Goal: Task Accomplishment & Management: Use online tool/utility

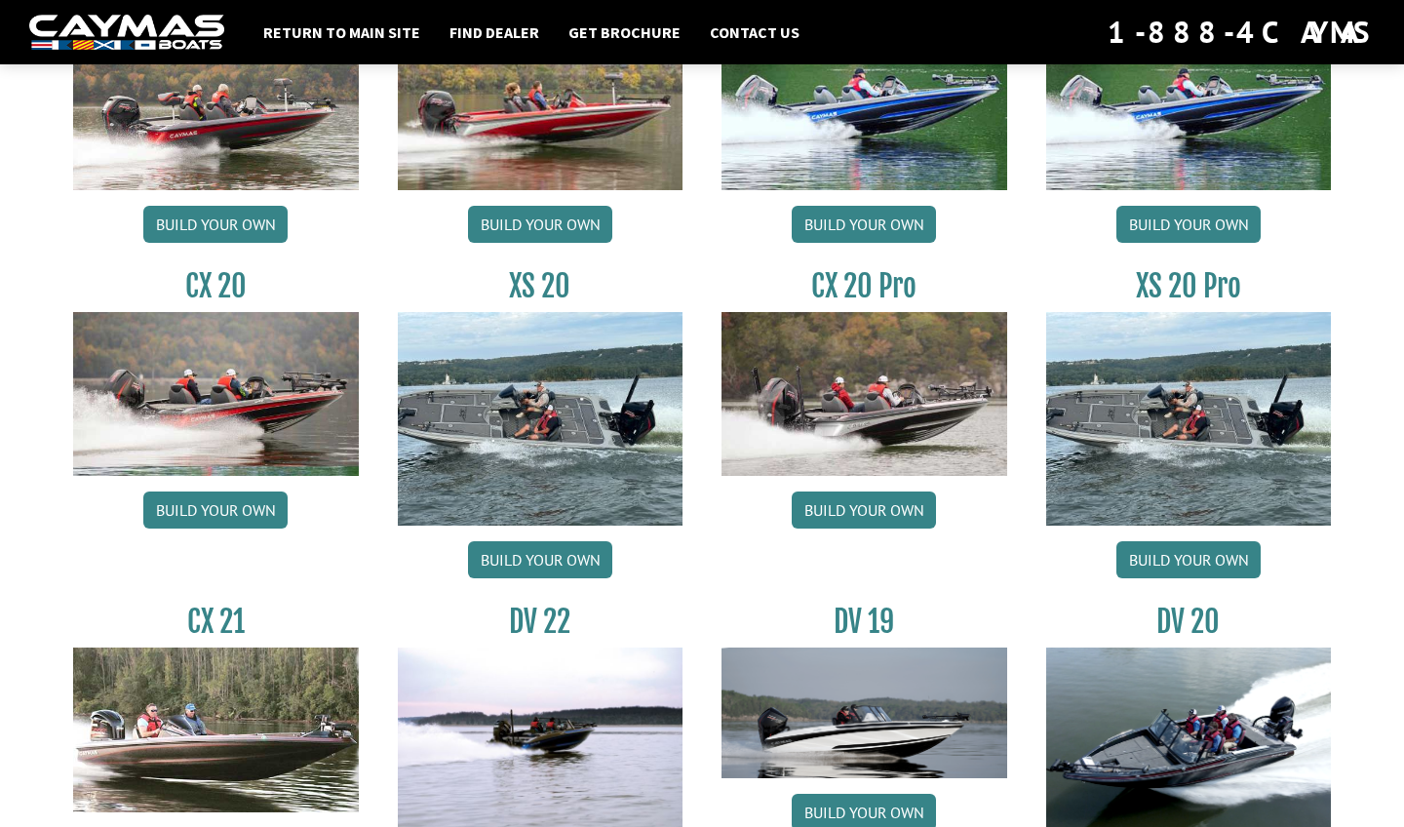
scroll to position [1797, 0]
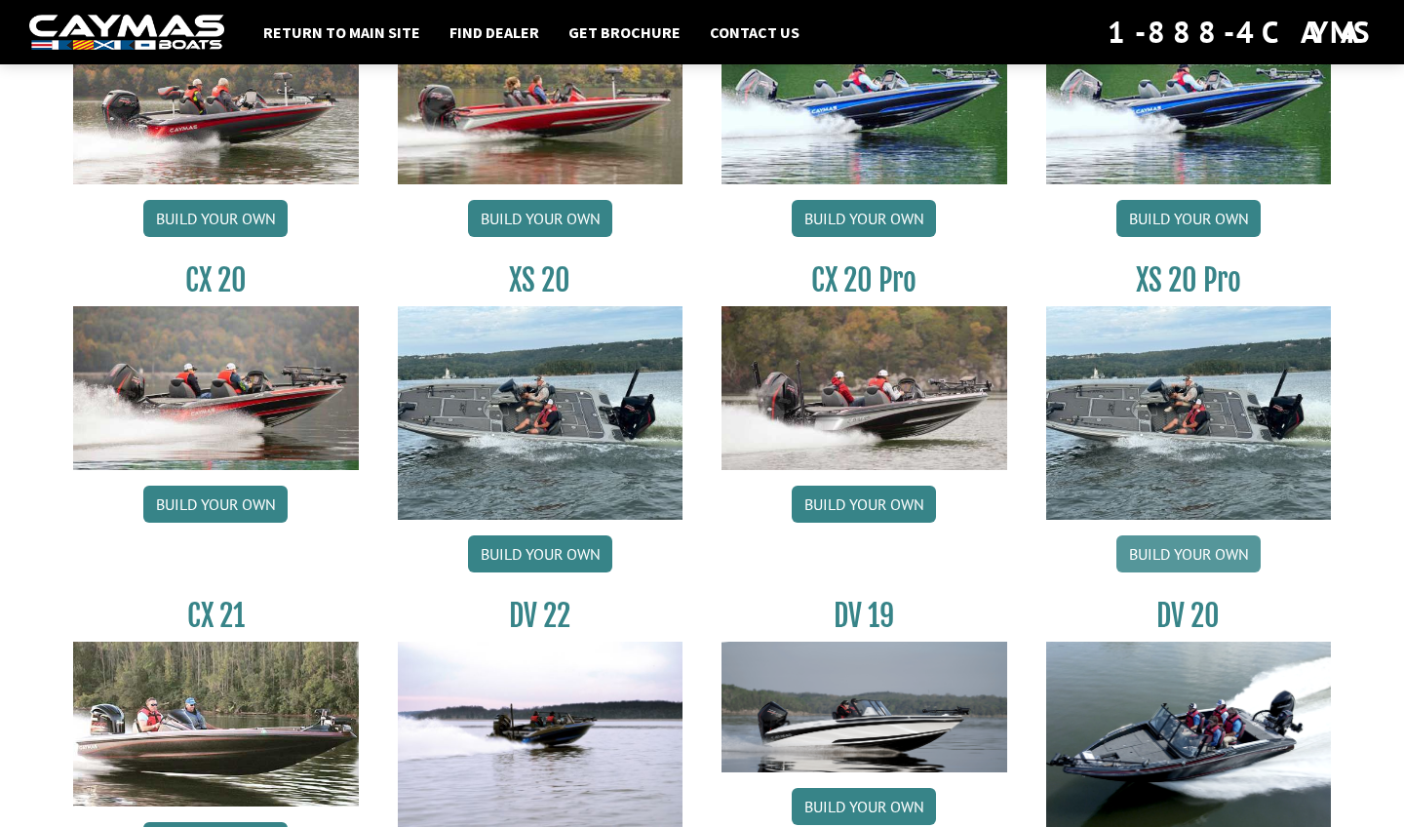
click at [1175, 559] on link "Build your own" at bounding box center [1188, 553] width 144 height 37
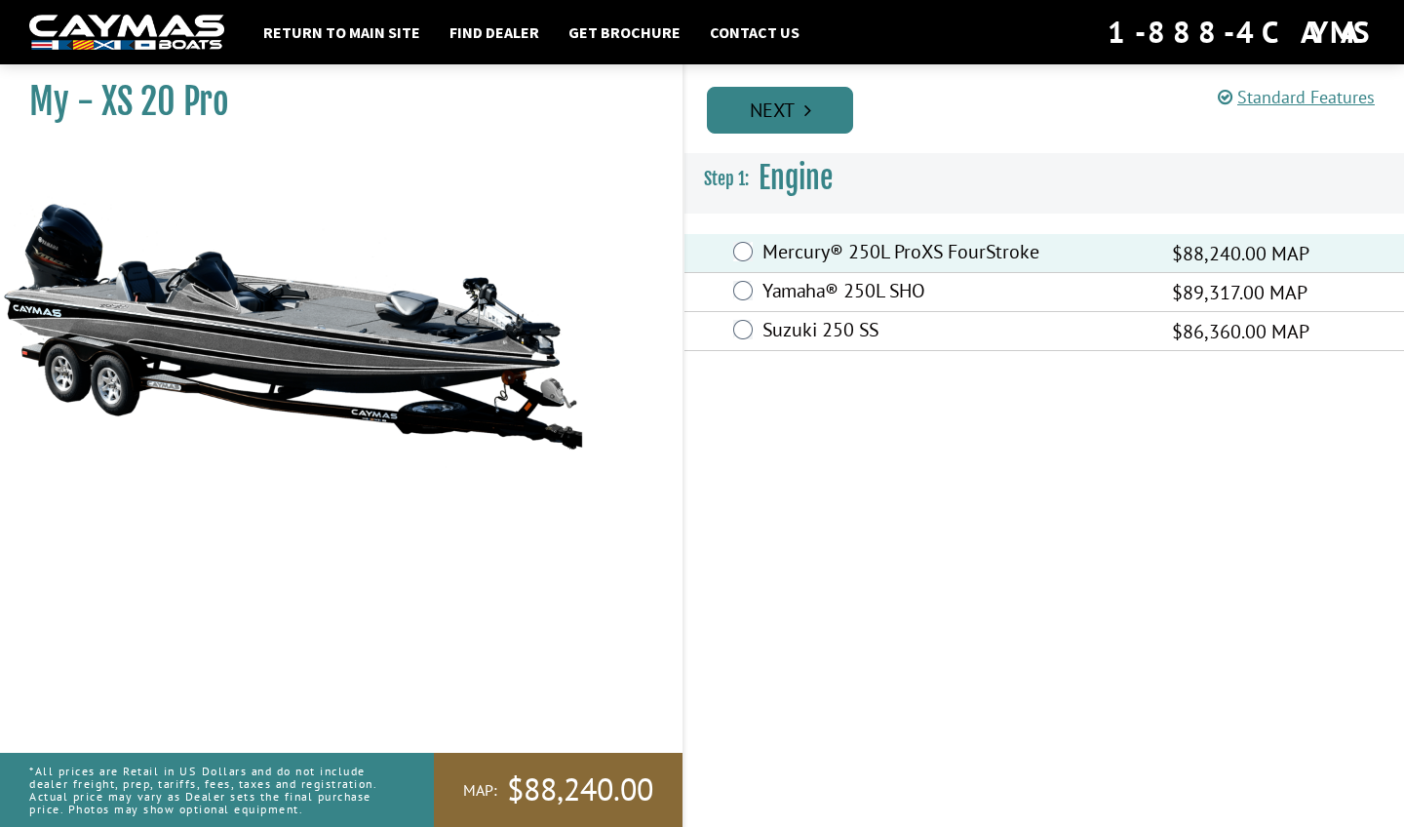
click at [775, 104] on link "Next" at bounding box center [780, 110] width 146 height 47
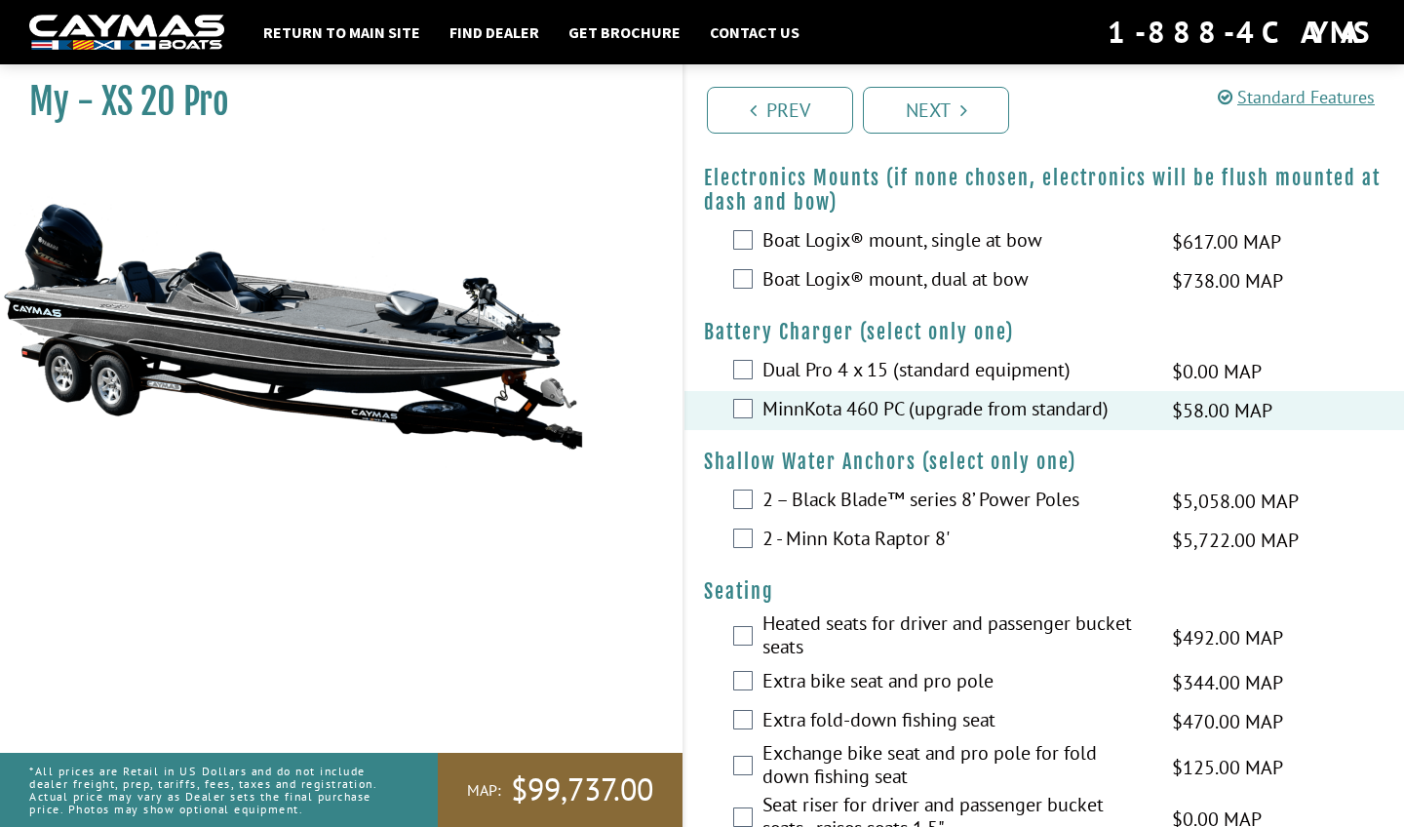
scroll to position [2408, 0]
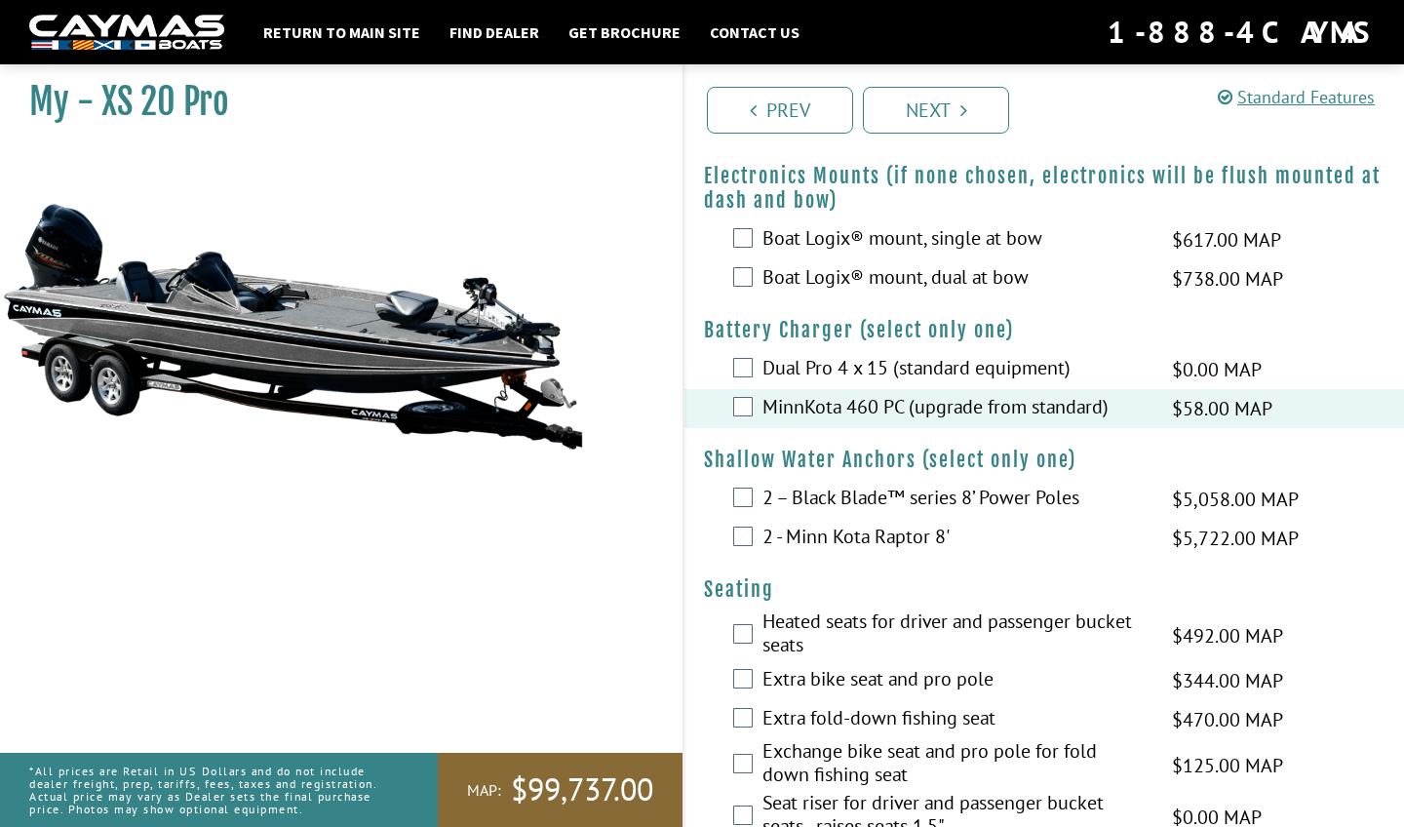
click at [729, 550] on div "2 - Minn Kota Raptor 8' $5,722.00 MAP $6,755.00 MSRP" at bounding box center [1043, 538] width 719 height 39
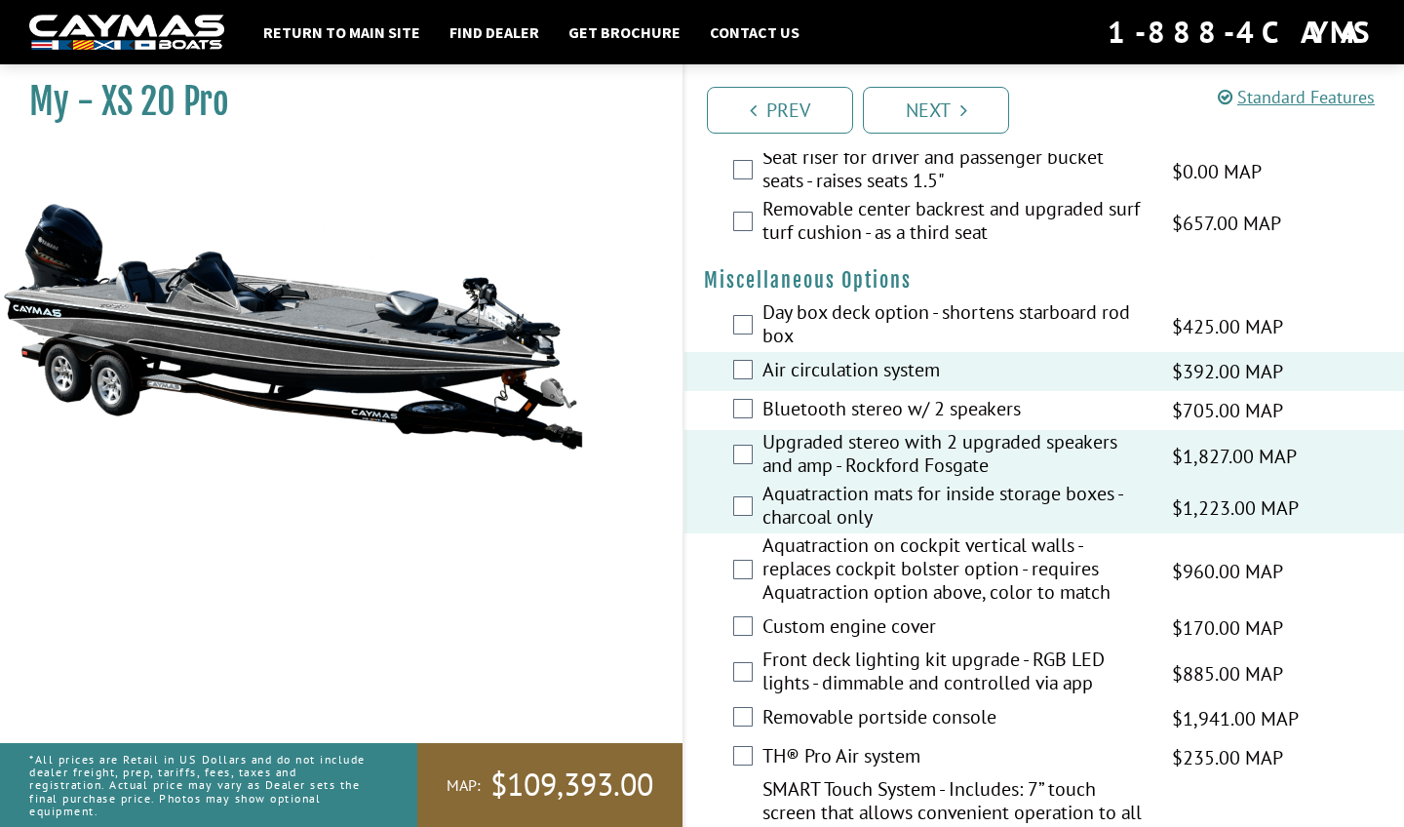
scroll to position [3057, 0]
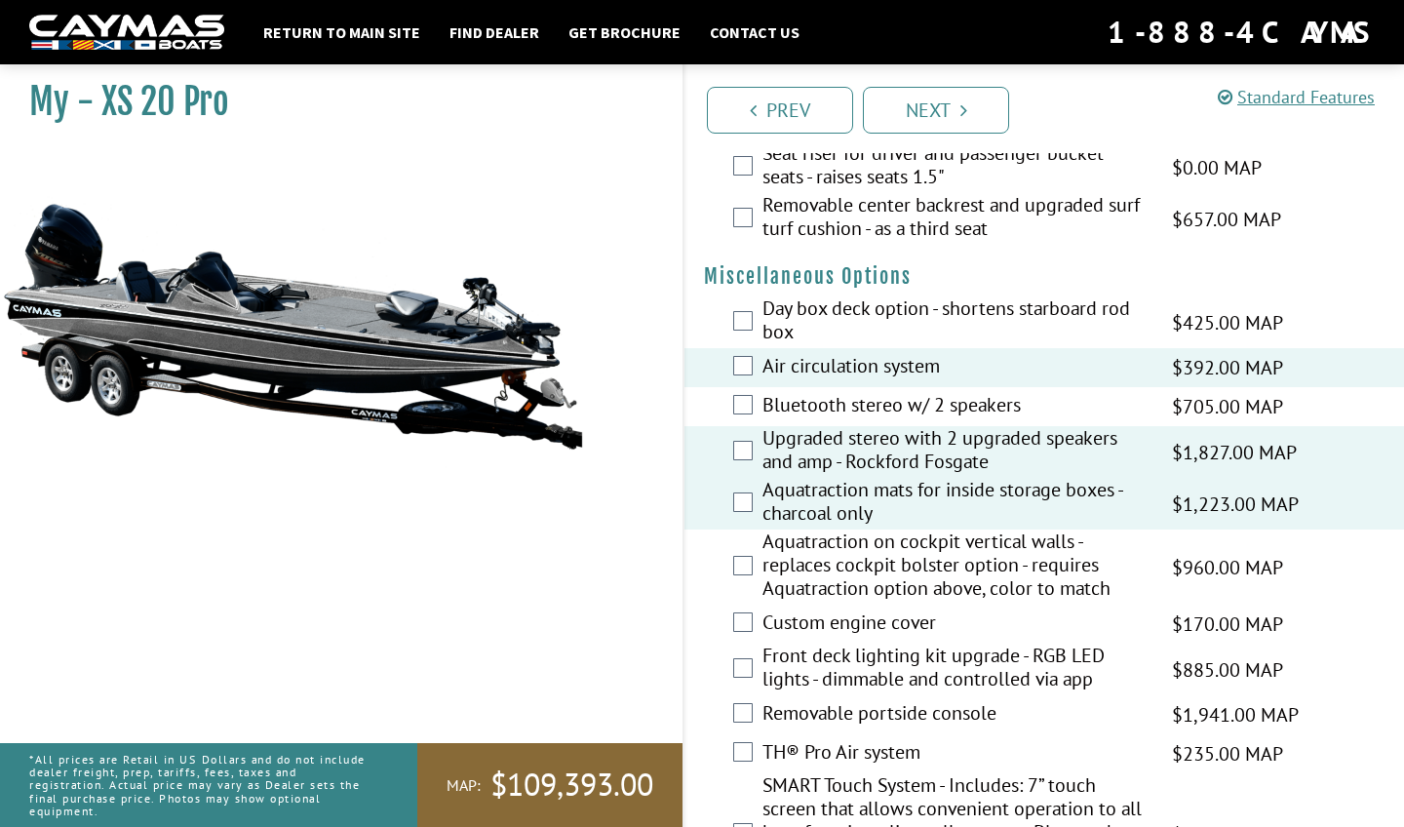
click at [760, 576] on div "Aquatraction on cockpit vertical walls - replaces cockpit bolster option - requ…" at bounding box center [1043, 566] width 719 height 75
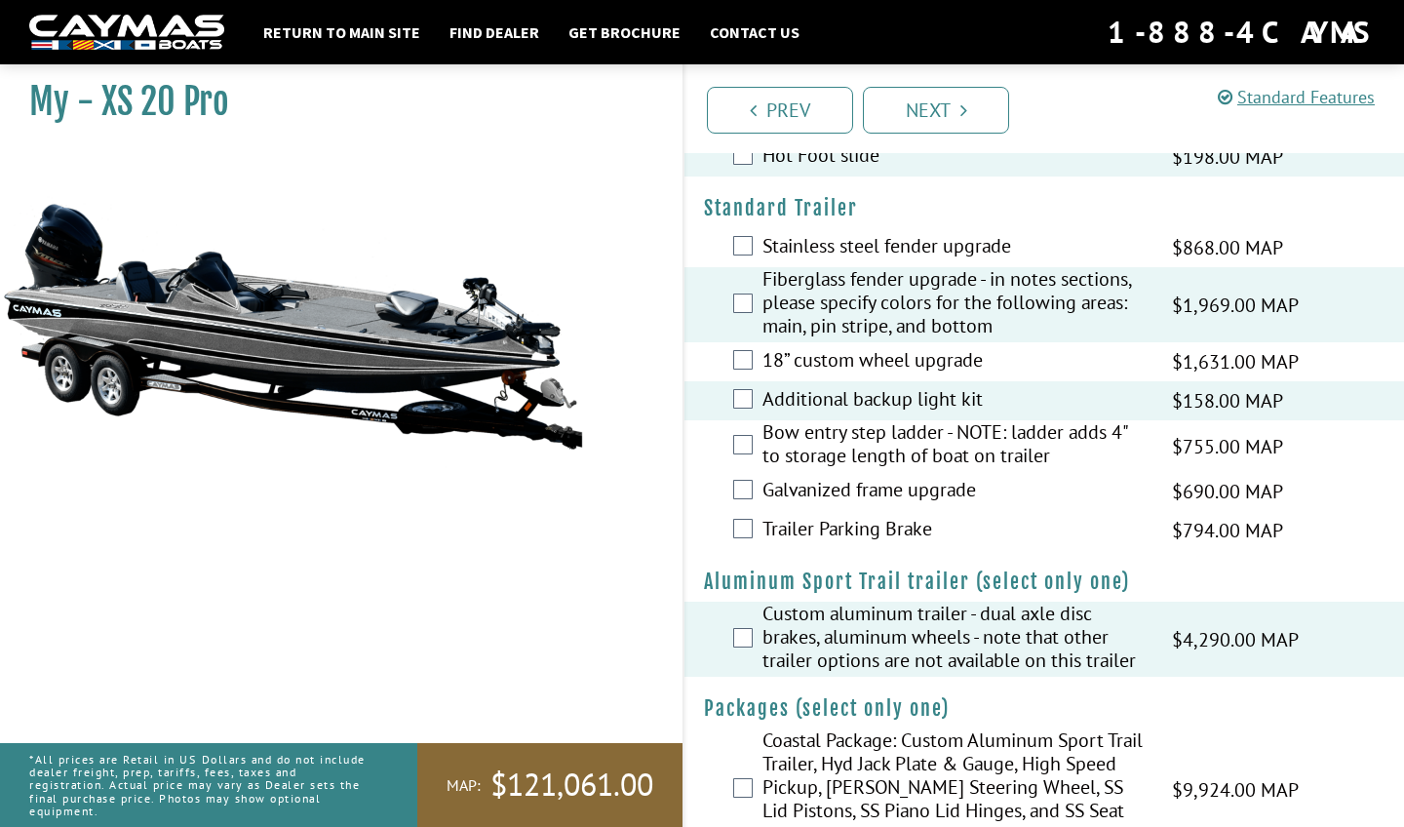
scroll to position [3984, 0]
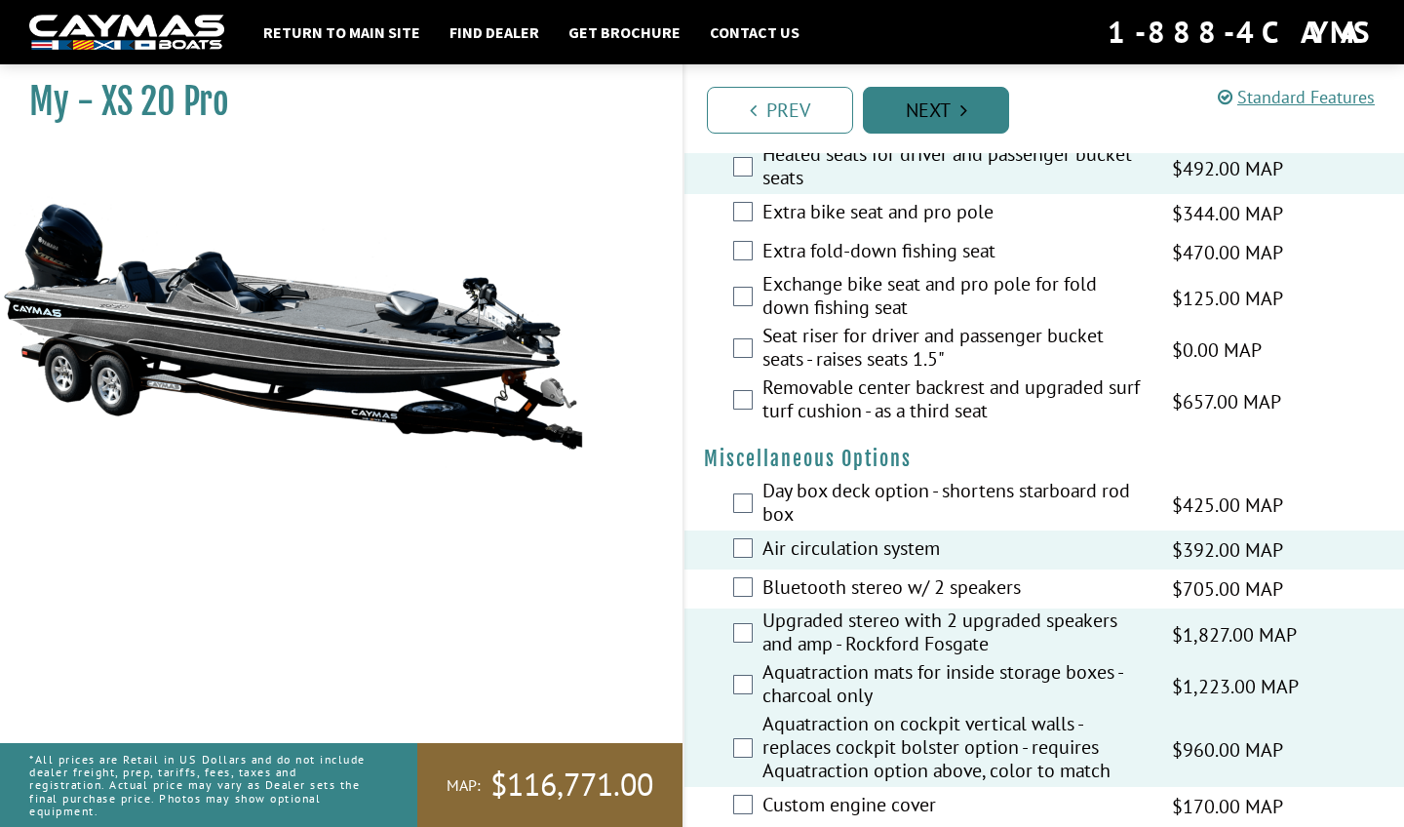
click at [993, 109] on link "Next" at bounding box center [936, 110] width 146 height 47
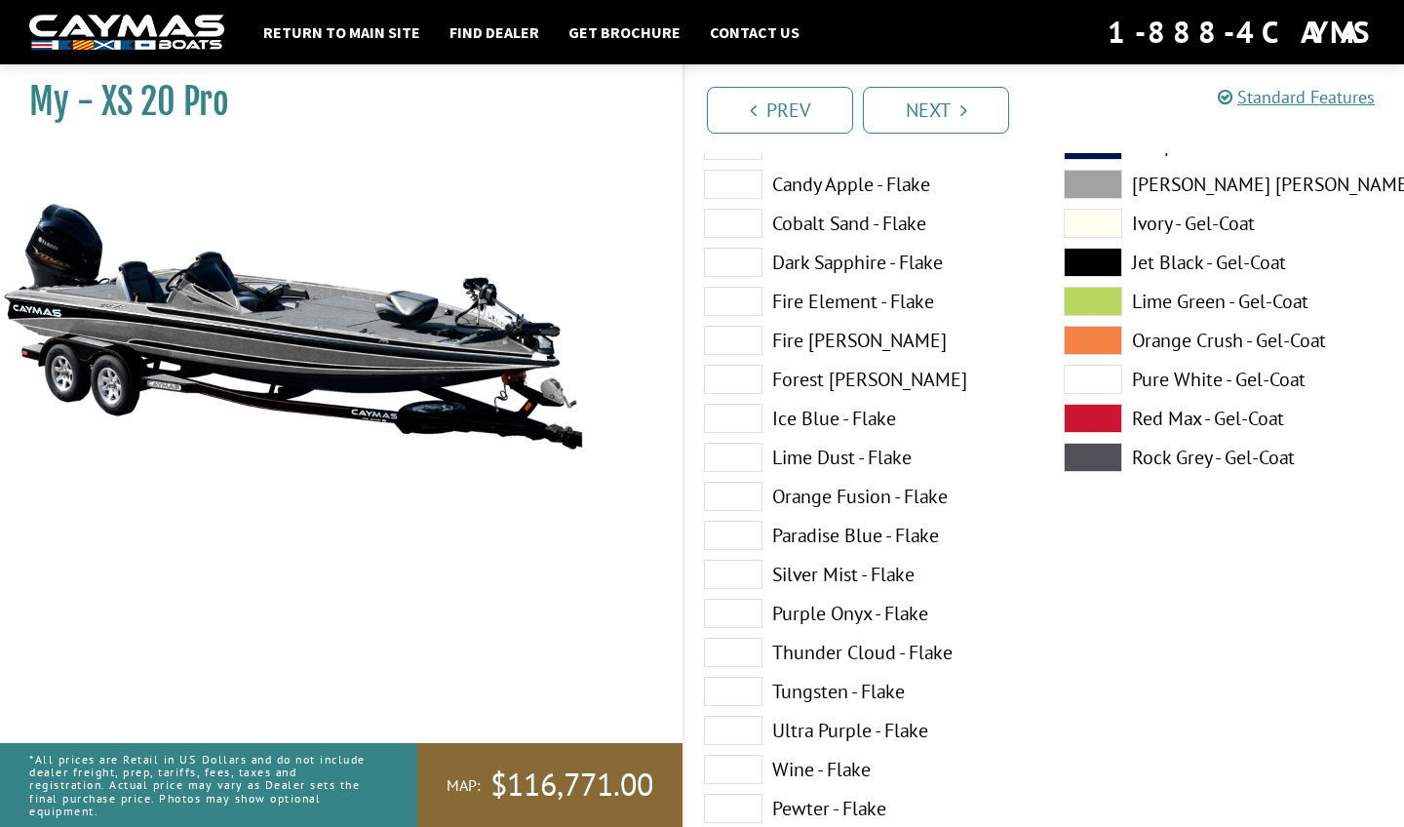
scroll to position [0, 0]
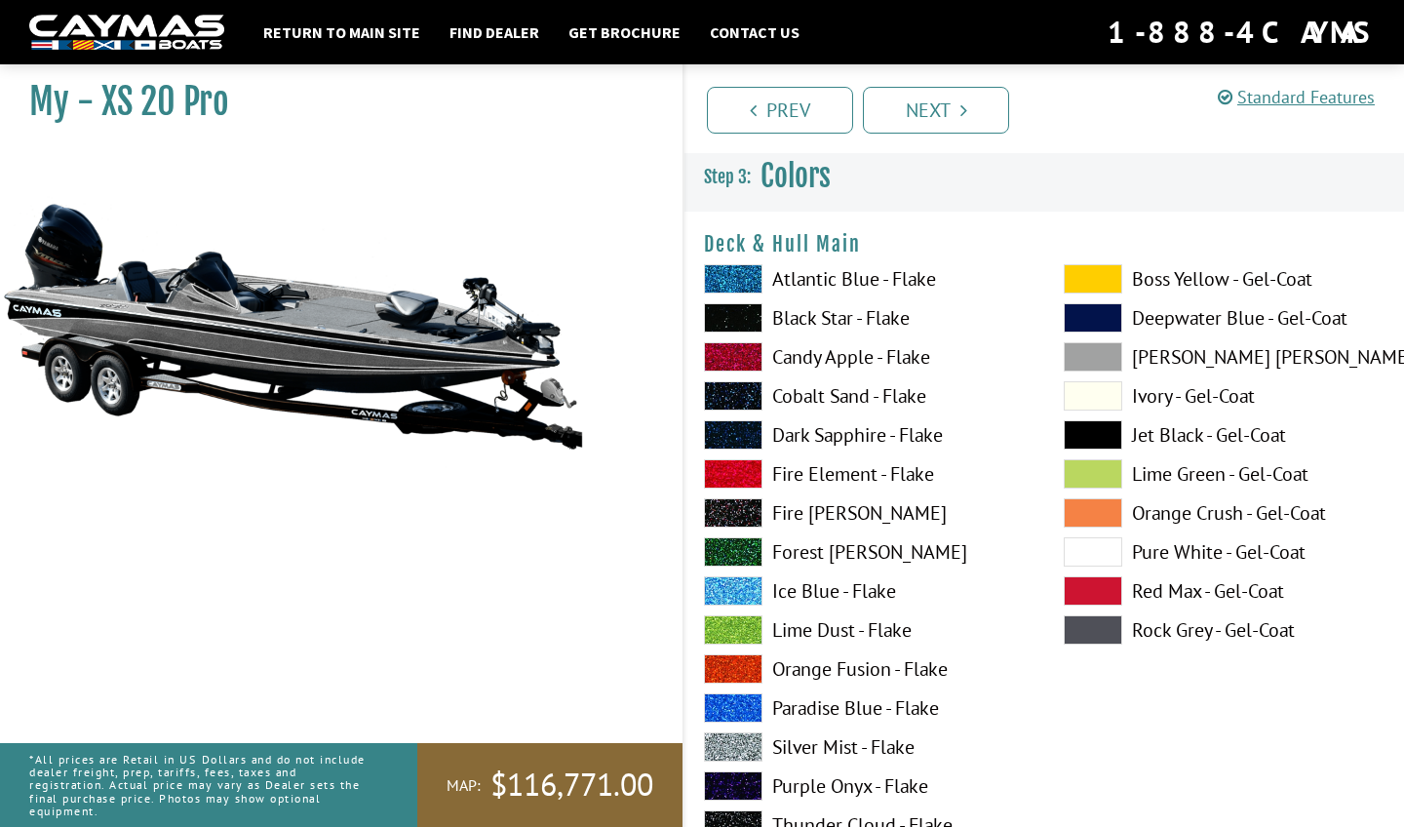
click at [746, 322] on span at bounding box center [733, 317] width 58 height 29
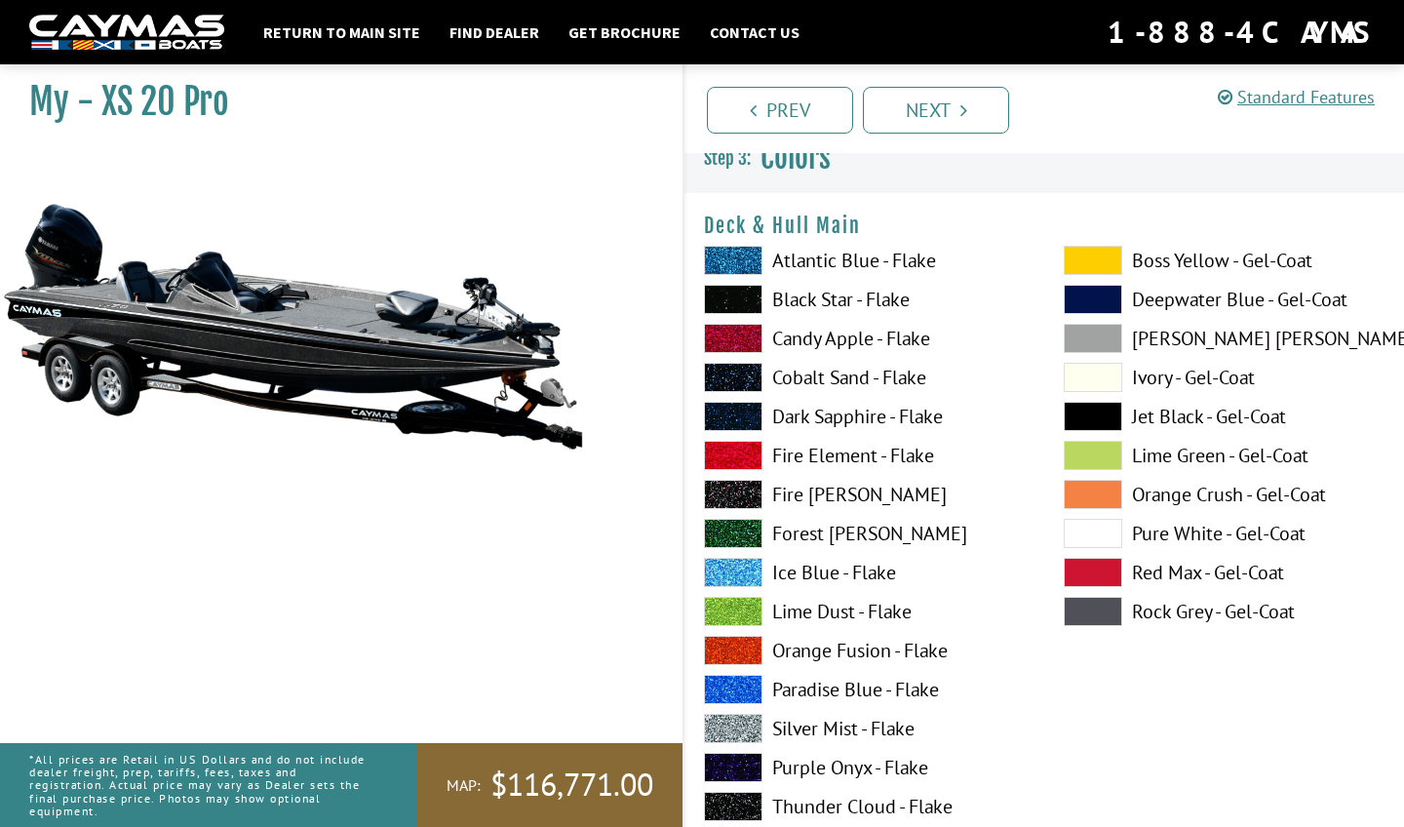
scroll to position [24, 0]
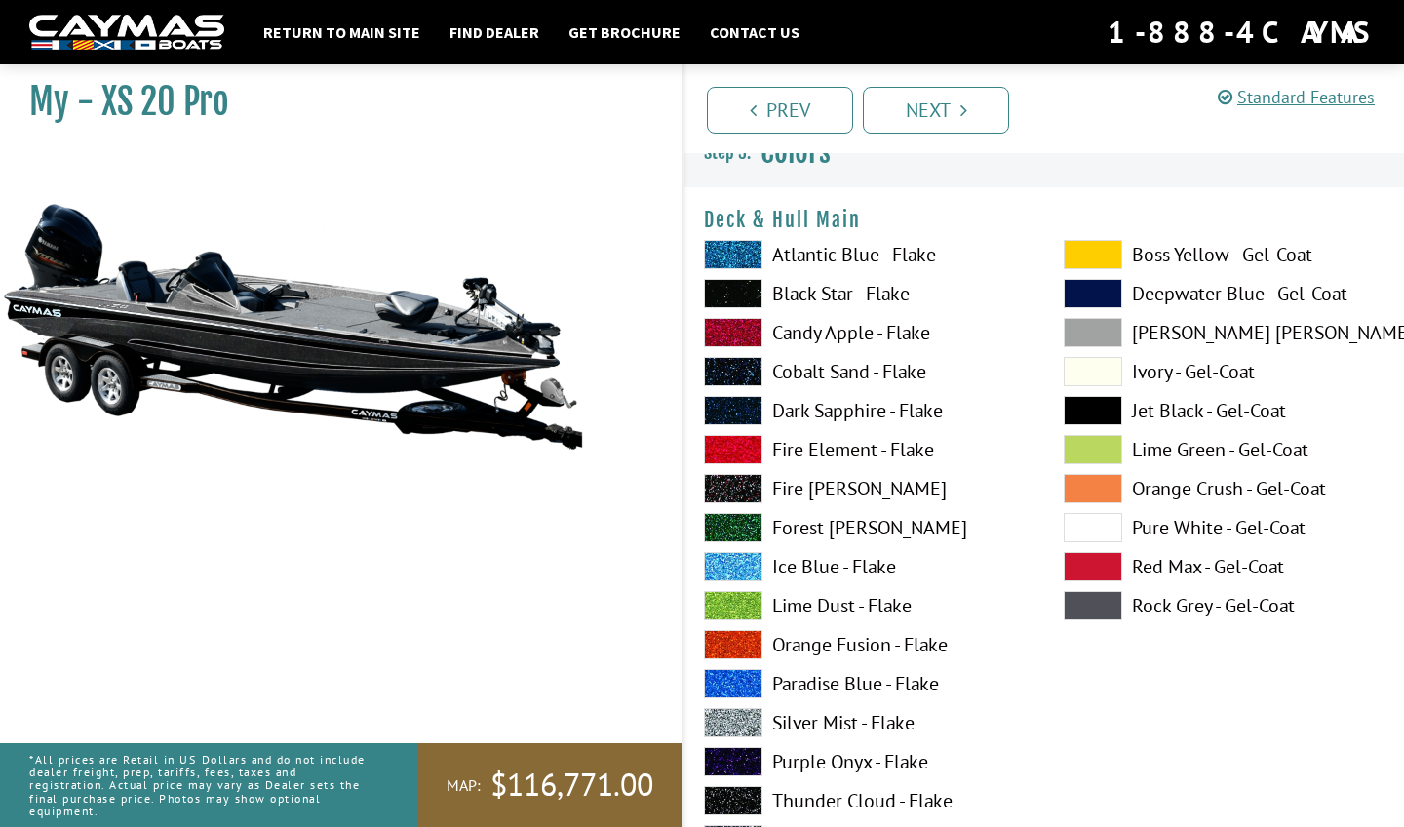
click at [733, 737] on div "Atlantic Blue - Flake Black Star - Flake Candy Apple - Flake Cobalt Sand - Flak…" at bounding box center [864, 610] width 360 height 741
click at [733, 715] on span at bounding box center [733, 722] width 58 height 29
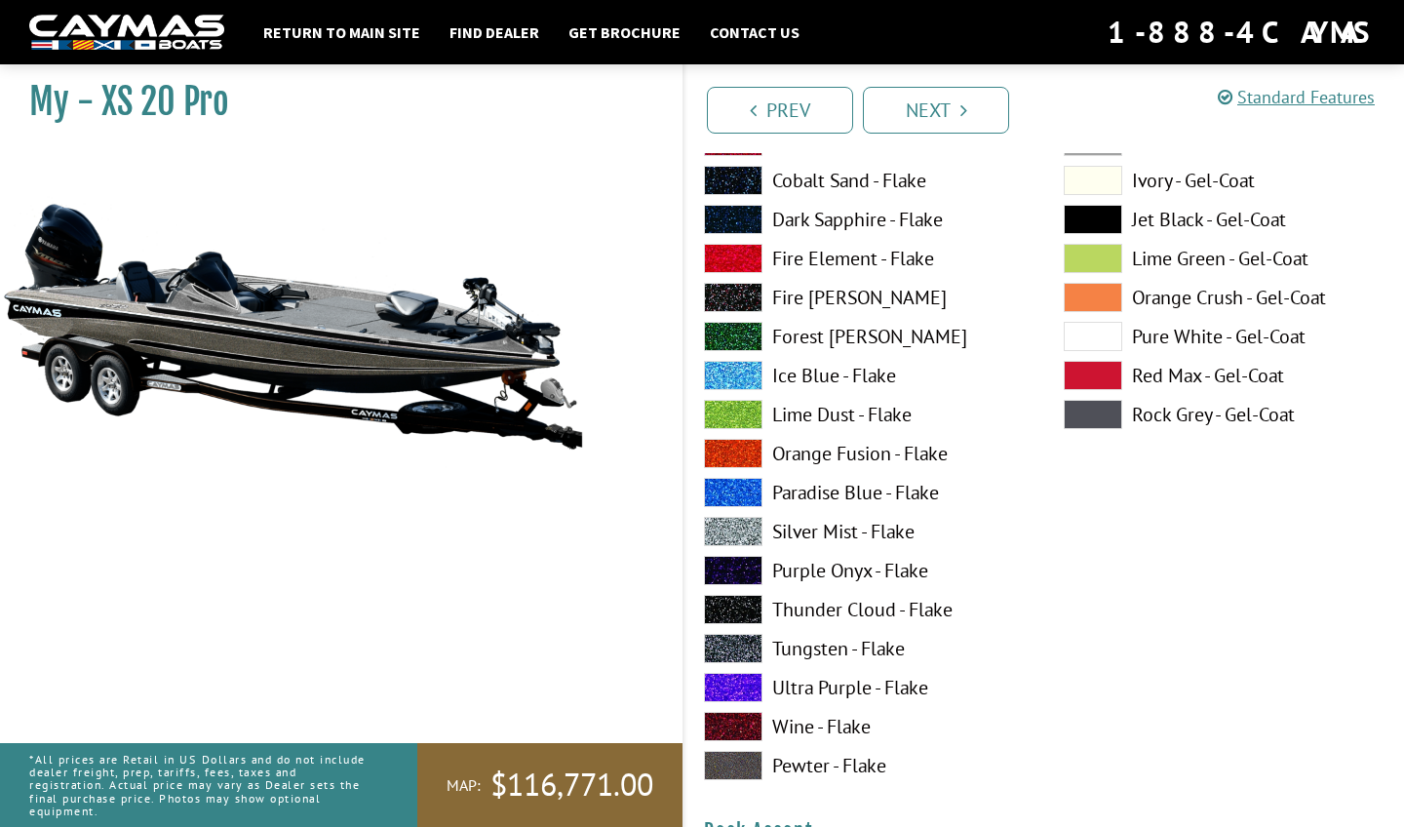
scroll to position [216, 0]
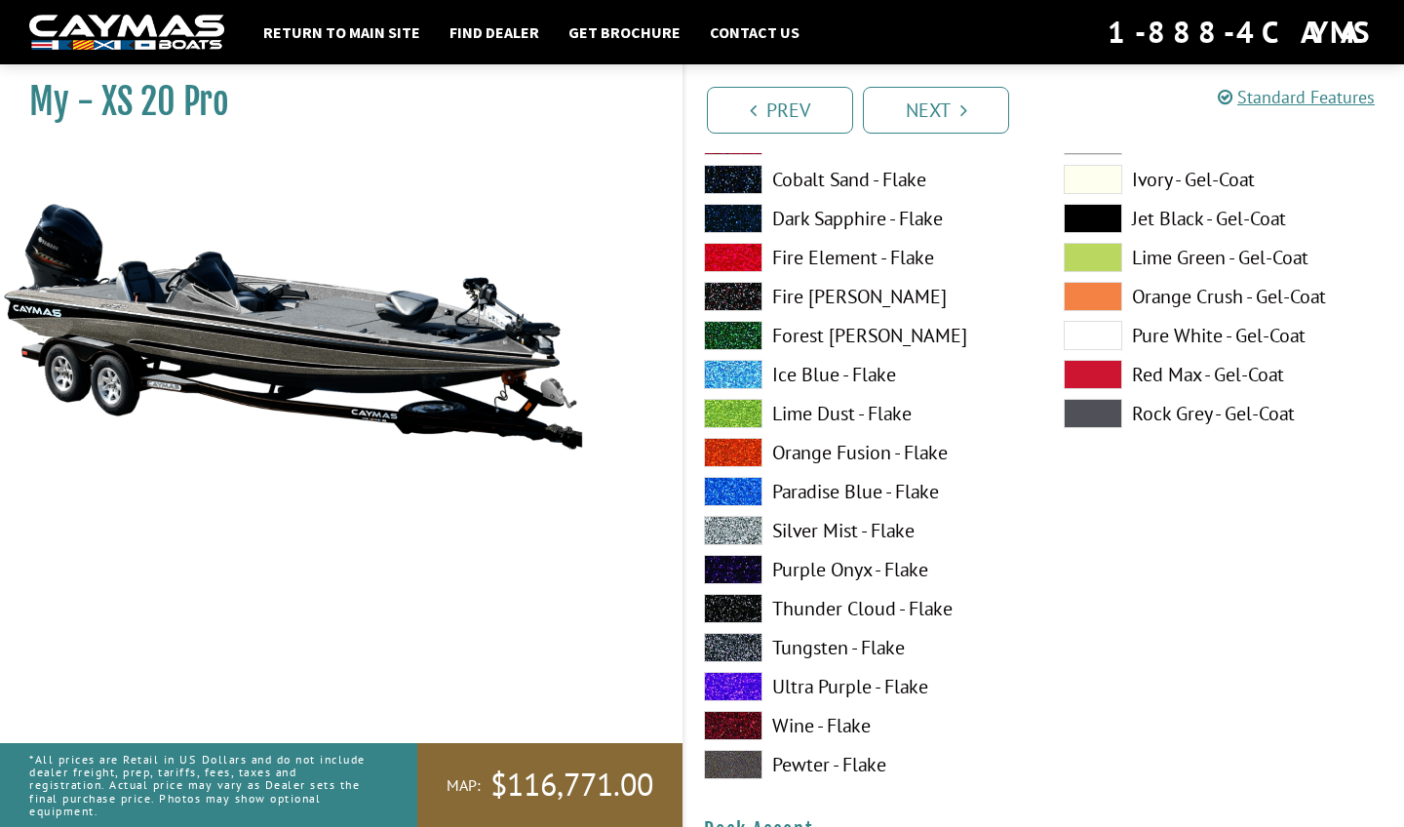
click at [736, 759] on span at bounding box center [733, 764] width 58 height 29
click at [721, 650] on span at bounding box center [733, 647] width 58 height 29
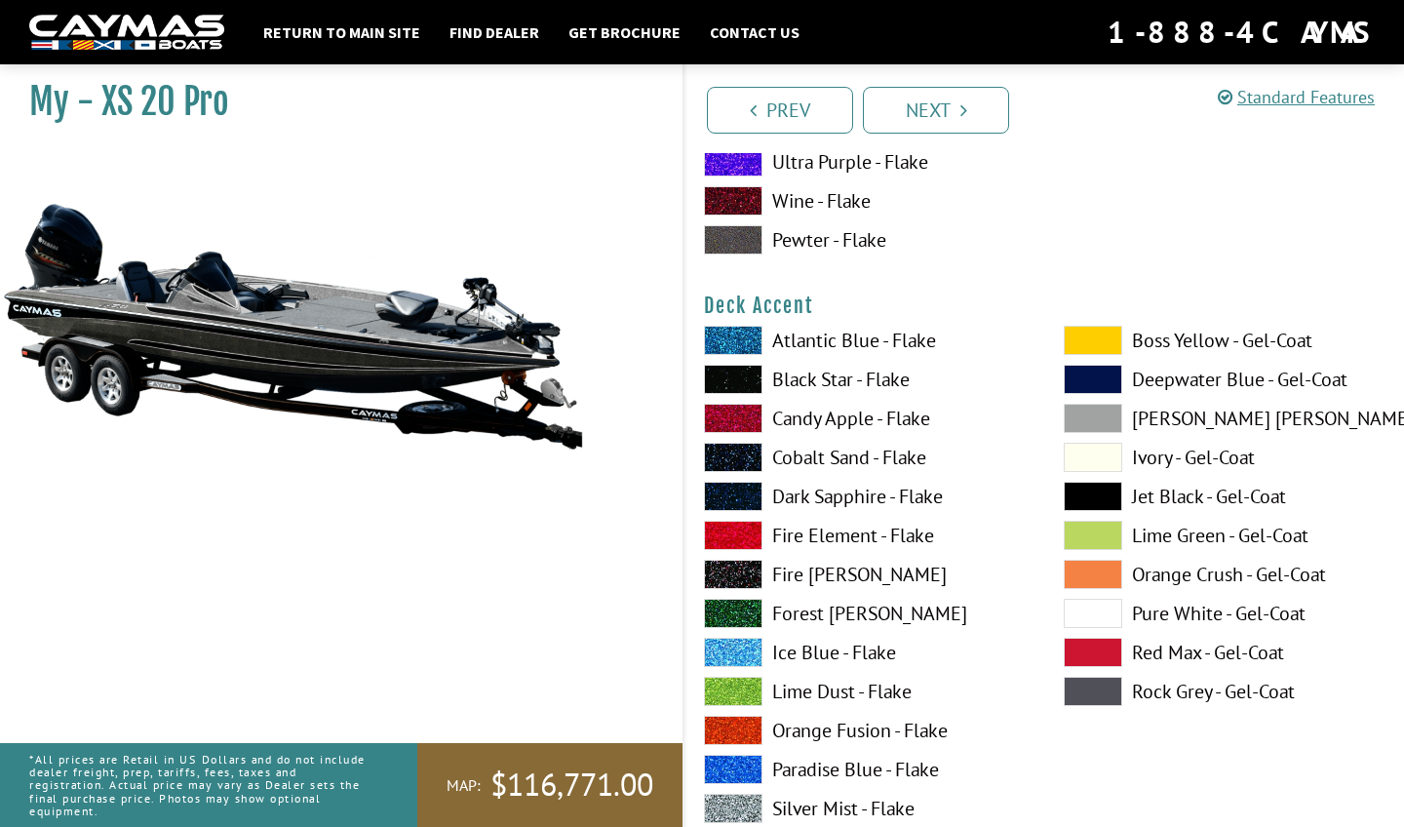
scroll to position [754, 0]
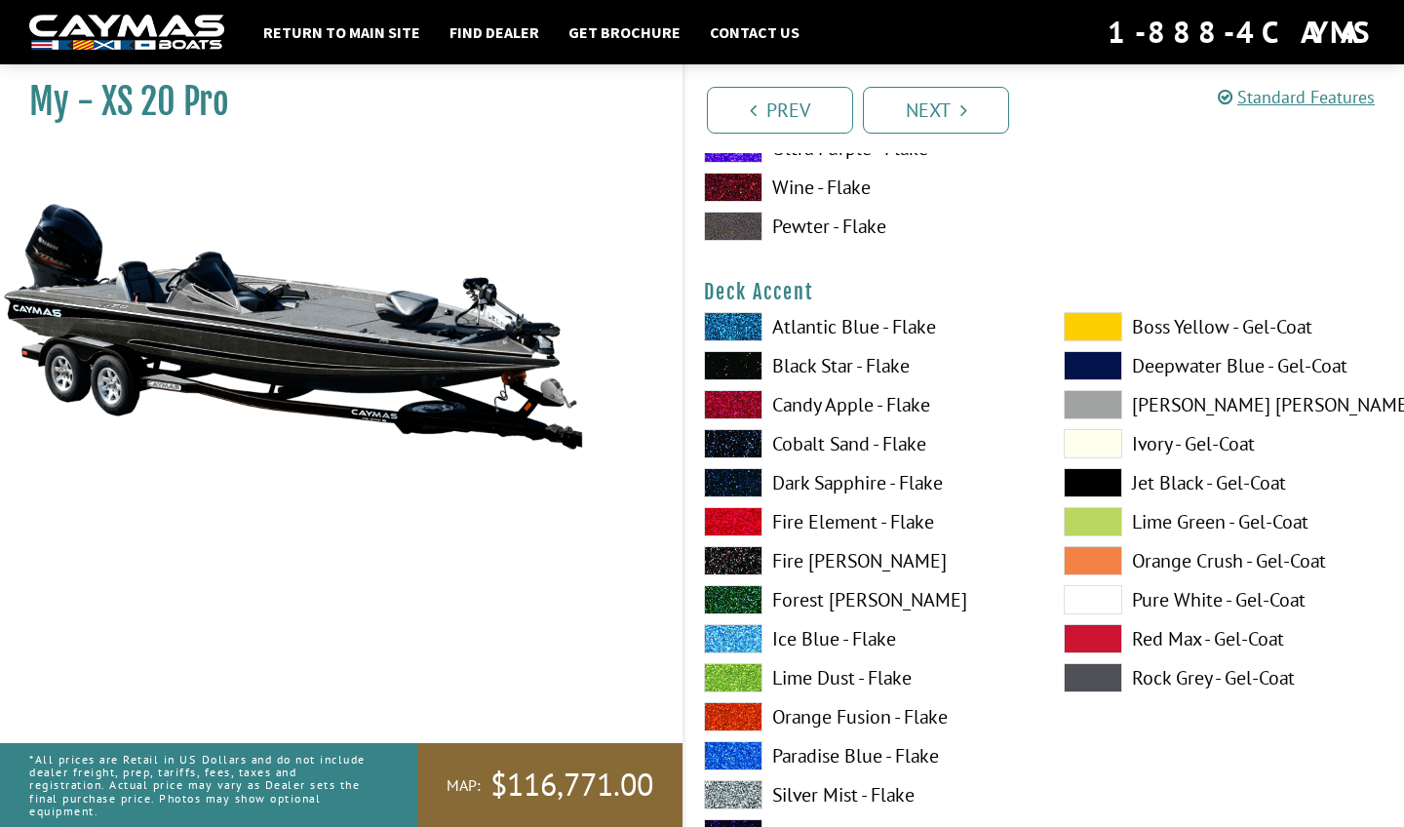
click at [752, 716] on span at bounding box center [733, 716] width 58 height 29
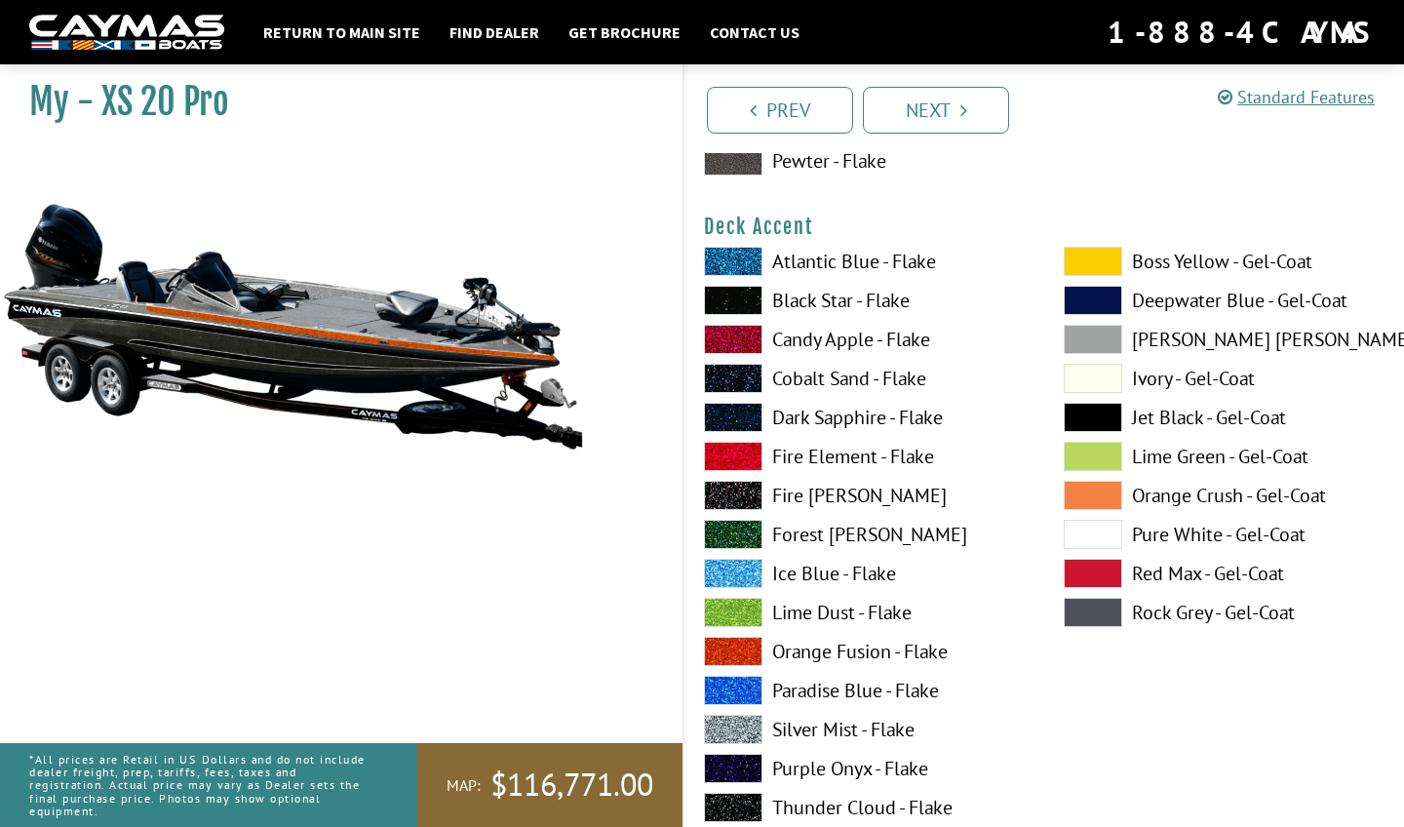
scroll to position [824, 0]
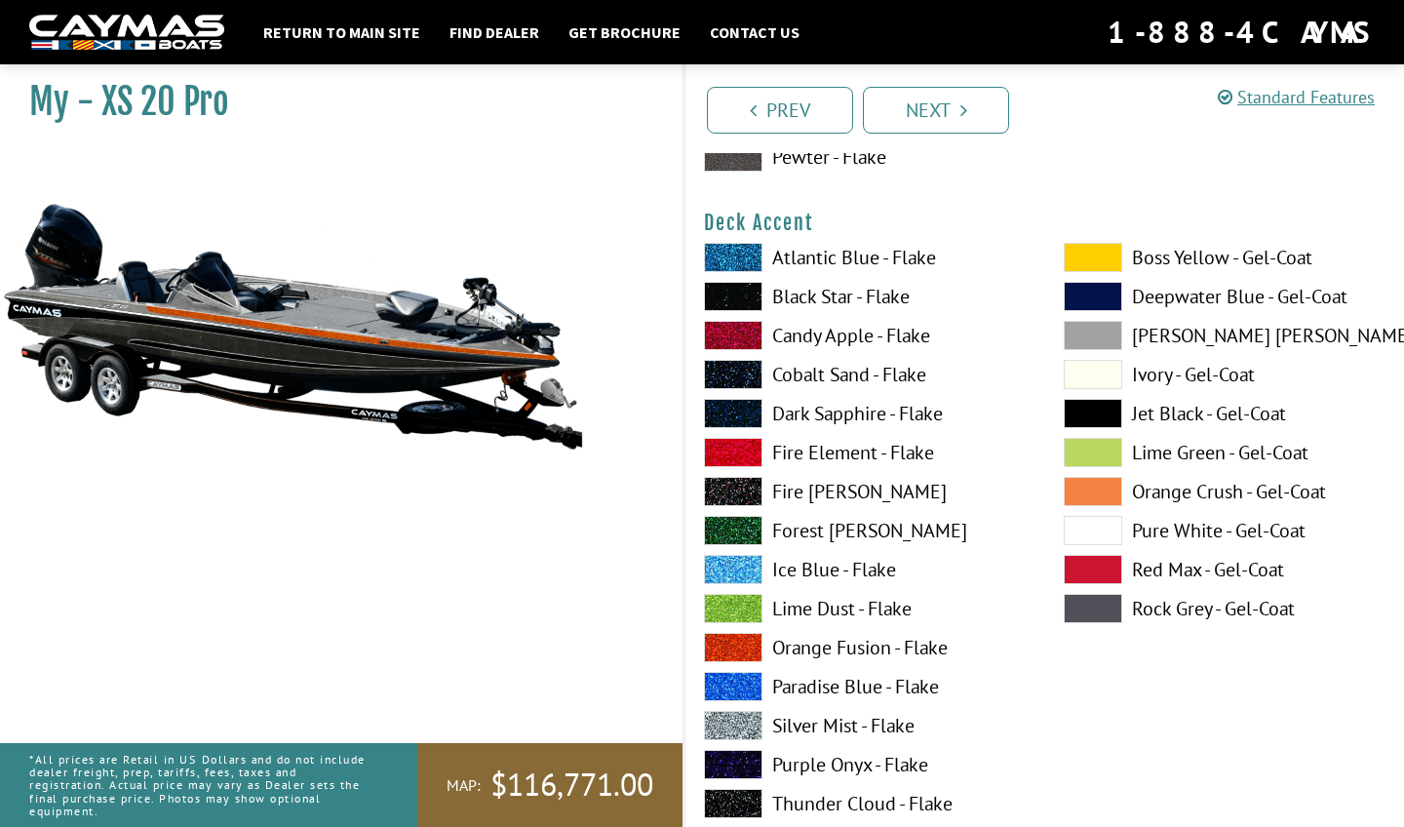
click at [748, 727] on span at bounding box center [733, 725] width 58 height 29
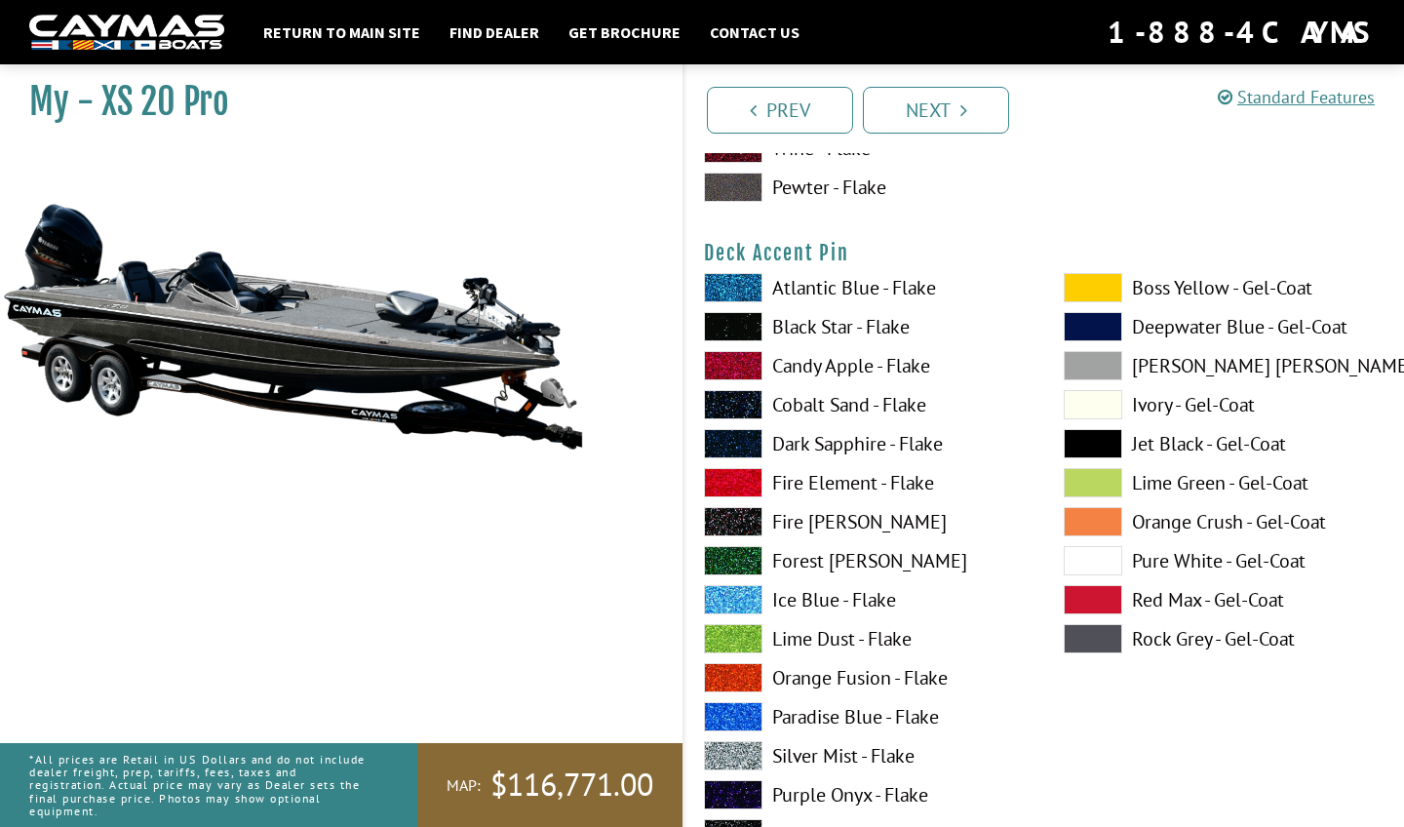
scroll to position [1604, 0]
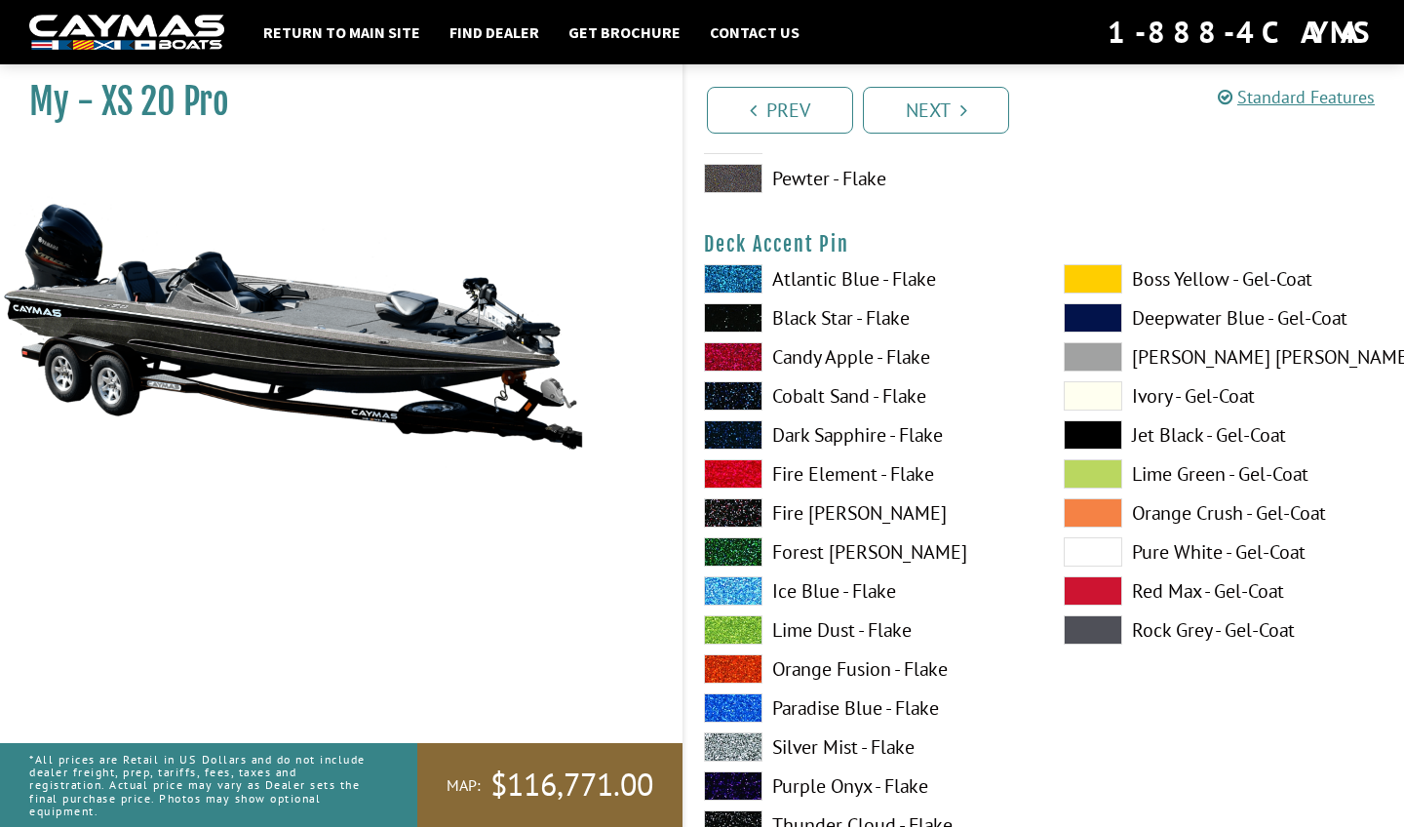
click at [746, 664] on span at bounding box center [733, 668] width 58 height 29
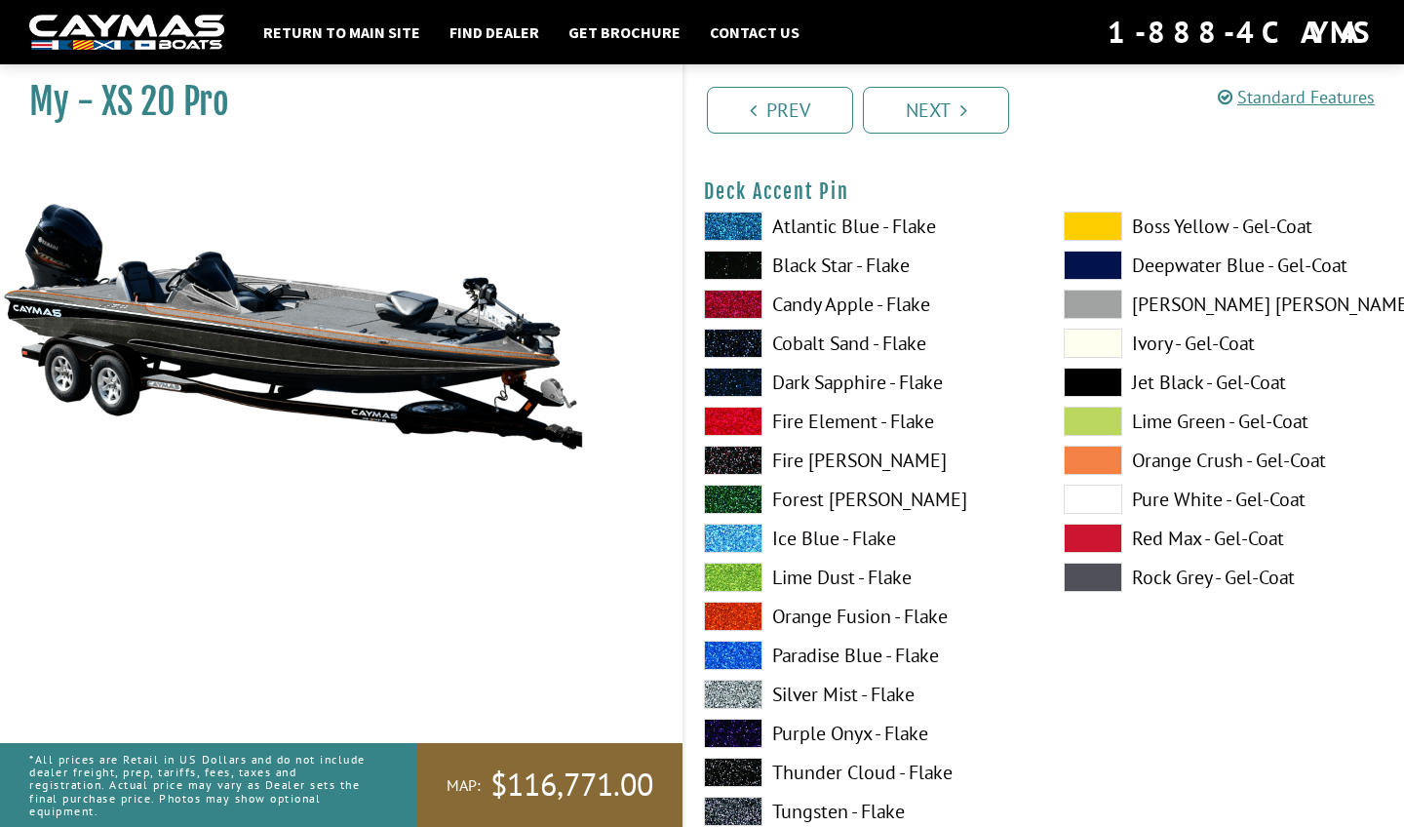
scroll to position [1659, 0]
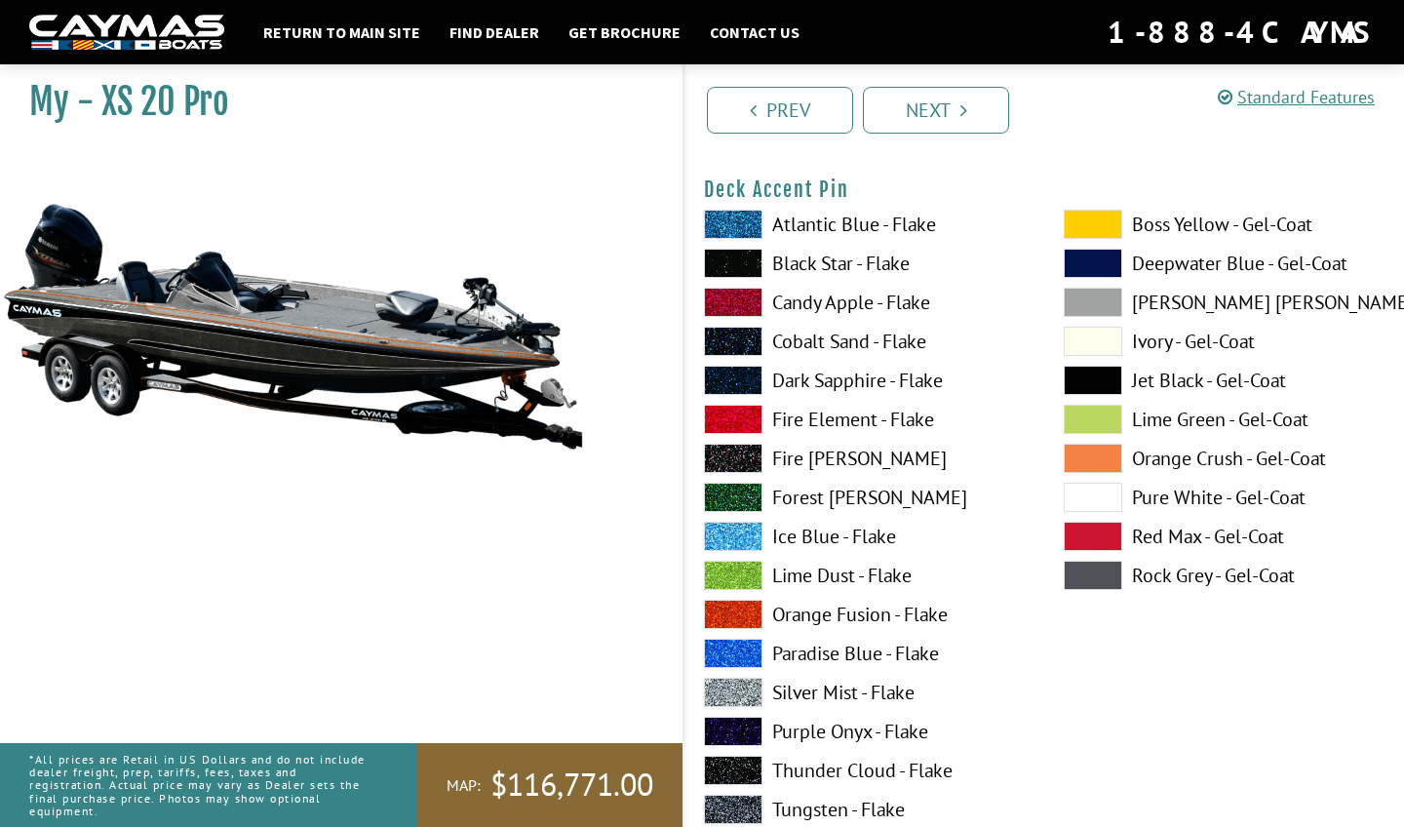
click at [1100, 491] on span at bounding box center [1092, 497] width 58 height 29
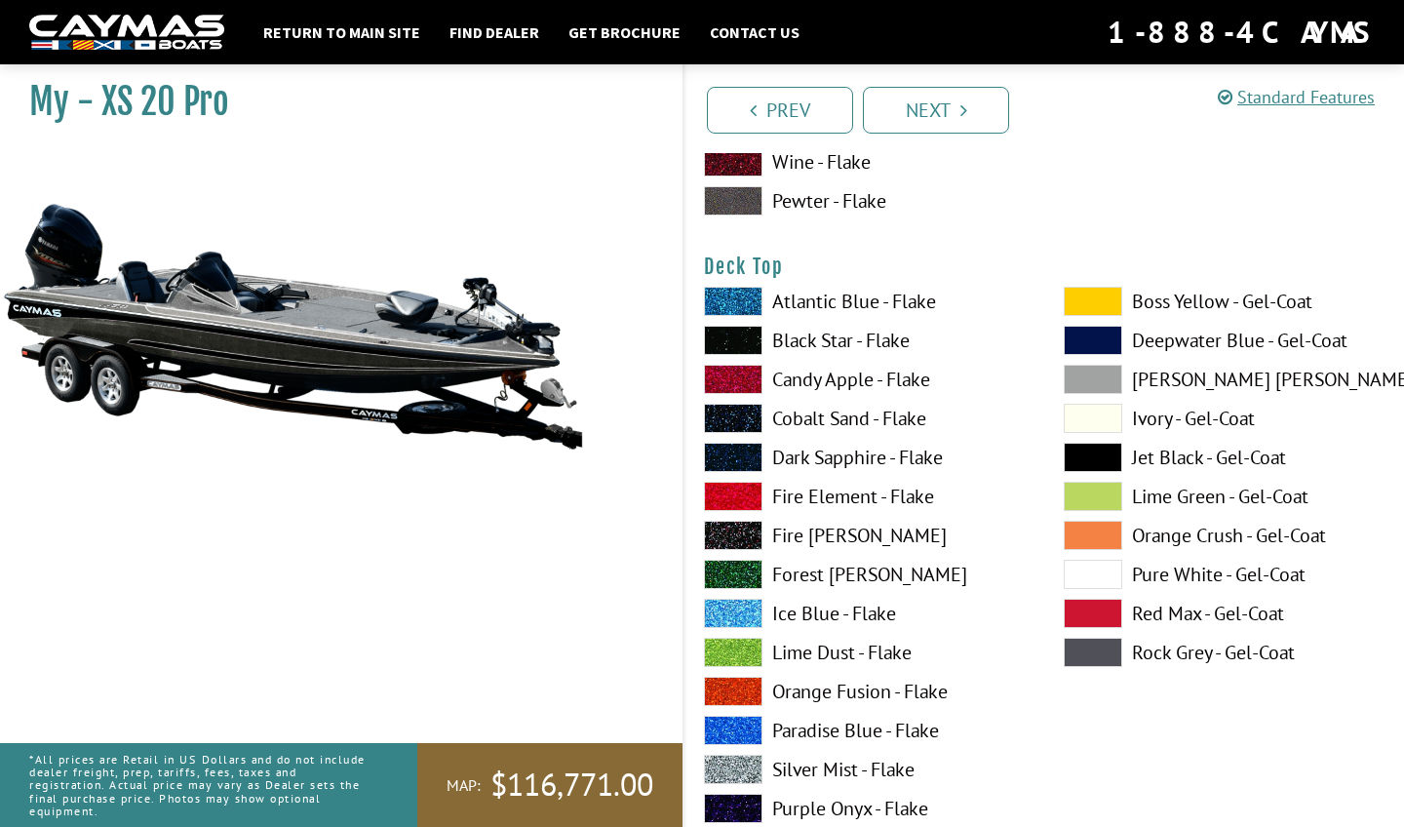
scroll to position [2405, 0]
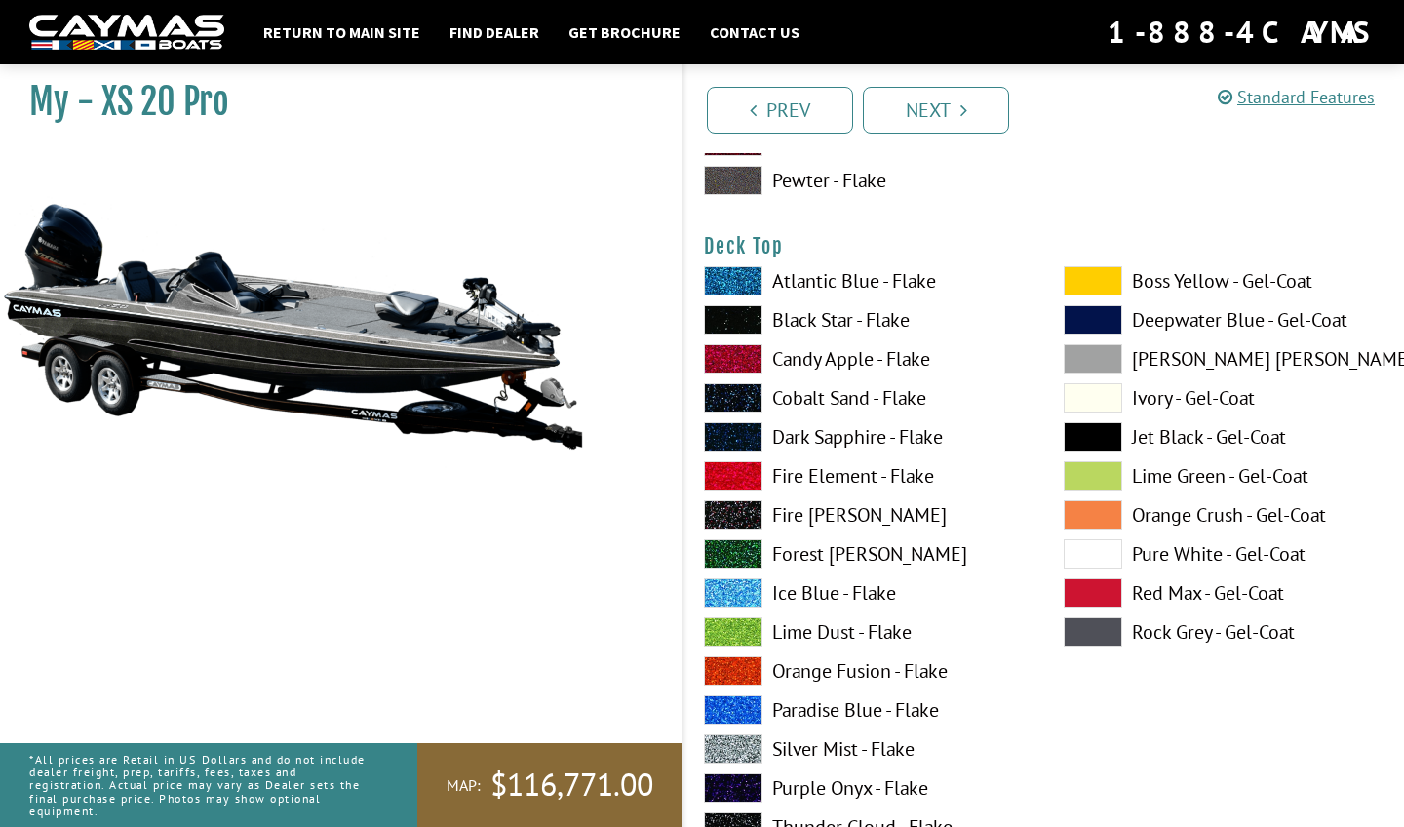
click at [745, 666] on span at bounding box center [733, 670] width 58 height 29
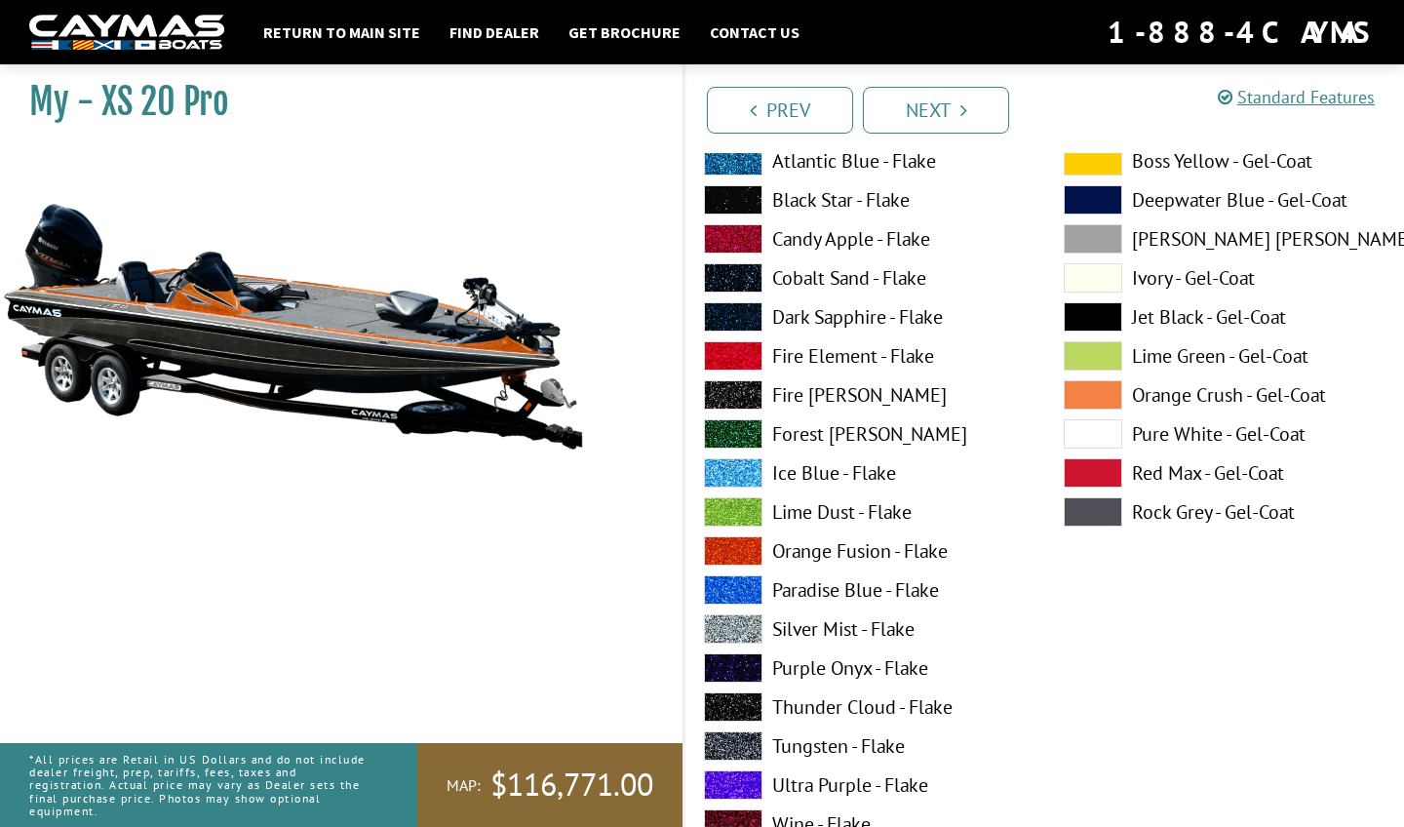
scroll to position [2541, 0]
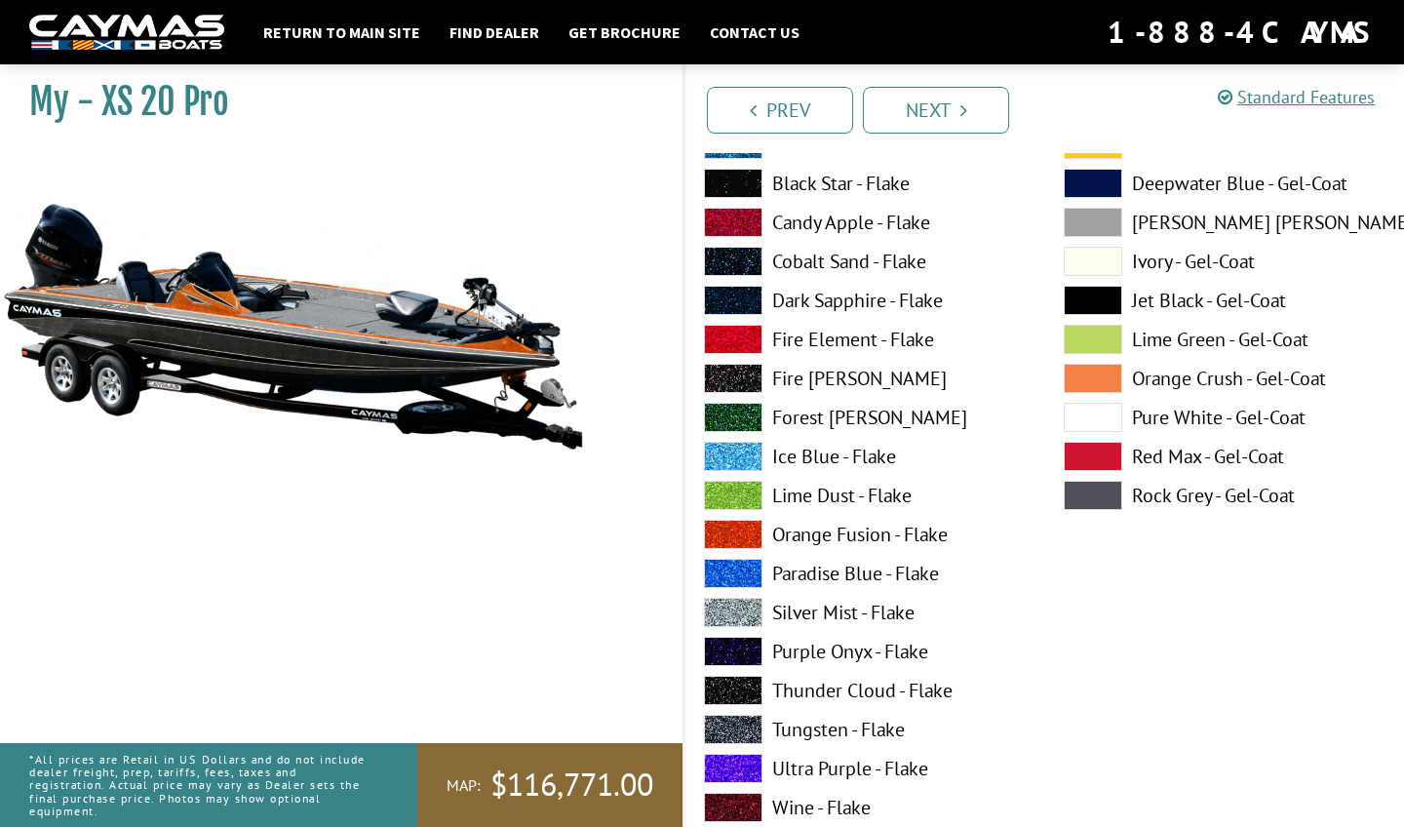
click at [736, 724] on span at bounding box center [733, 729] width 58 height 29
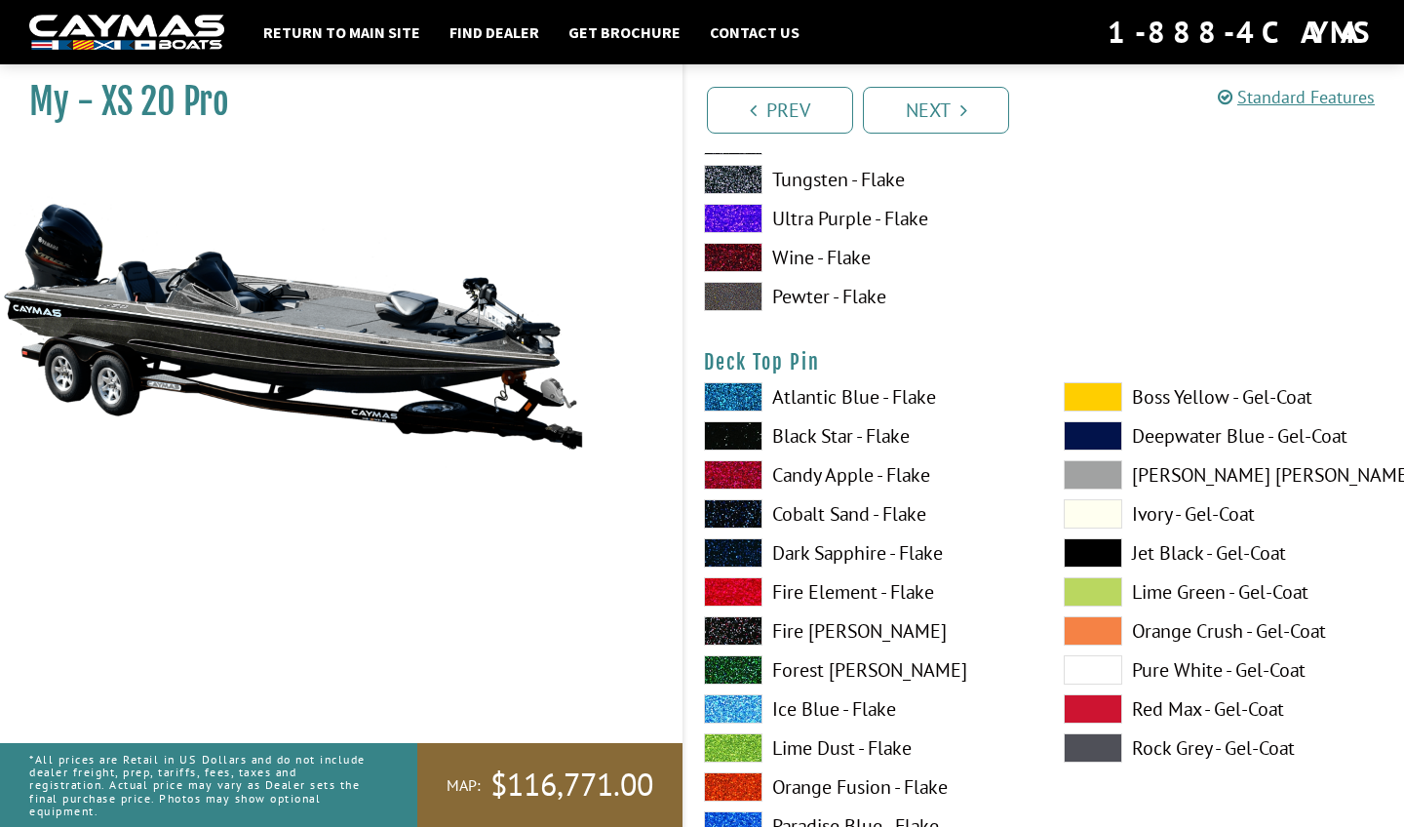
scroll to position [3110, 0]
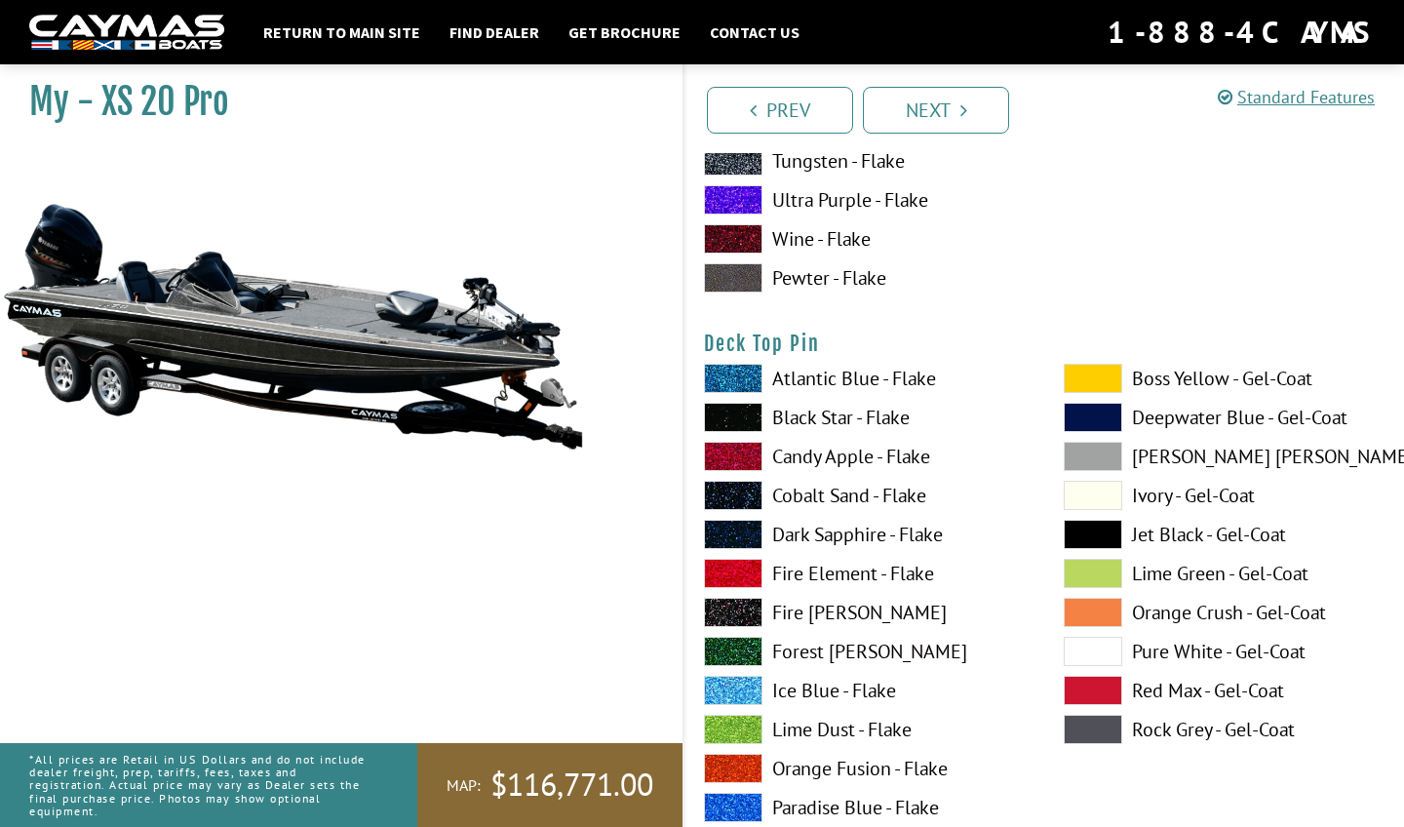
click at [747, 763] on span at bounding box center [733, 768] width 58 height 29
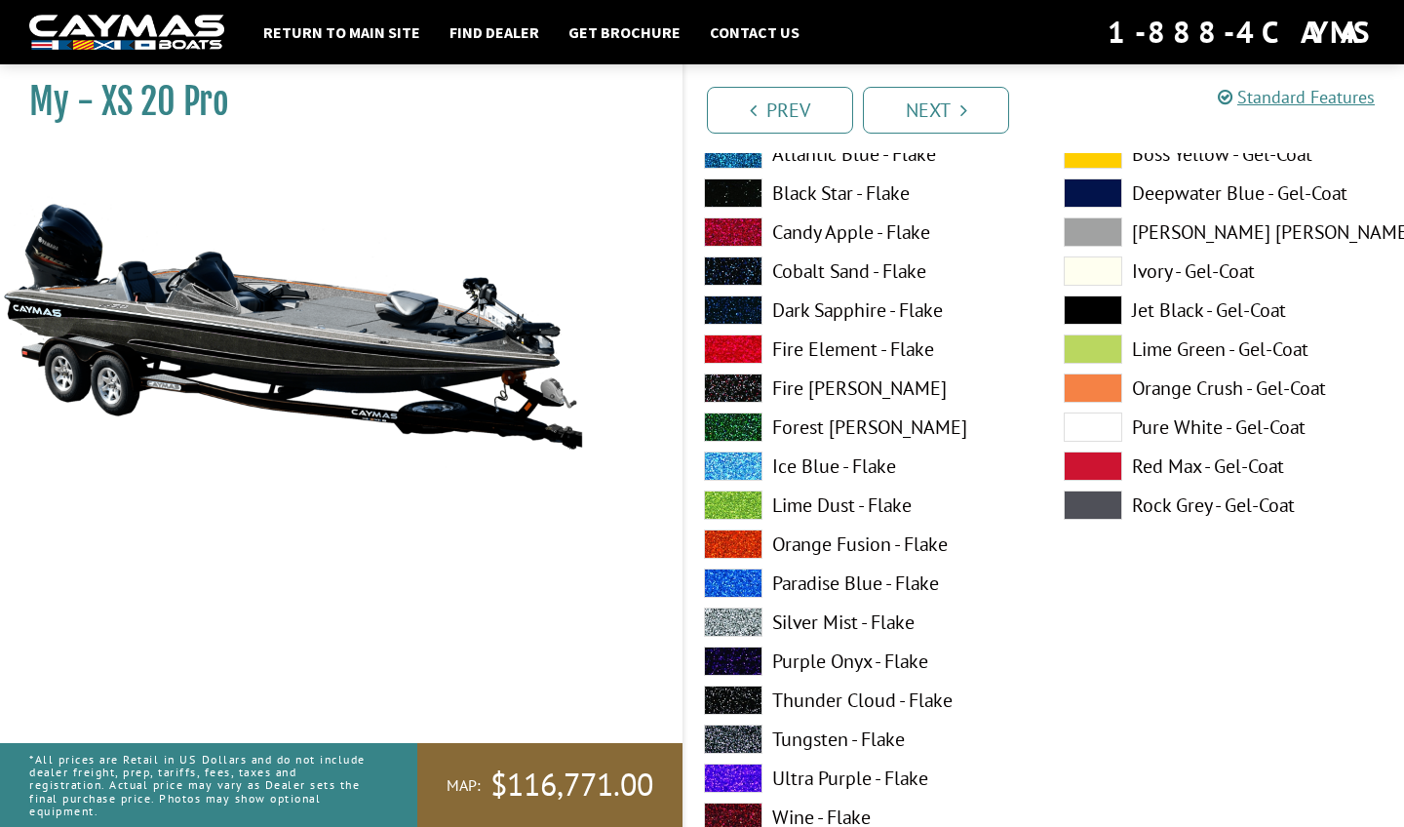
scroll to position [3343, 0]
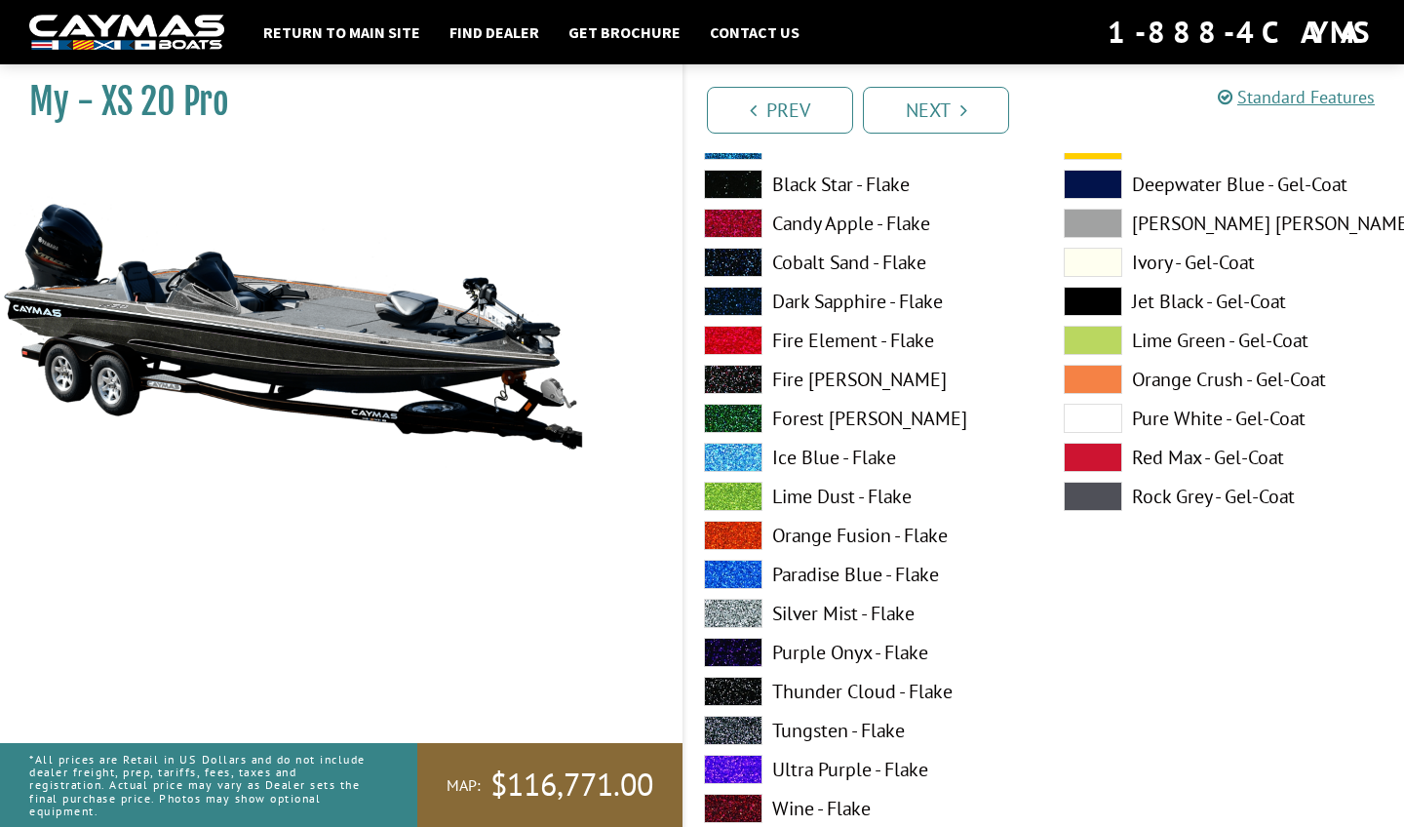
click at [737, 618] on span at bounding box center [733, 613] width 58 height 29
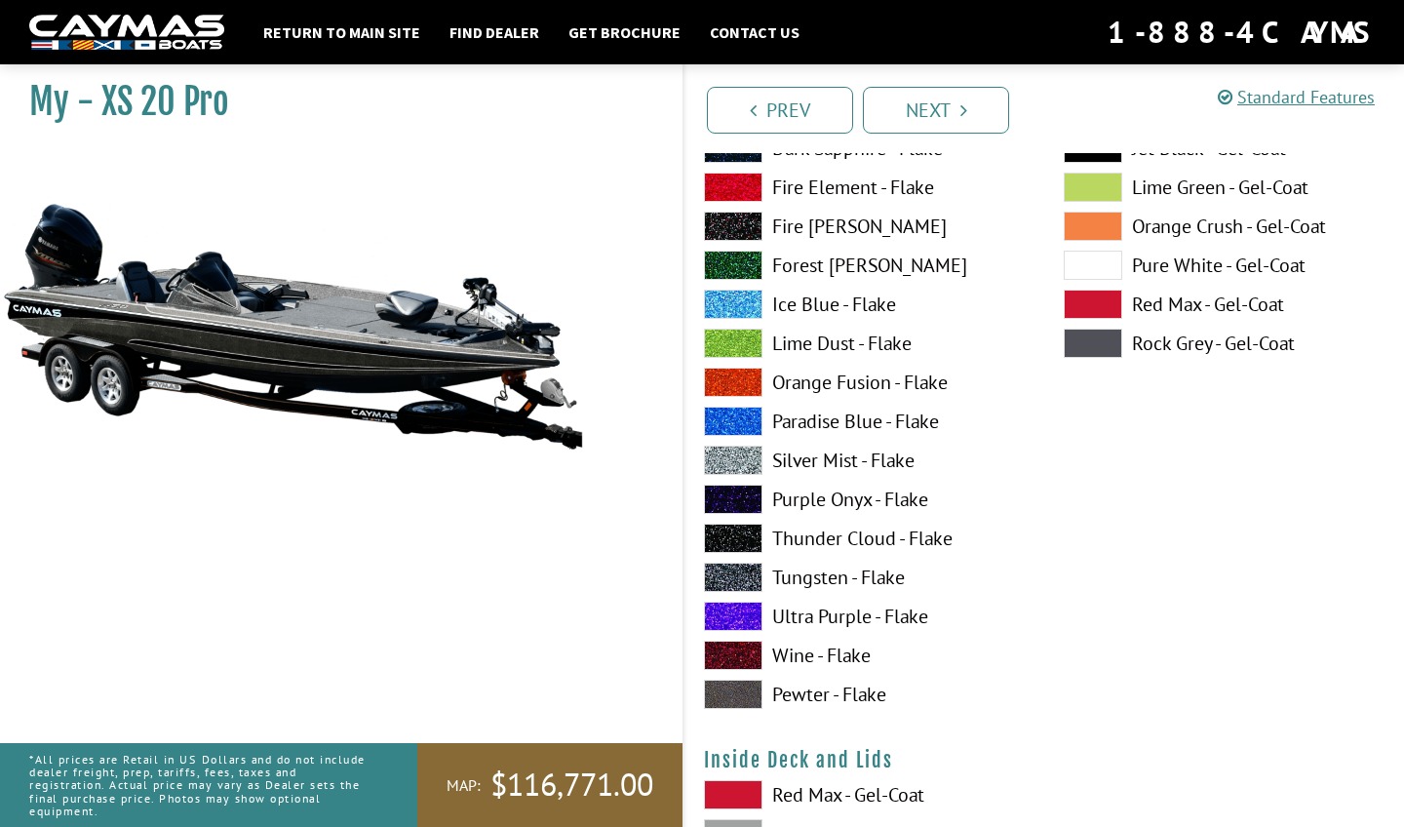
scroll to position [3503, 0]
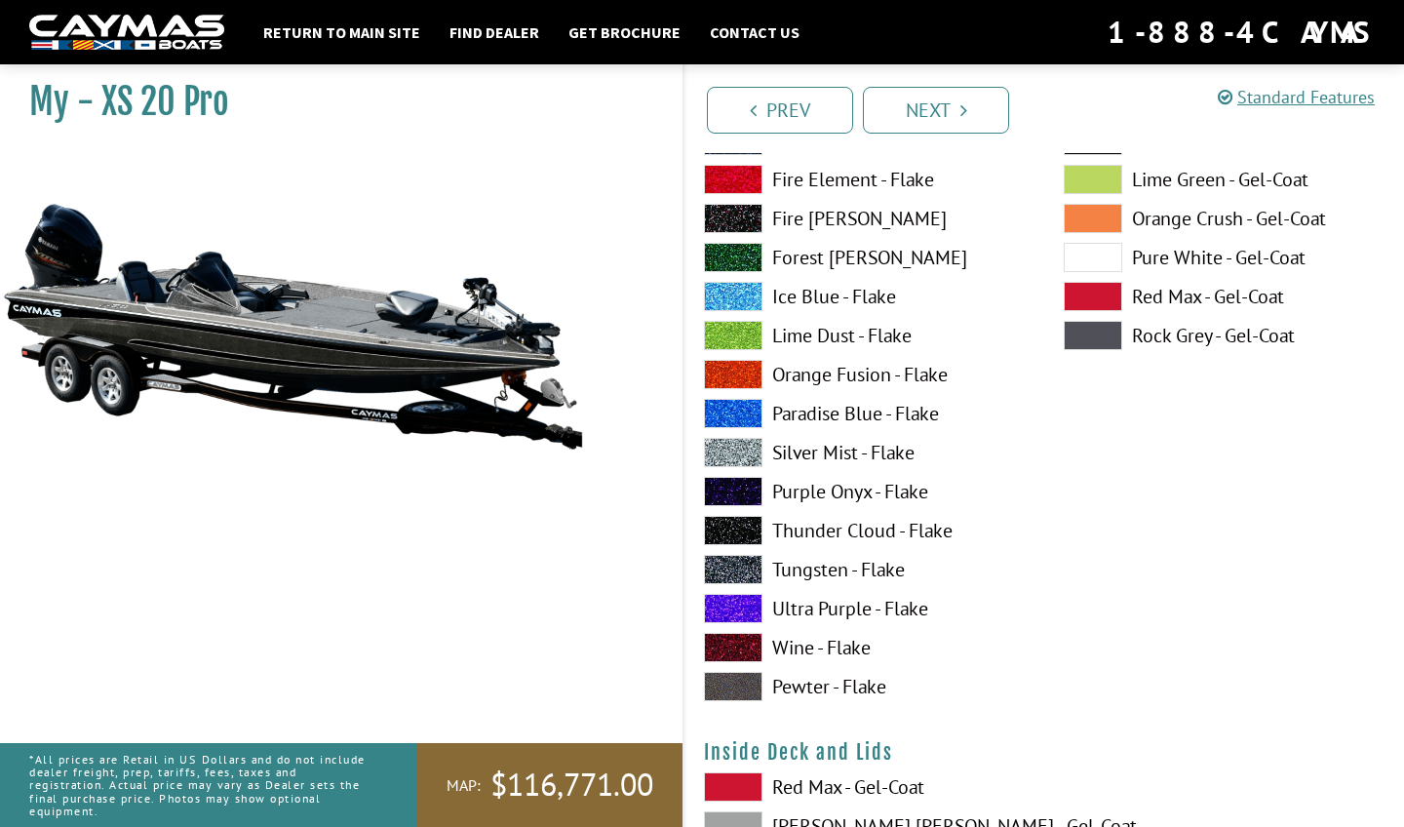
click at [1100, 257] on span at bounding box center [1092, 257] width 58 height 29
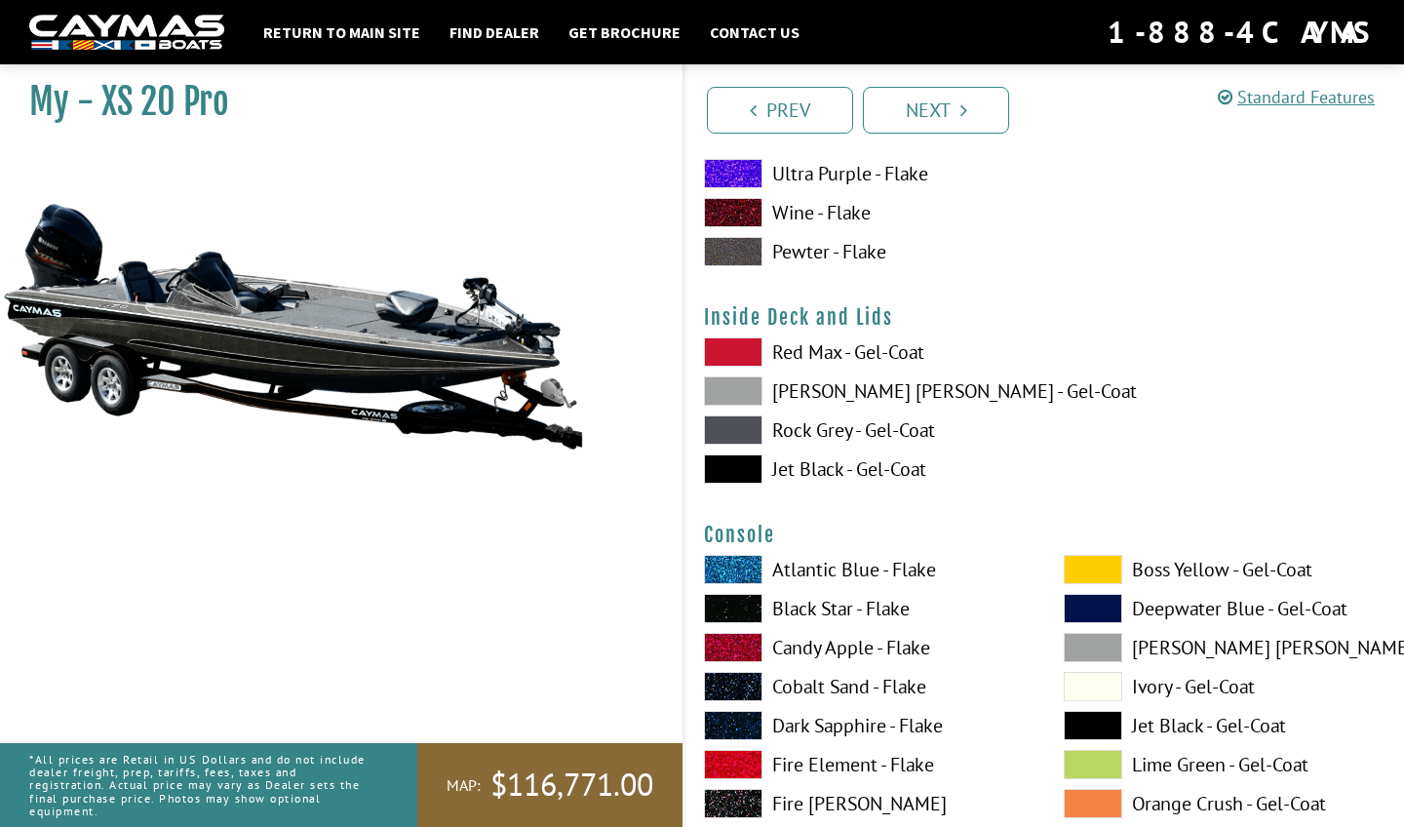
scroll to position [3950, 0]
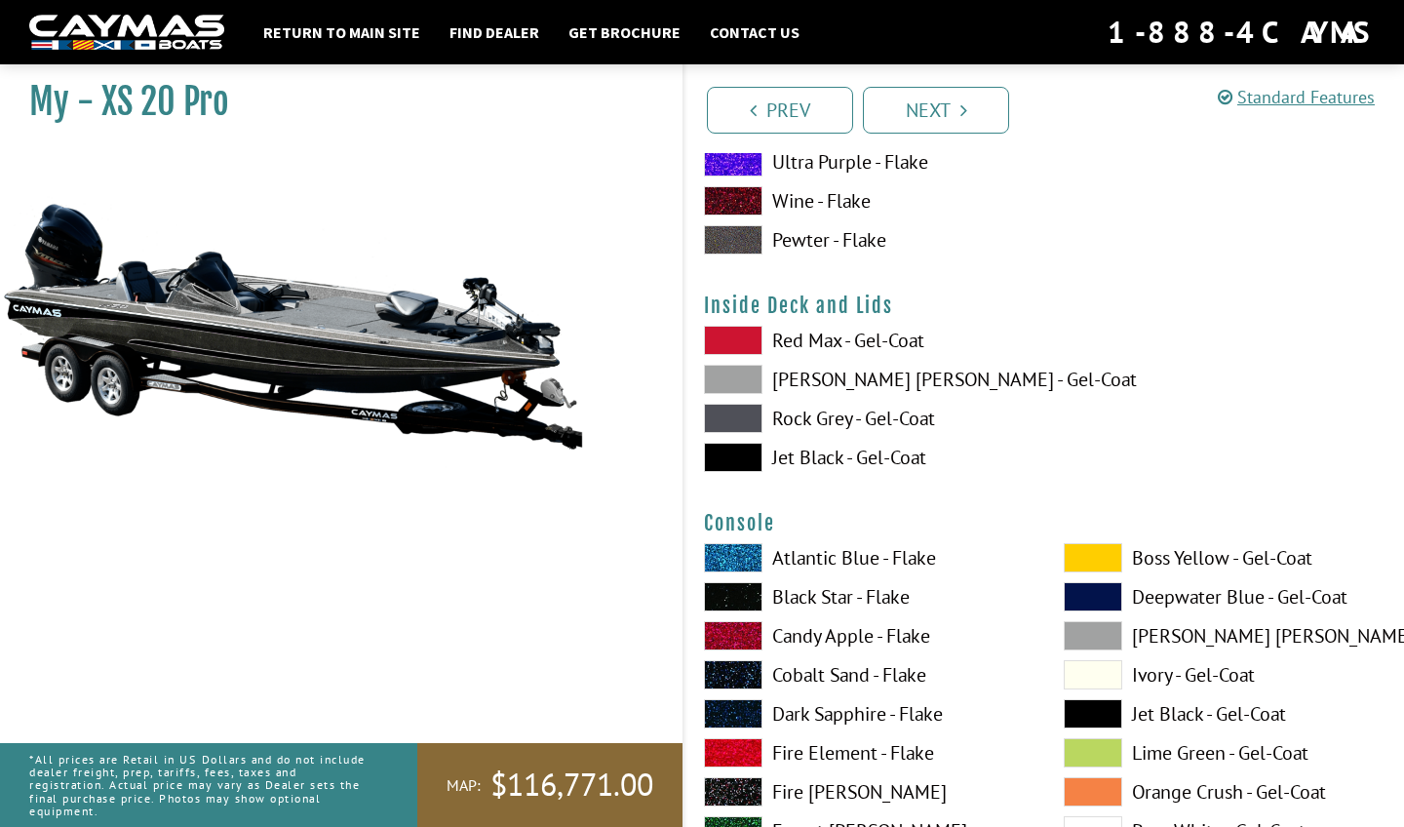
click at [748, 338] on span at bounding box center [733, 340] width 58 height 29
click at [744, 451] on span at bounding box center [733, 457] width 58 height 29
click at [739, 378] on span at bounding box center [733, 379] width 58 height 29
click at [761, 420] on span at bounding box center [733, 418] width 58 height 29
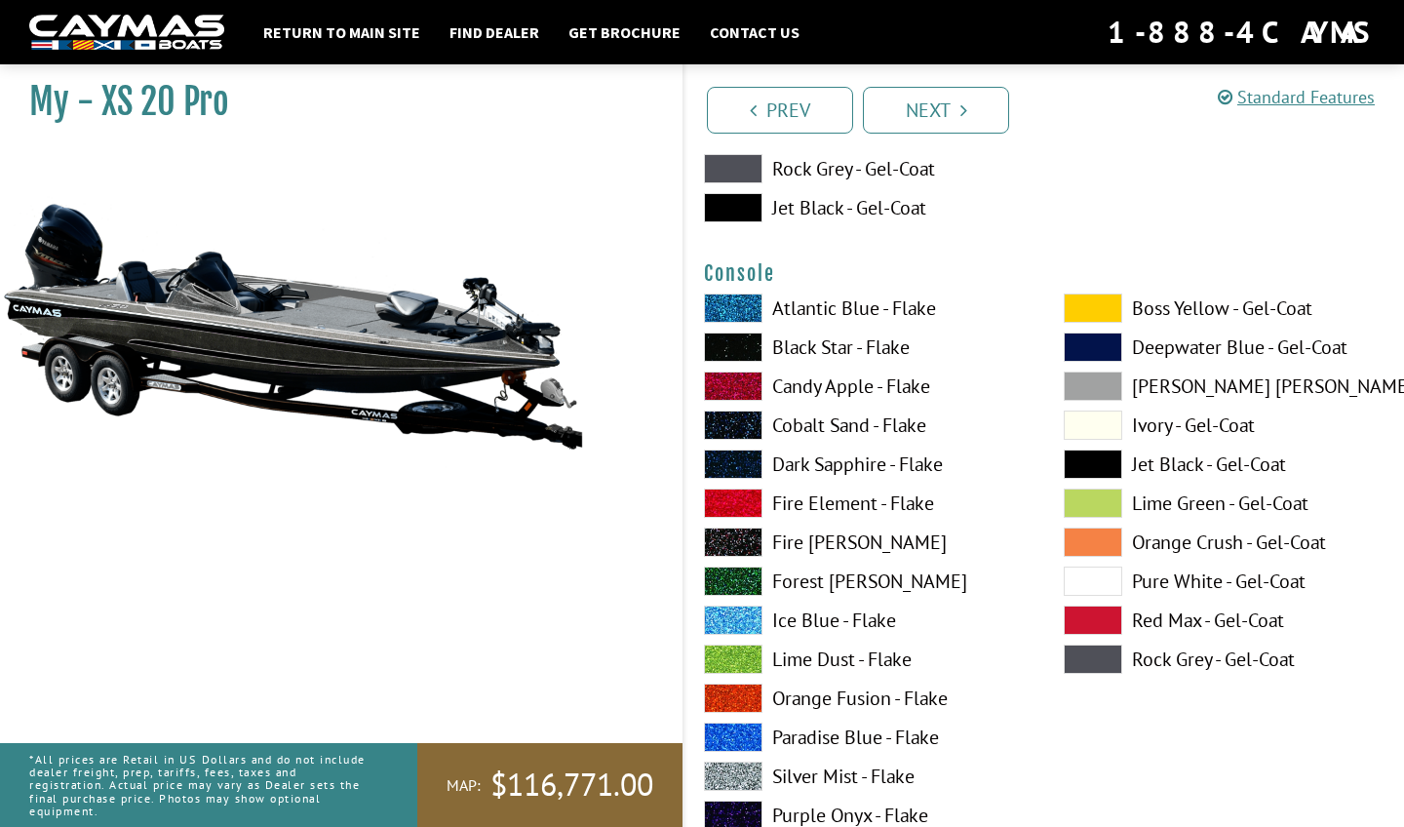
scroll to position [4206, 0]
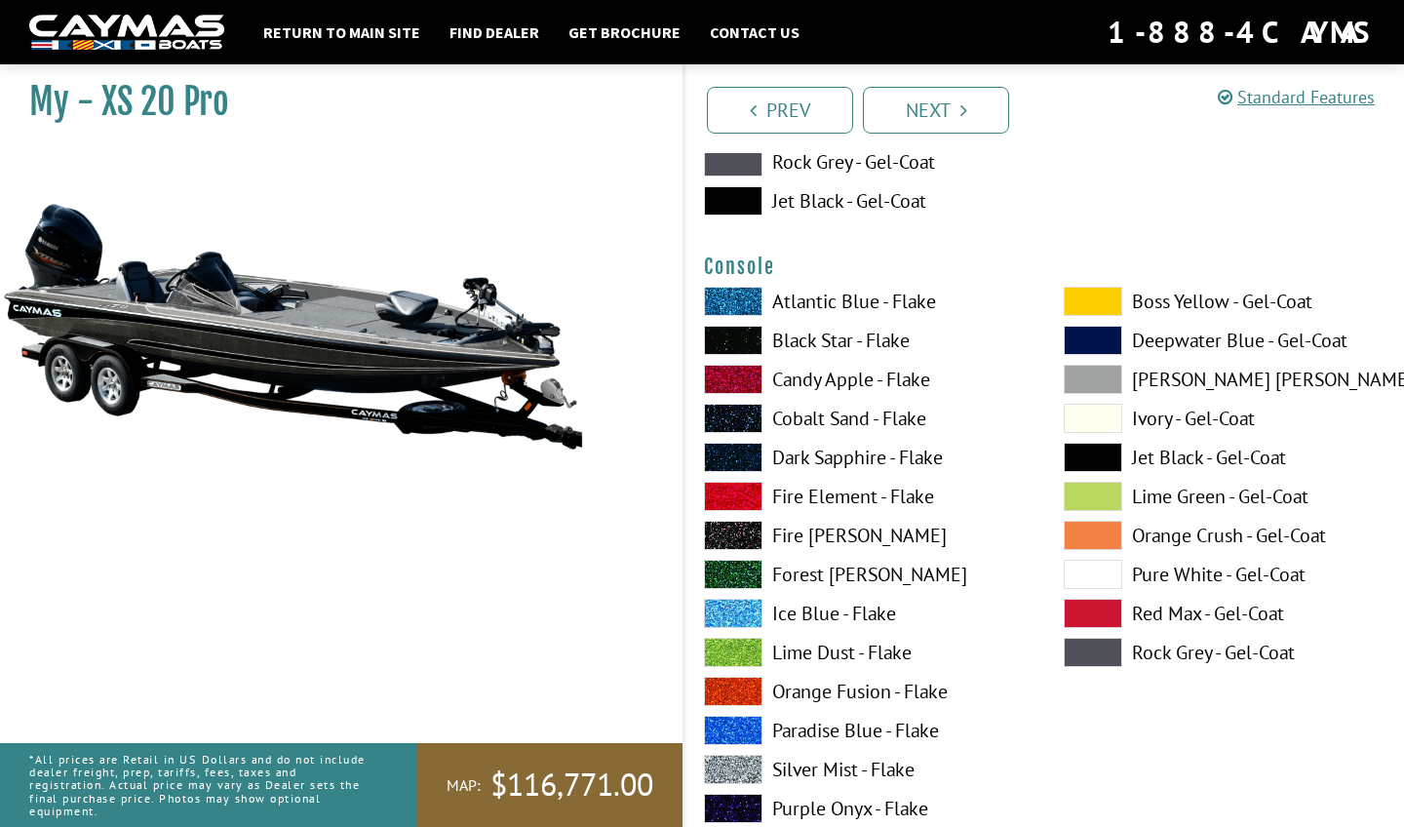
click at [739, 338] on span at bounding box center [733, 340] width 58 height 29
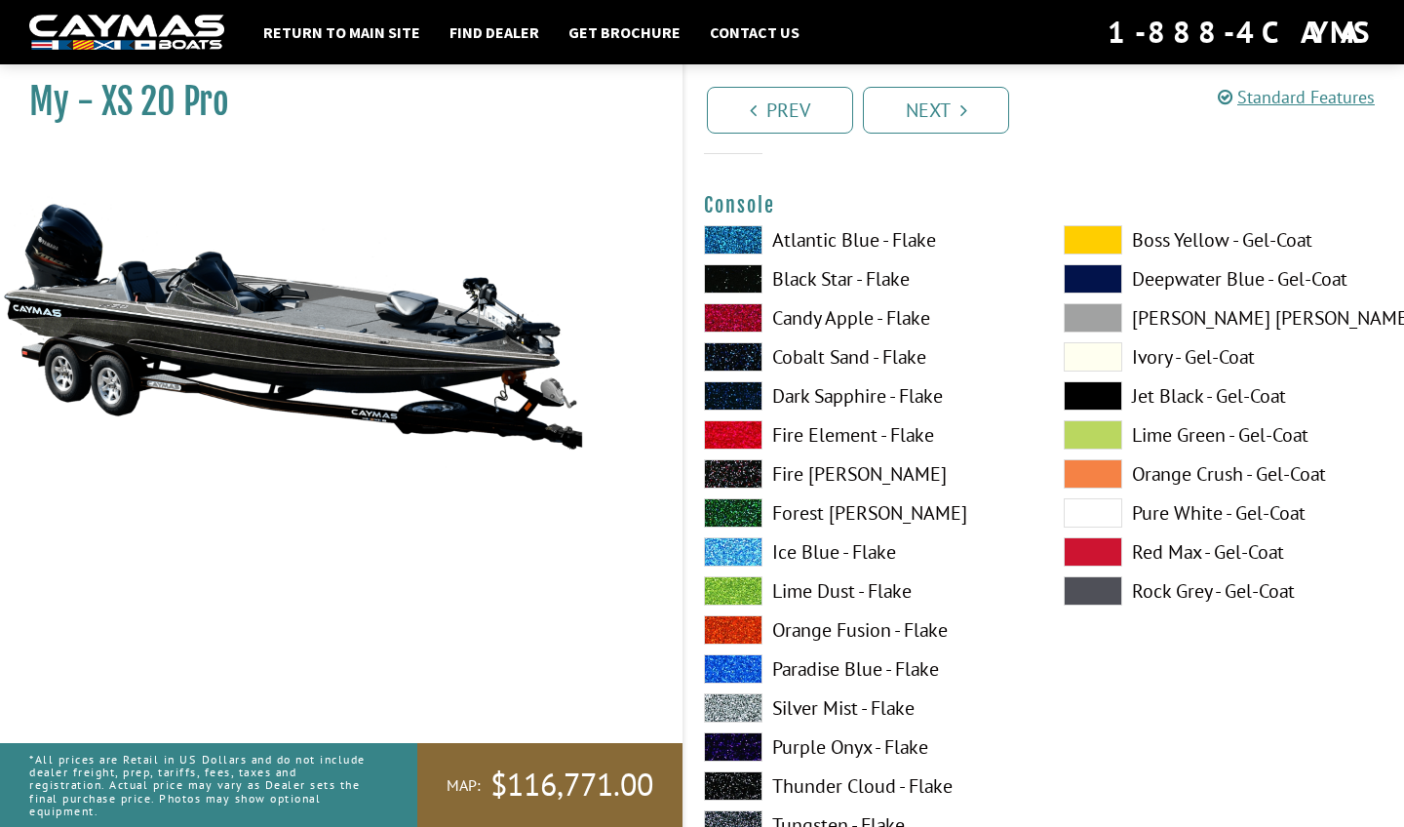
scroll to position [4277, 0]
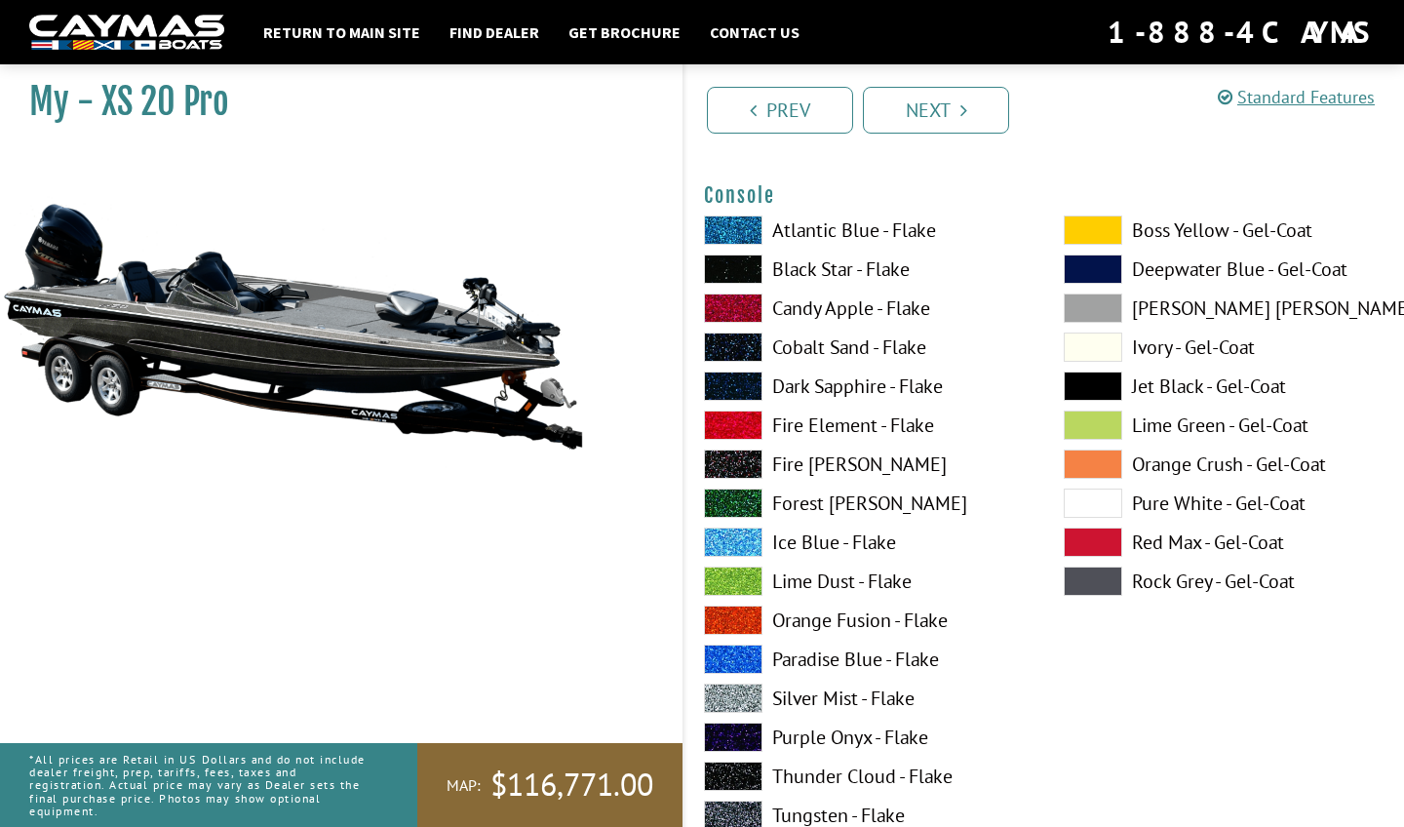
click at [735, 622] on span at bounding box center [733, 619] width 58 height 29
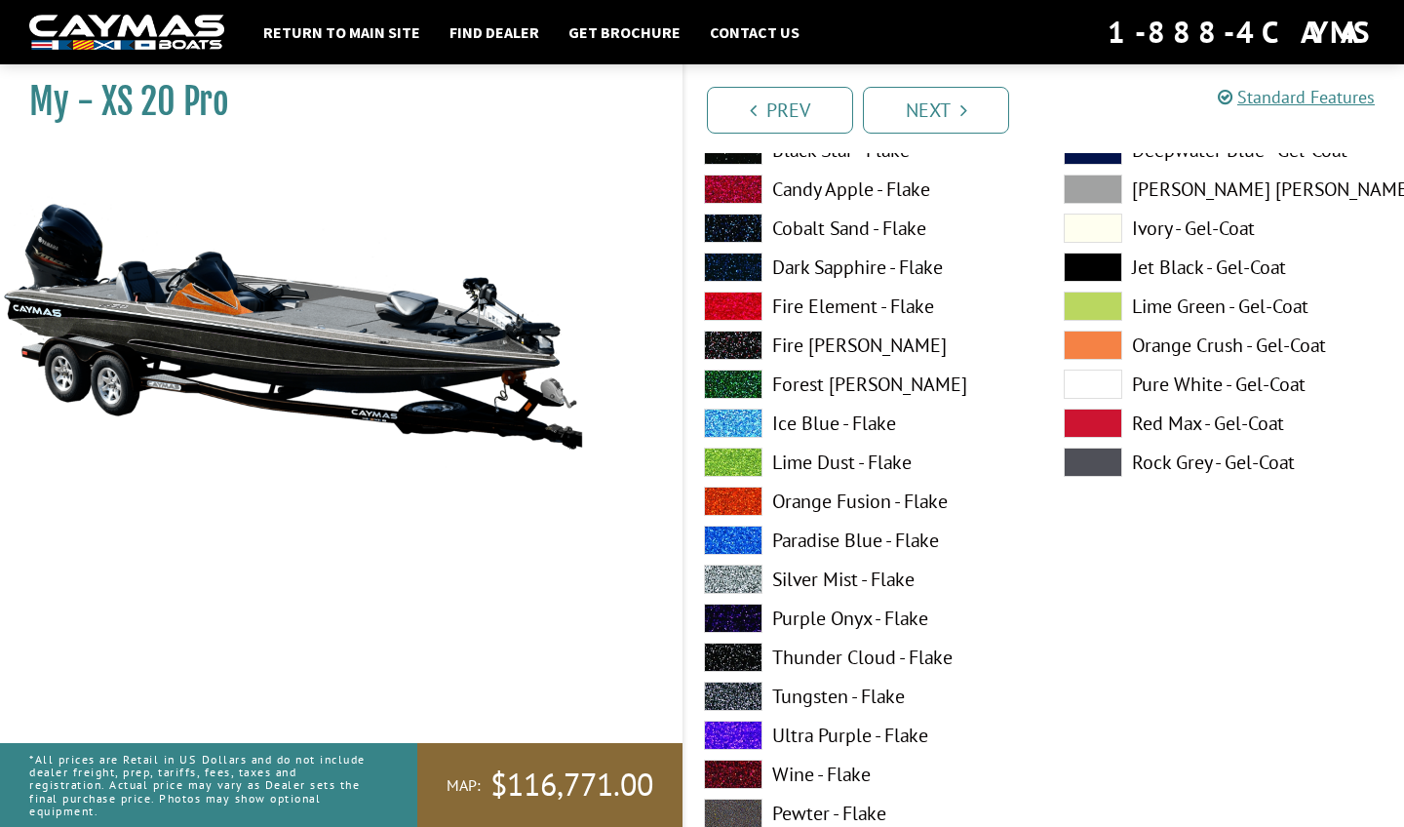
scroll to position [4434, 0]
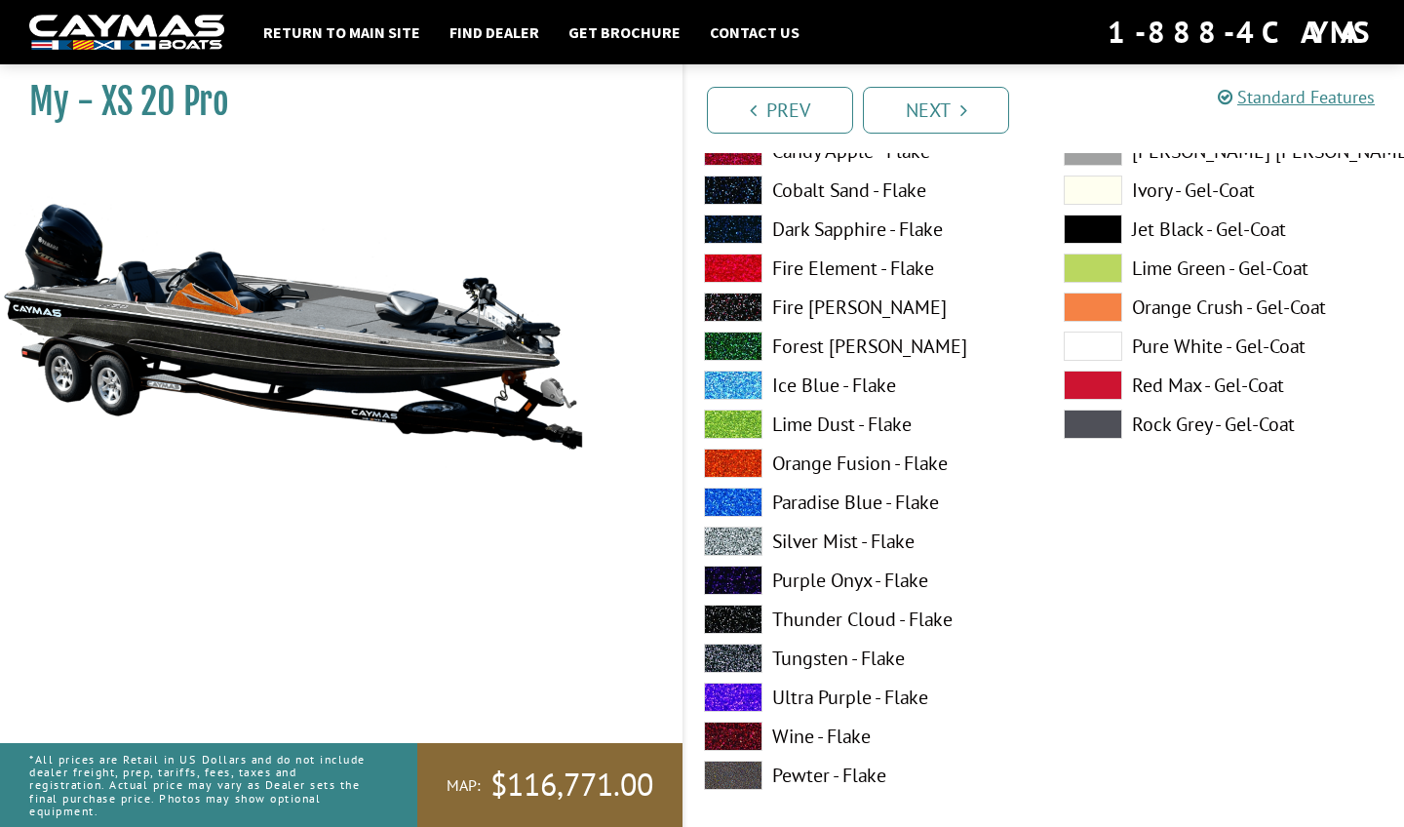
click at [734, 657] on span at bounding box center [733, 657] width 58 height 29
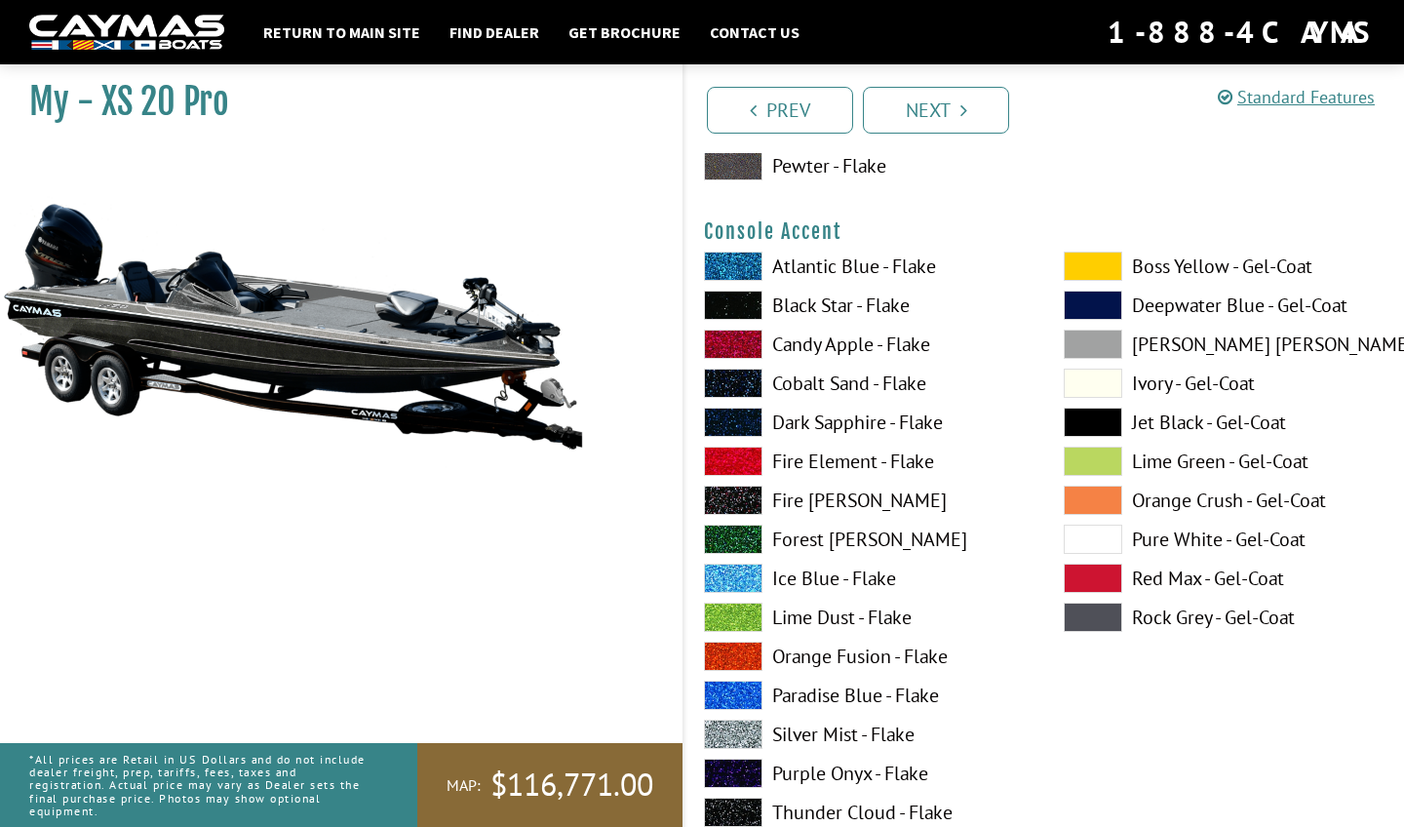
scroll to position [5045, 0]
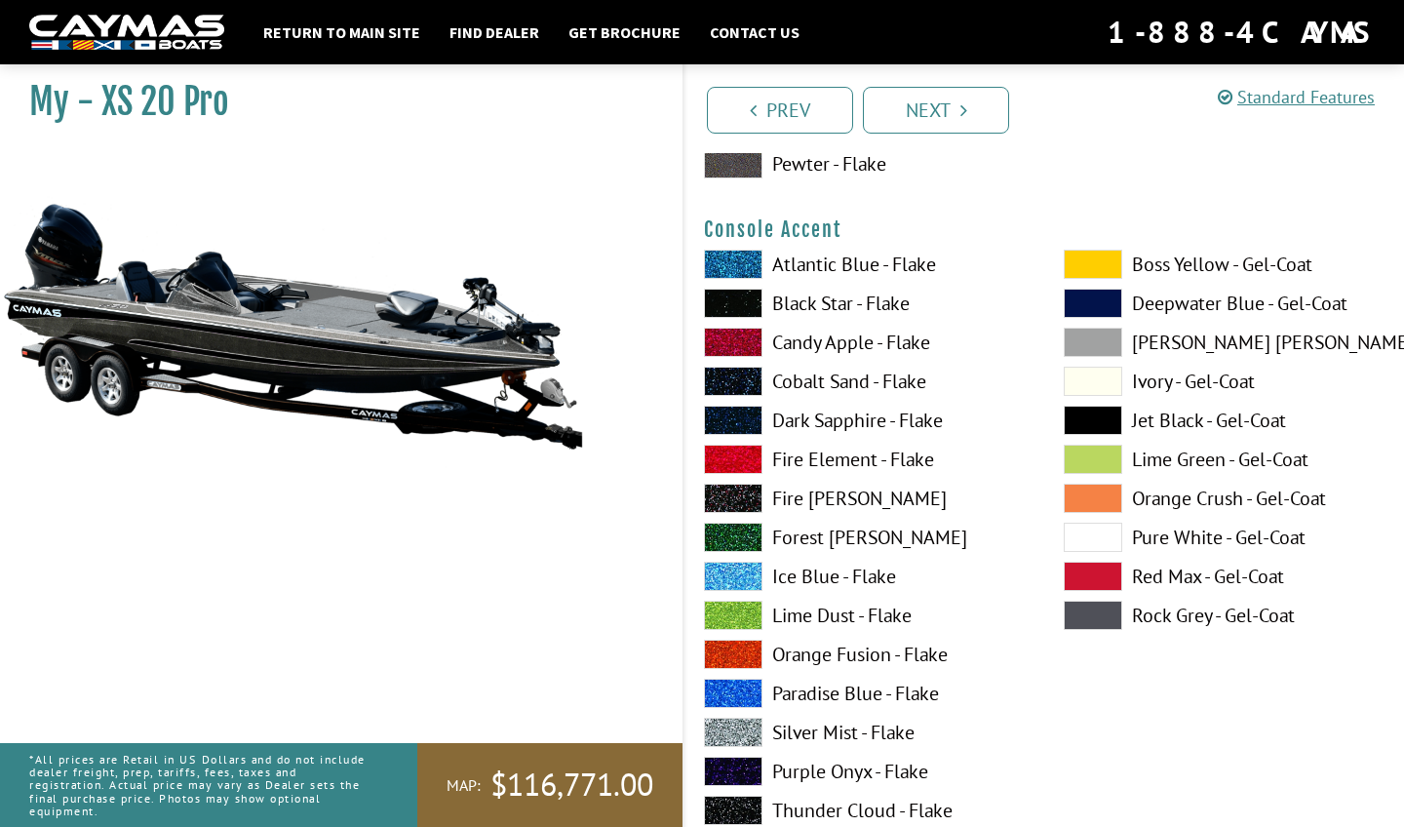
click at [740, 651] on span at bounding box center [733, 653] width 58 height 29
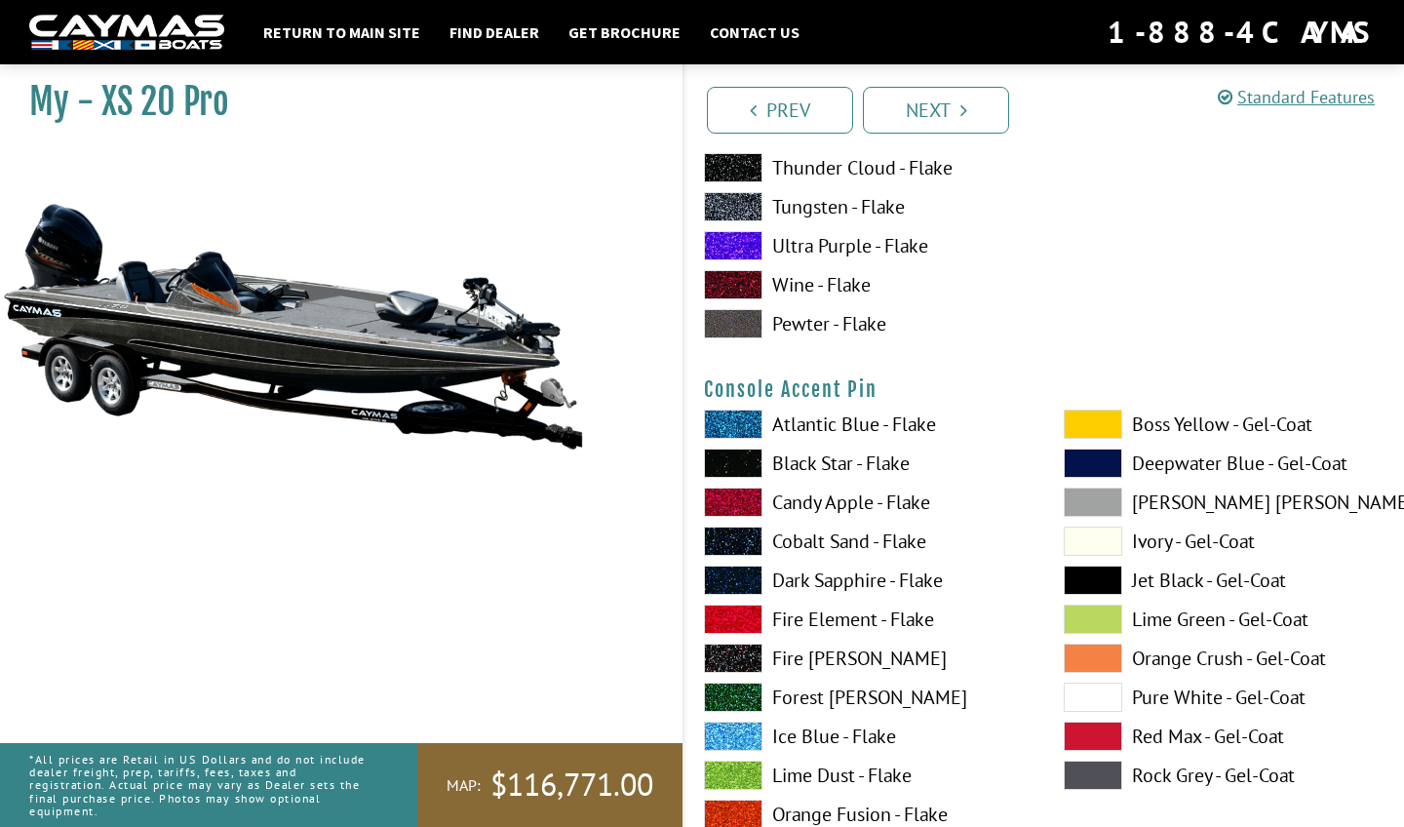
scroll to position [5691, 0]
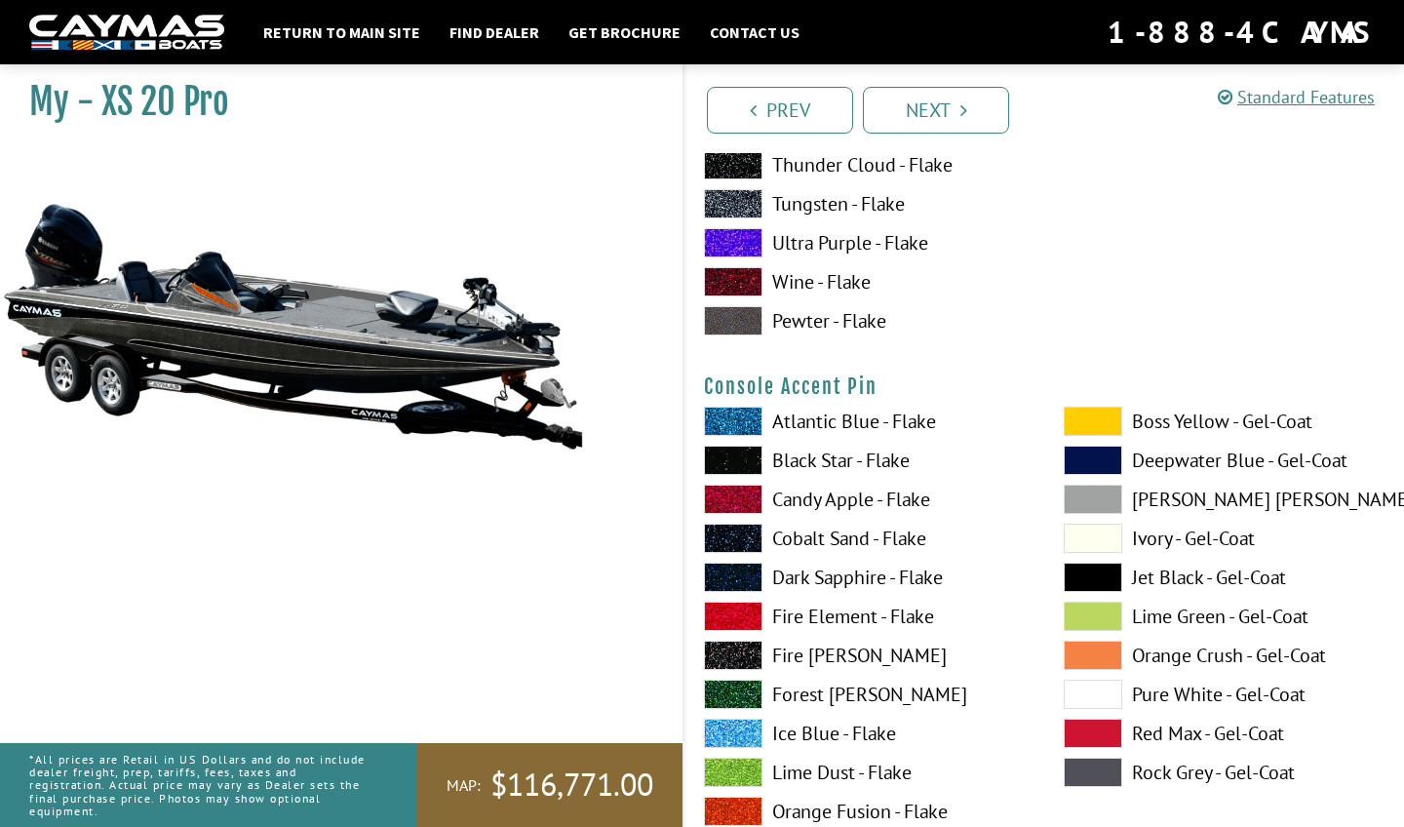
click at [1072, 684] on span at bounding box center [1092, 693] width 58 height 29
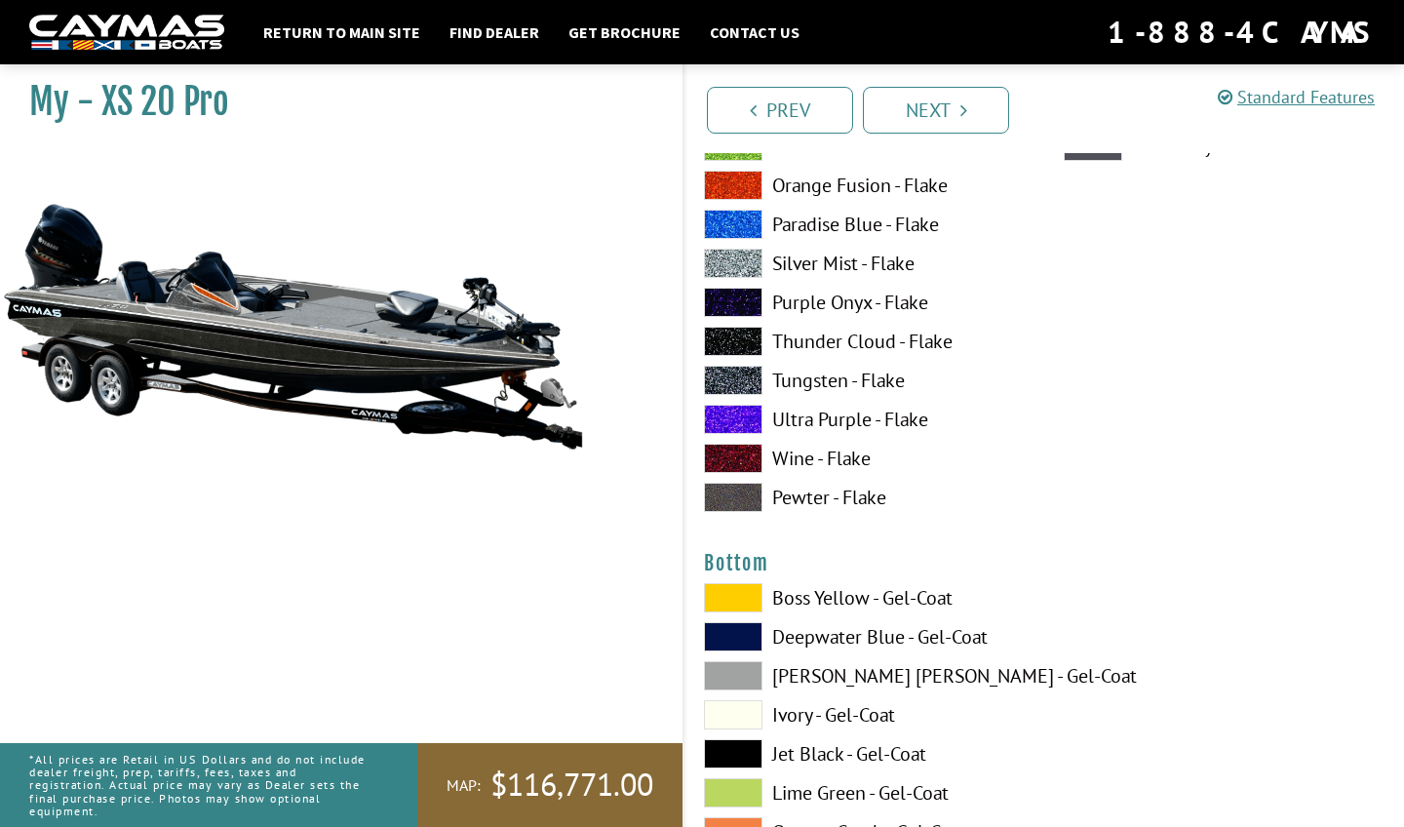
scroll to position [6336, 0]
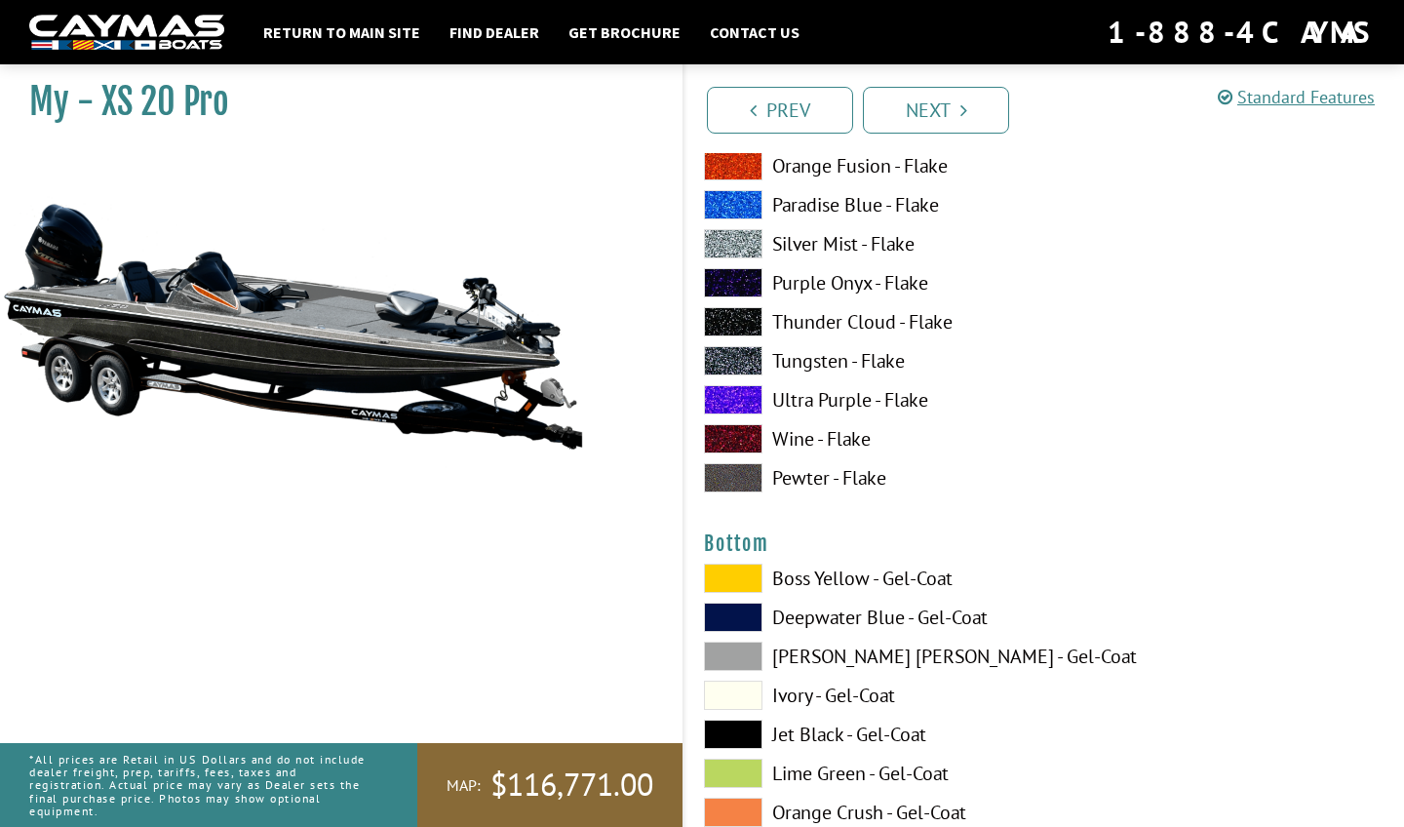
click at [759, 243] on span at bounding box center [733, 243] width 58 height 29
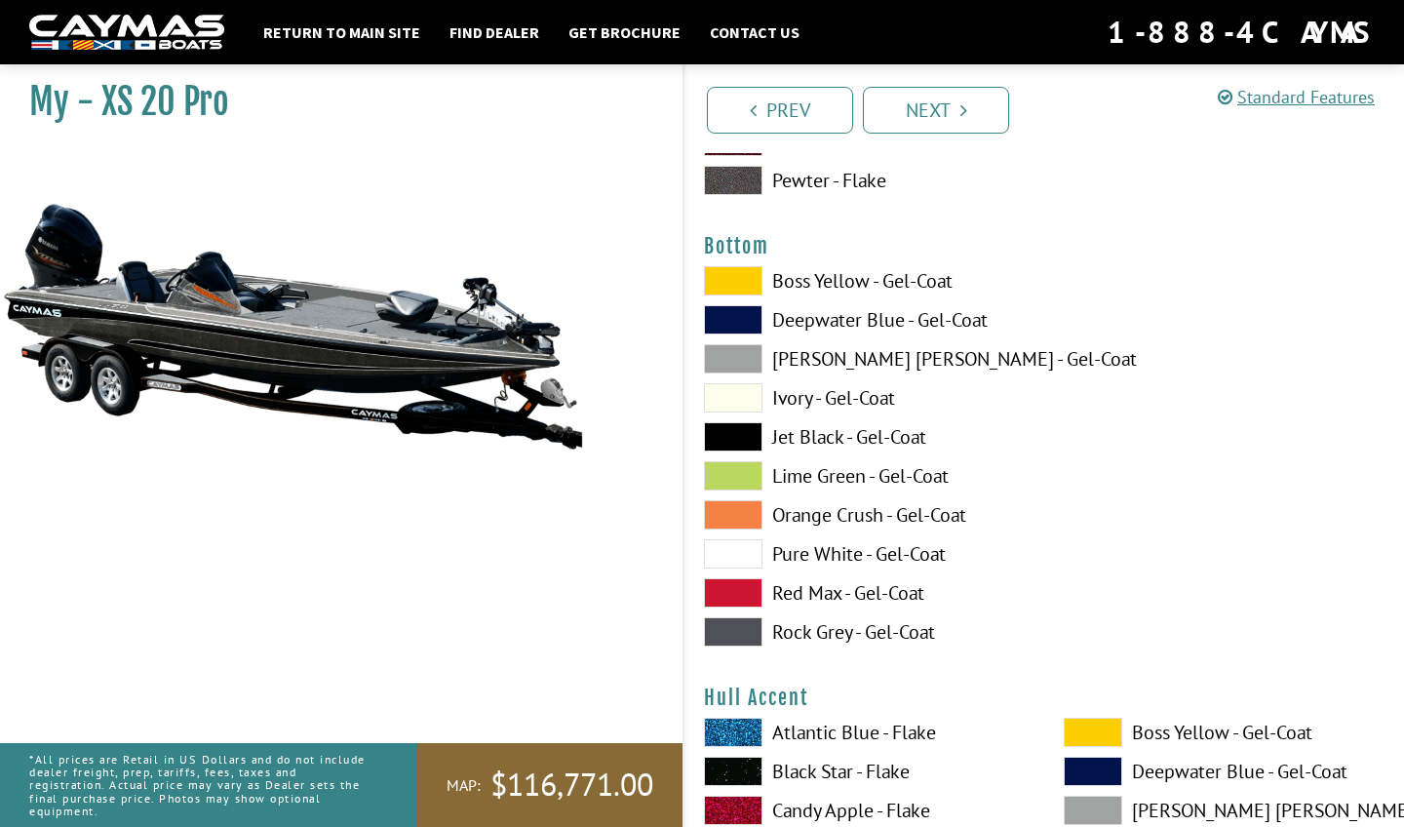
scroll to position [6634, 0]
click at [741, 519] on span at bounding box center [733, 513] width 58 height 29
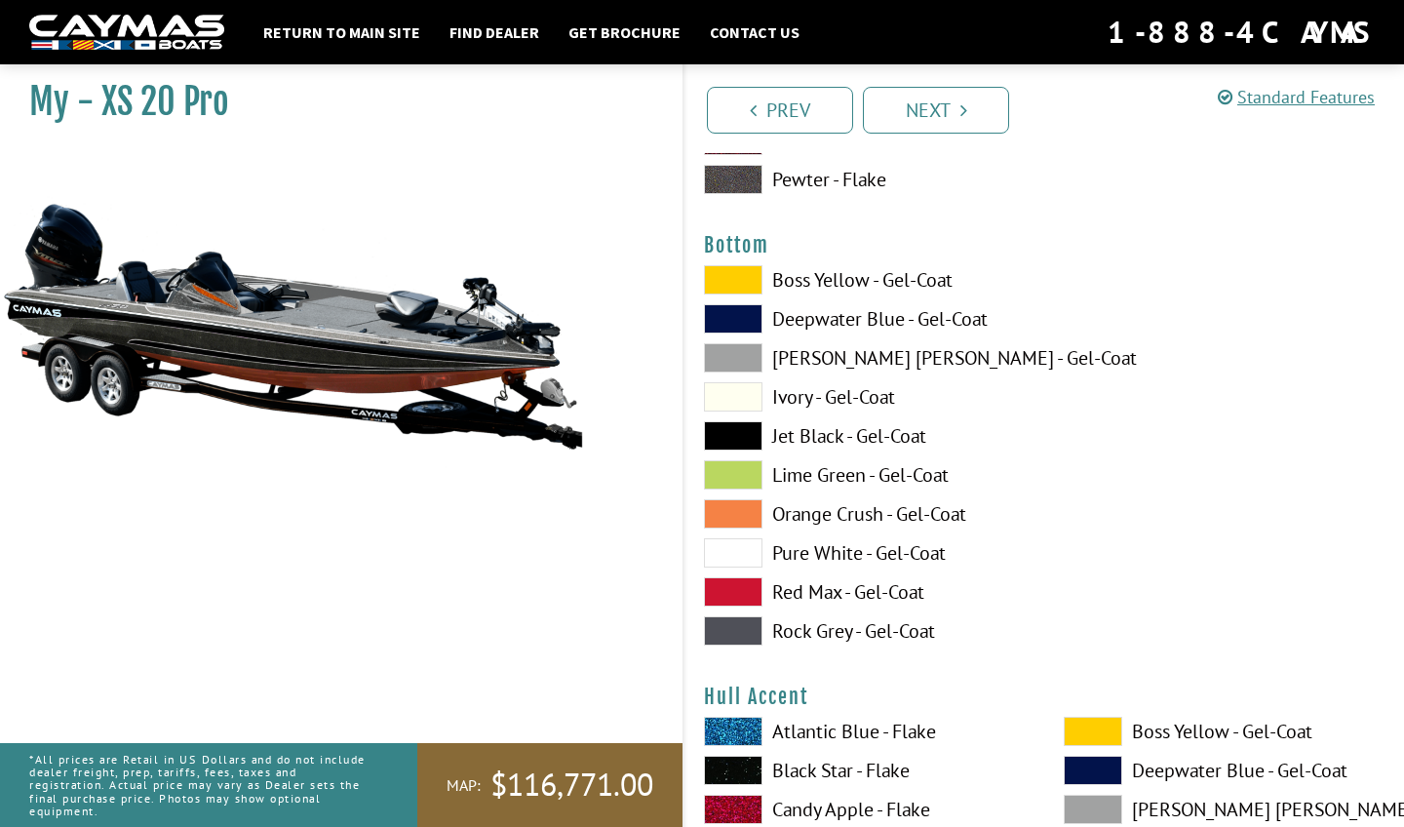
click at [738, 361] on span at bounding box center [733, 357] width 58 height 29
click at [738, 633] on span at bounding box center [733, 630] width 58 height 29
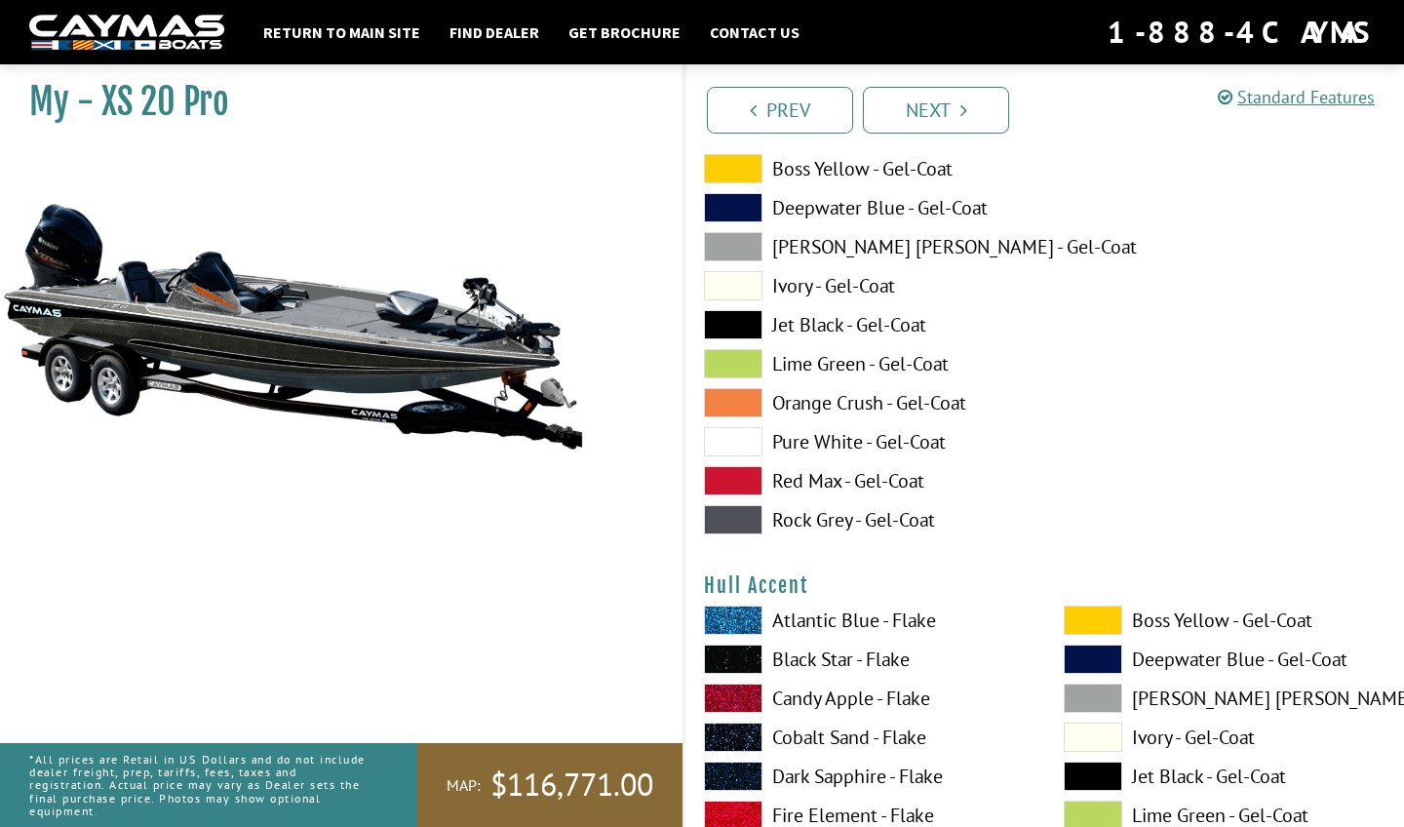
scroll to position [6660, 0]
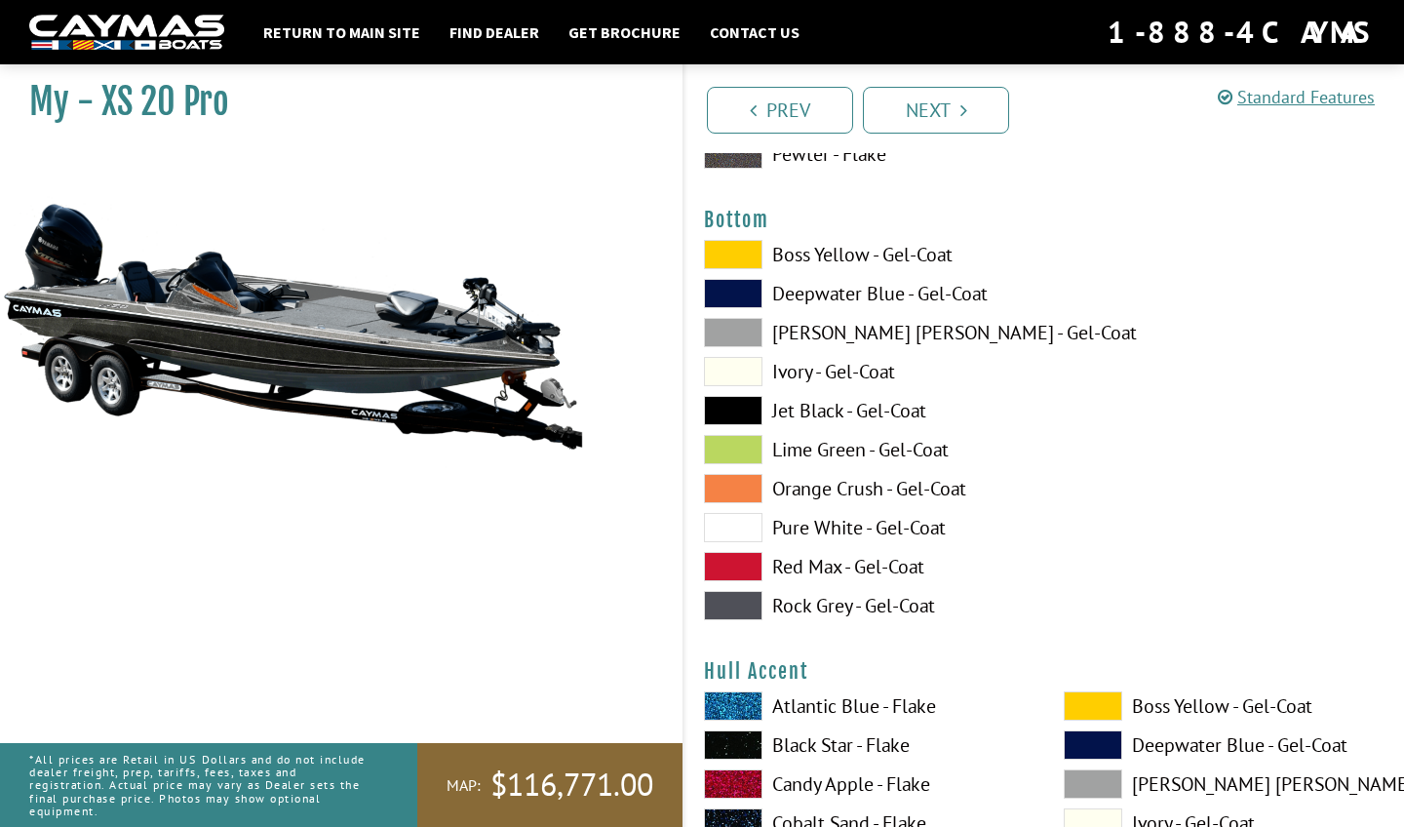
click at [722, 521] on span at bounding box center [733, 527] width 58 height 29
click at [740, 599] on span at bounding box center [733, 605] width 58 height 29
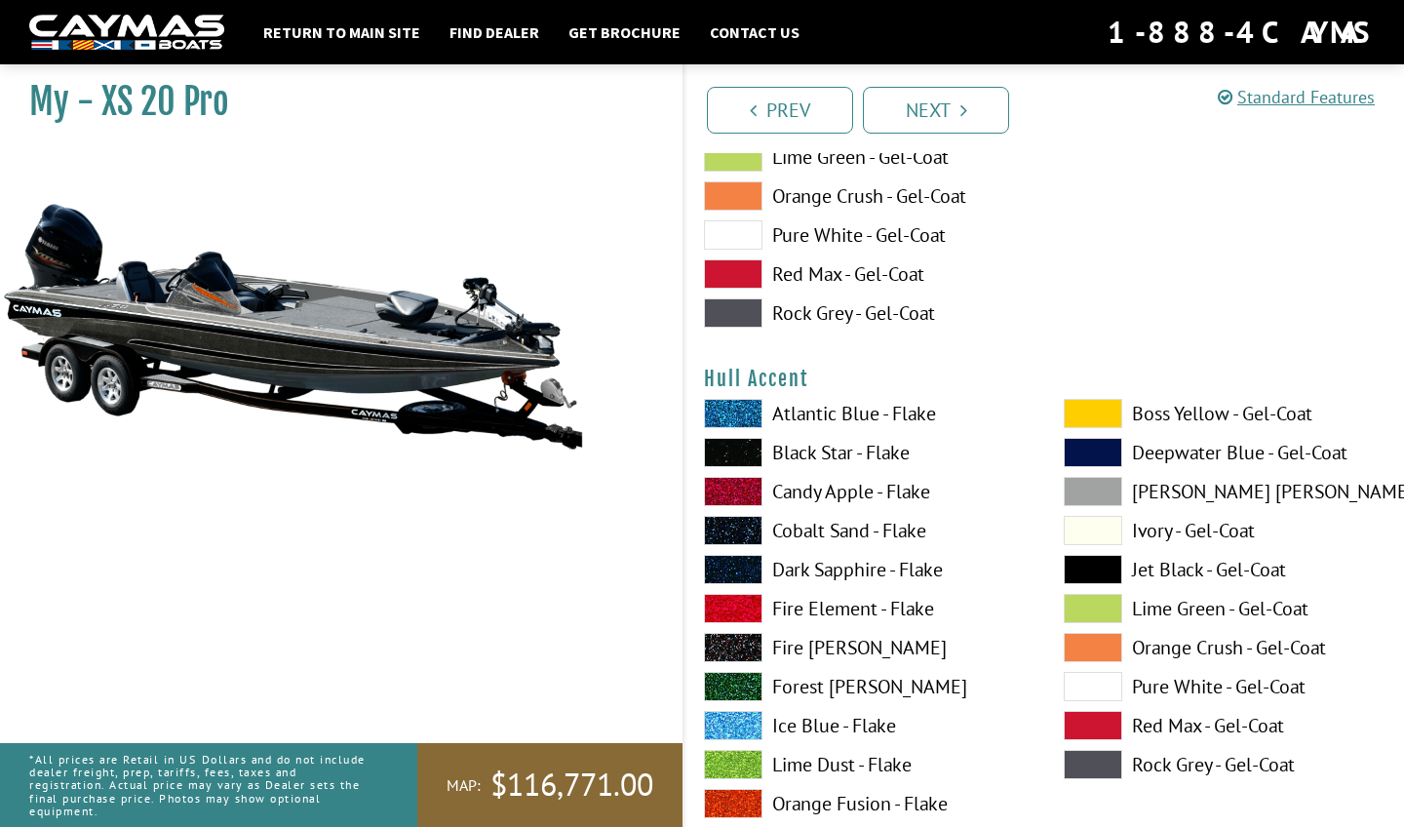
scroll to position [6967, 0]
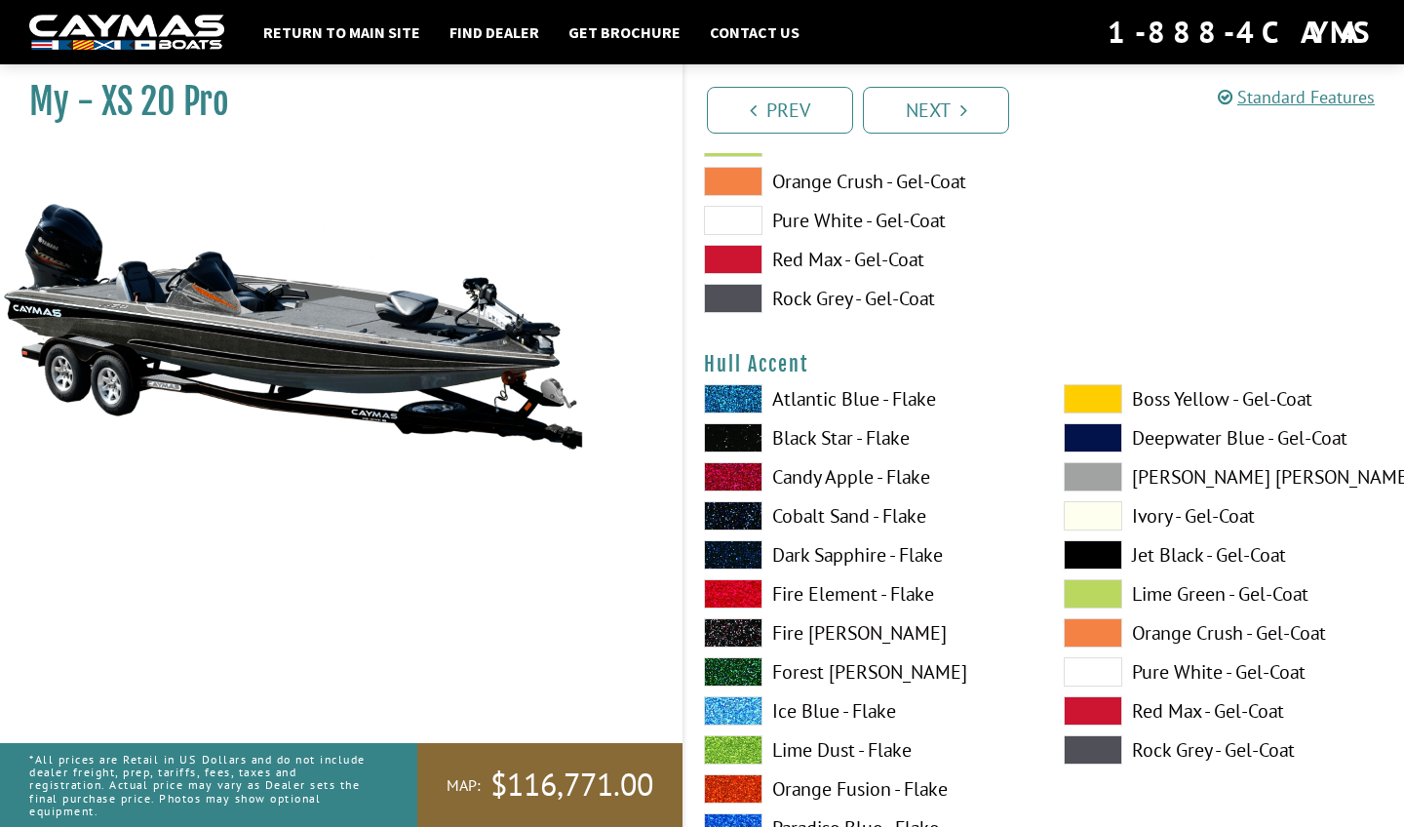
click at [746, 745] on span at bounding box center [733, 749] width 58 height 29
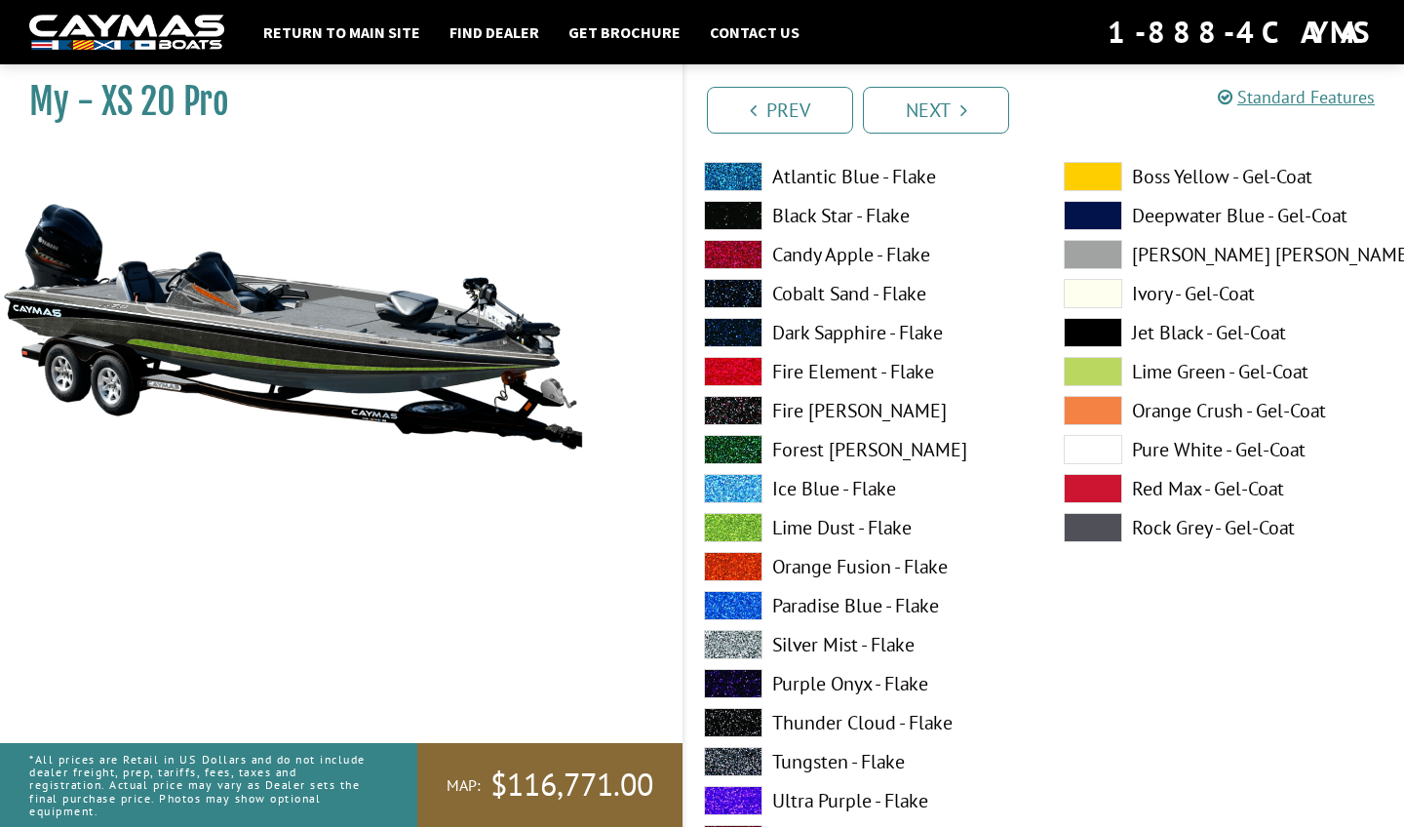
scroll to position [7191, 0]
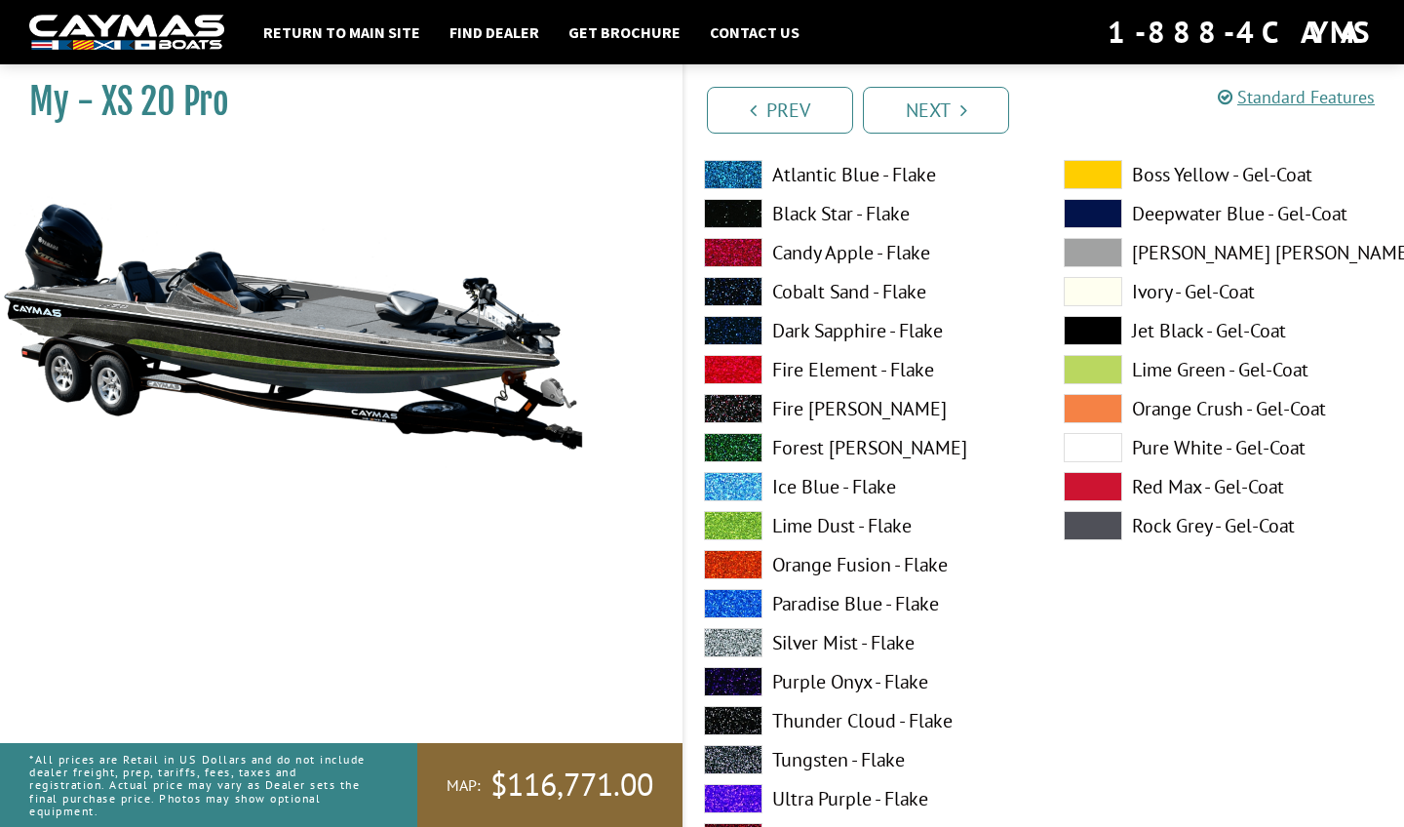
click at [738, 548] on div "Atlantic Blue - Flake Black Star - Flake Candy Apple - Flake Cobalt Sand - Flak…" at bounding box center [864, 530] width 360 height 741
click at [742, 561] on span at bounding box center [733, 564] width 58 height 29
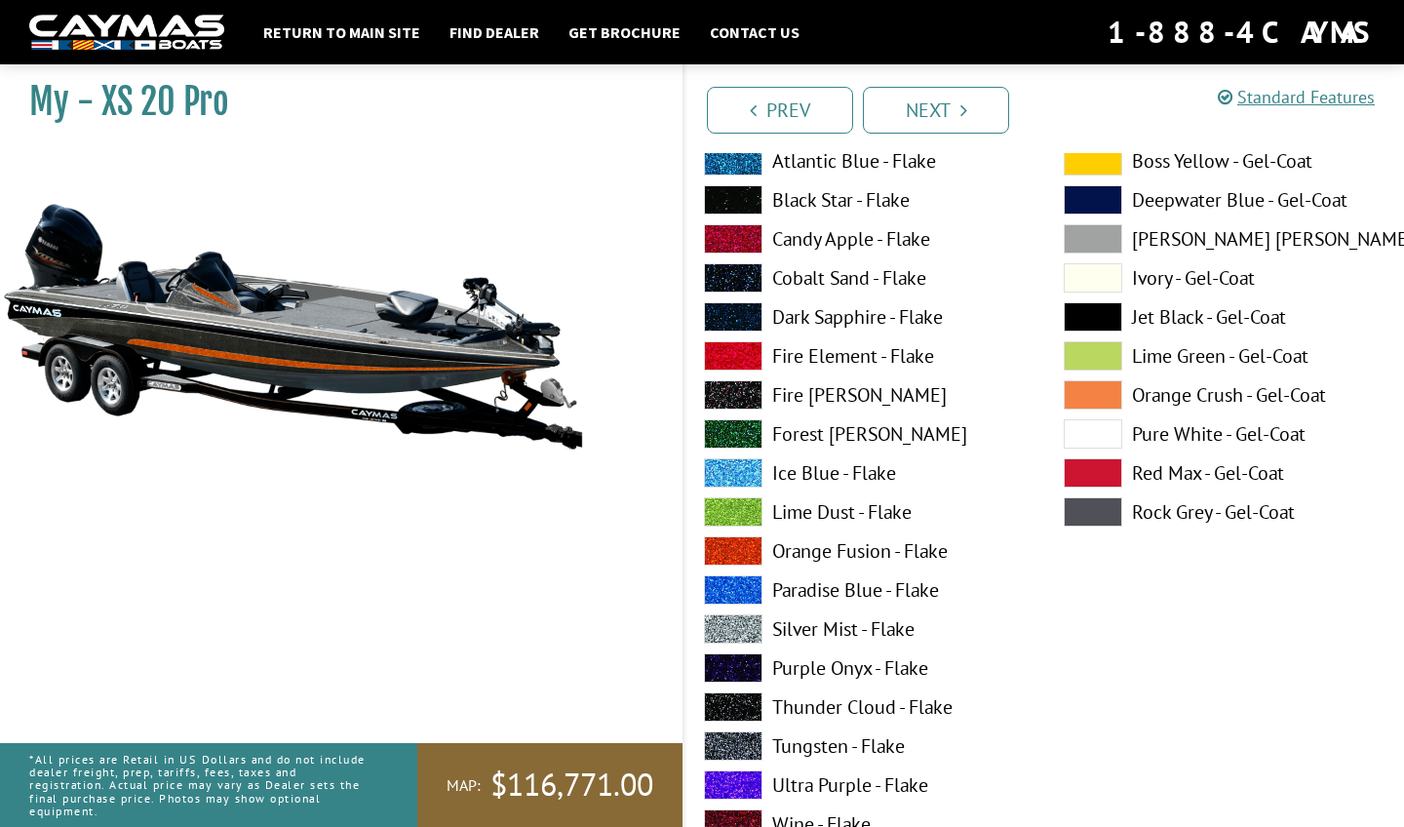
scroll to position [7211, 0]
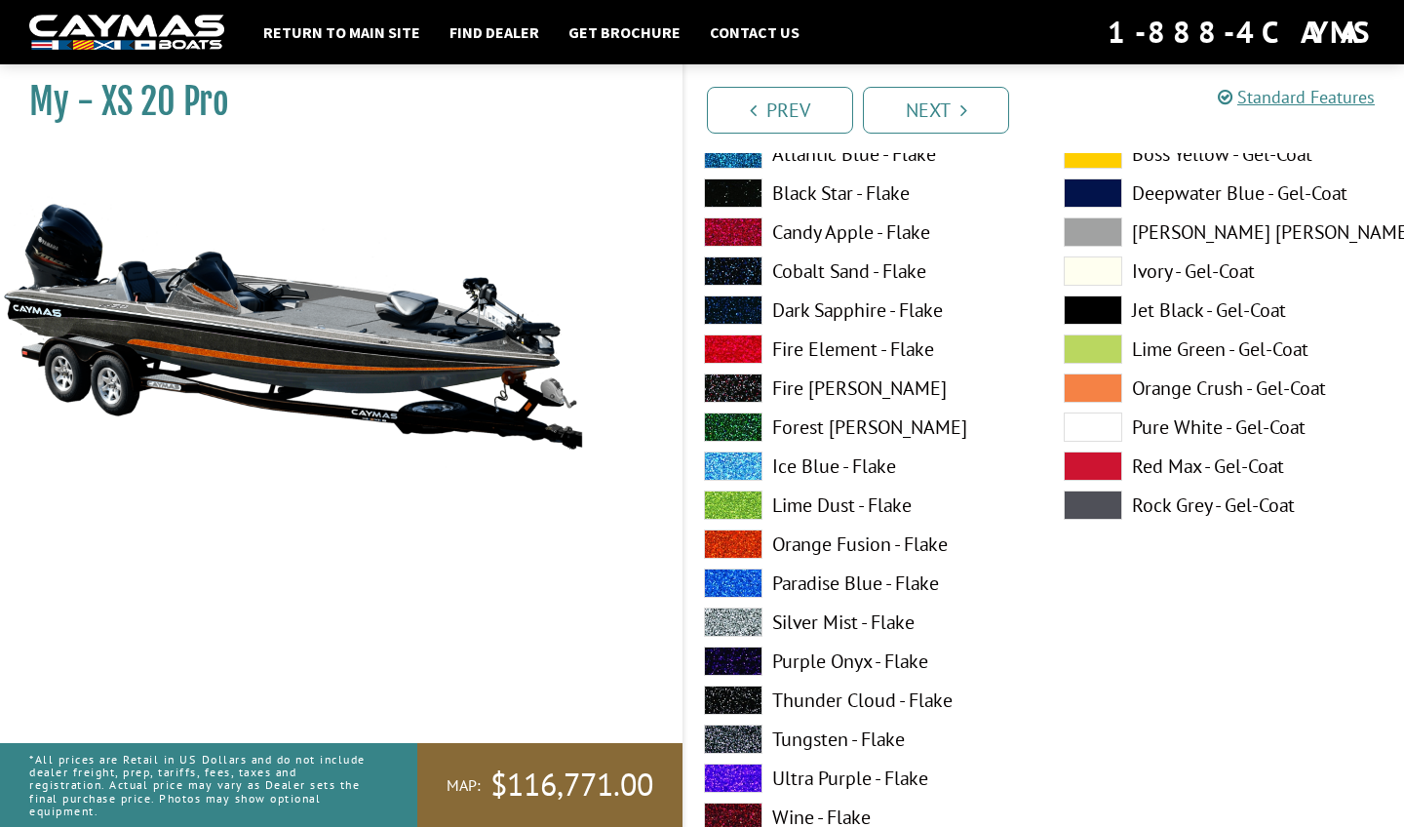
click at [734, 613] on span at bounding box center [733, 621] width 58 height 29
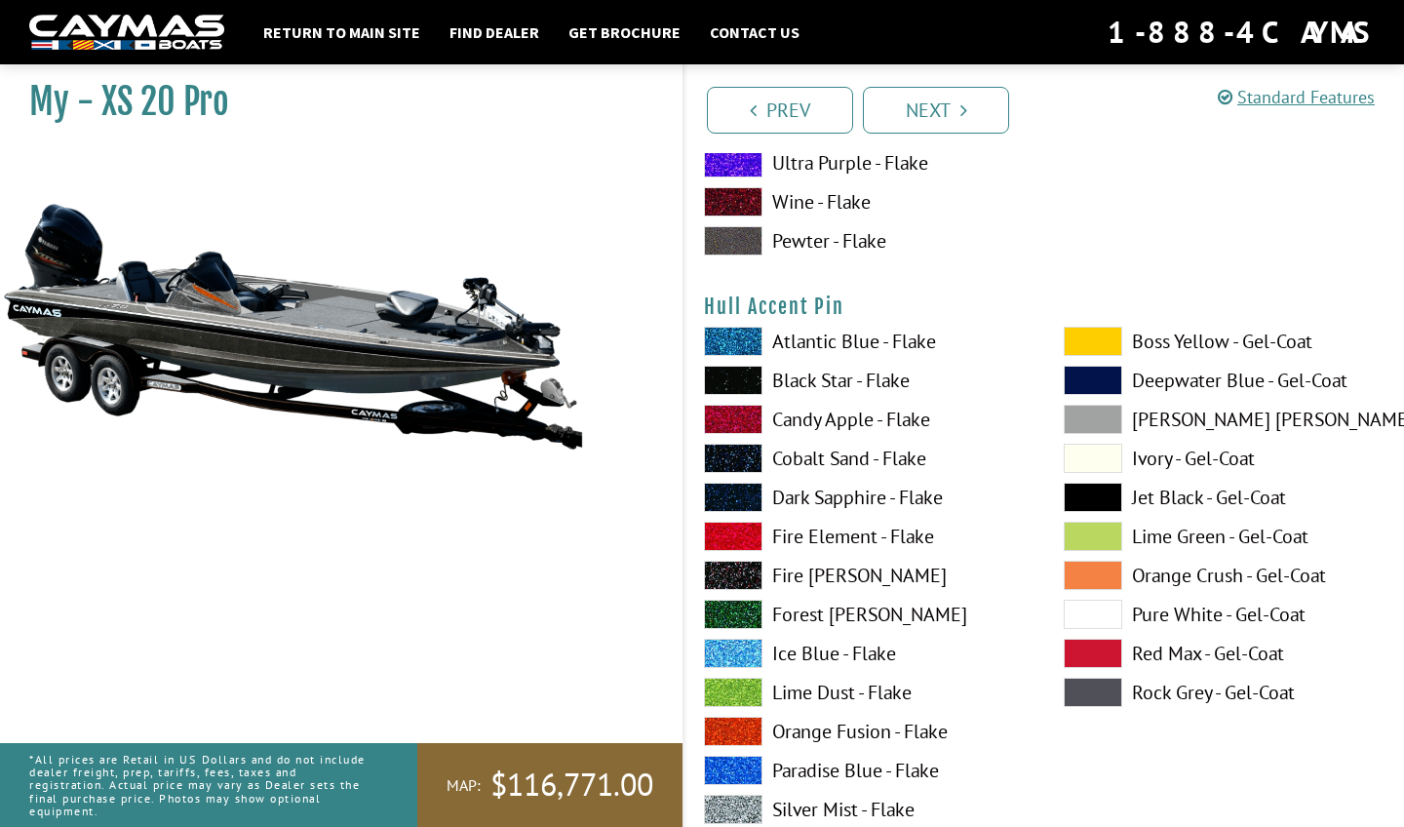
scroll to position [7828, 0]
click at [734, 735] on span at bounding box center [733, 729] width 58 height 29
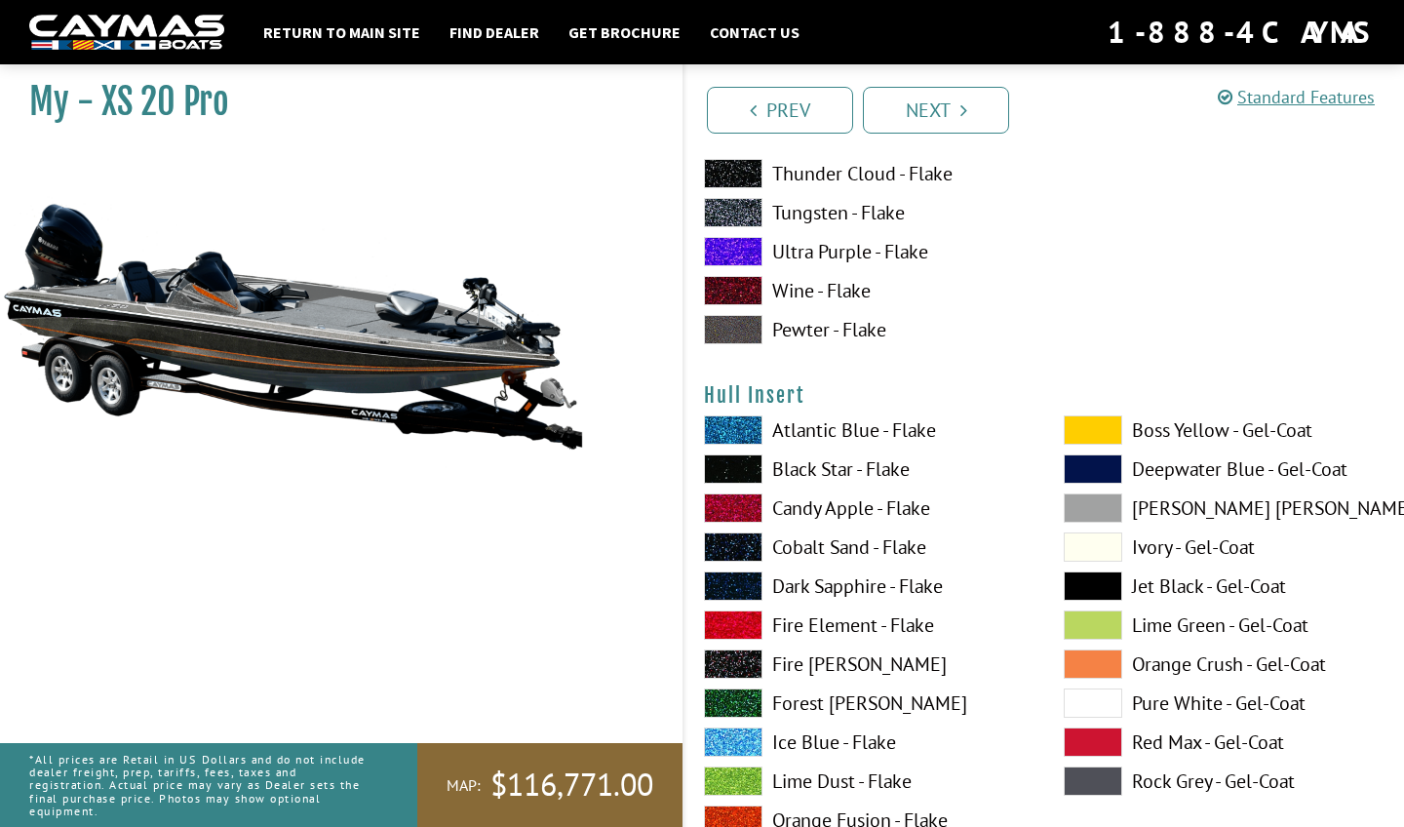
scroll to position [8541, 0]
click at [1099, 696] on span at bounding box center [1092, 701] width 58 height 29
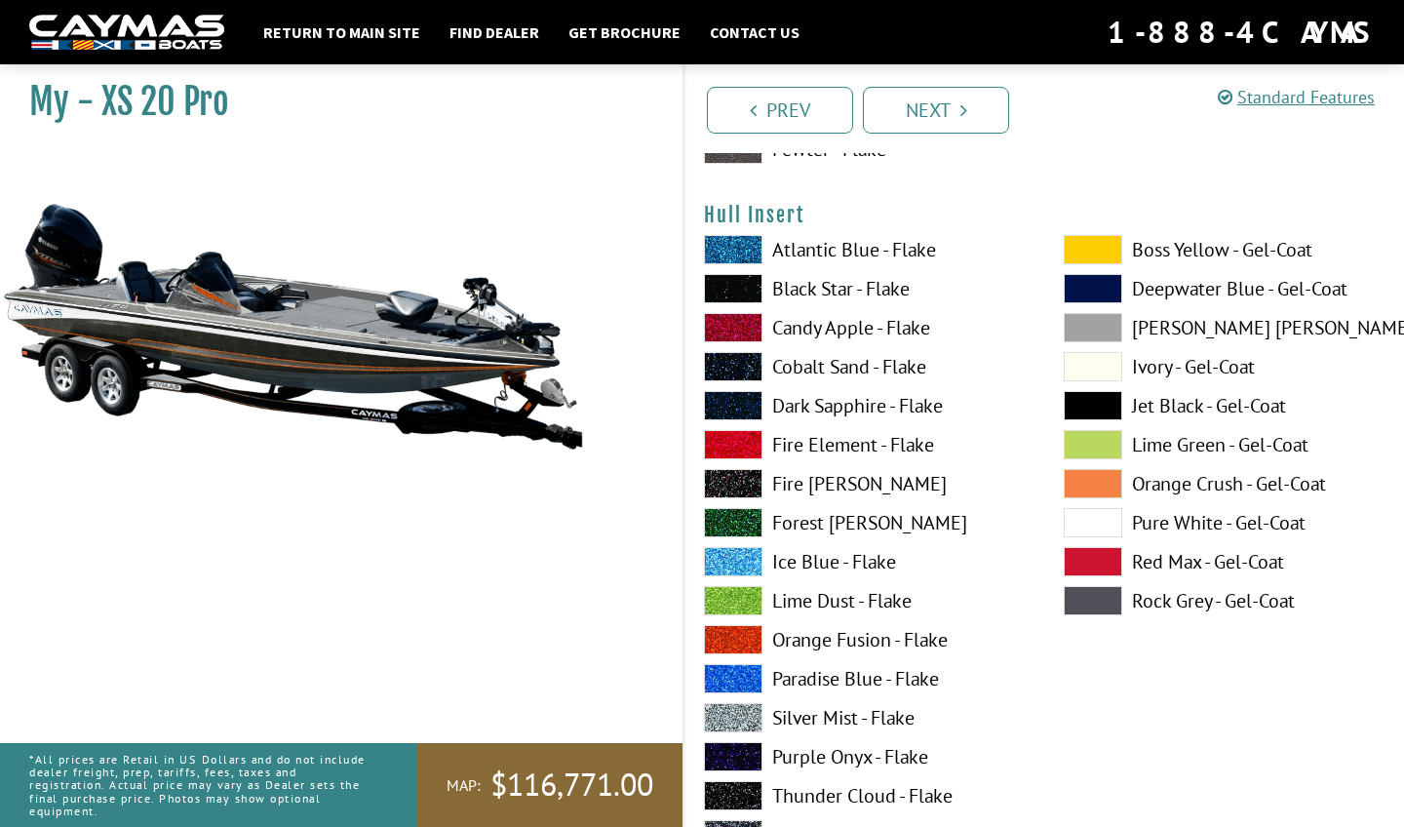
scroll to position [8759, 0]
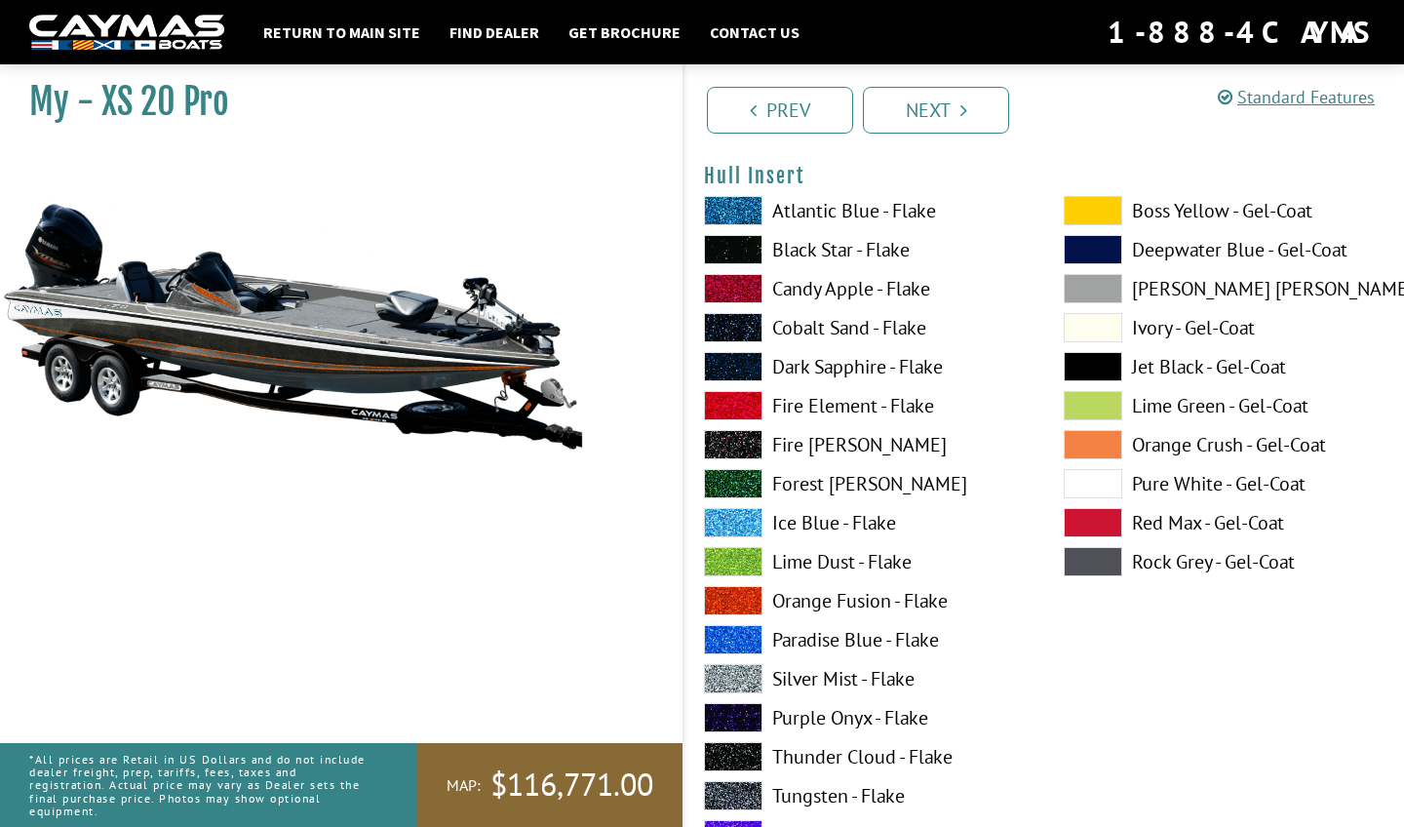
click at [739, 790] on span at bounding box center [733, 795] width 58 height 29
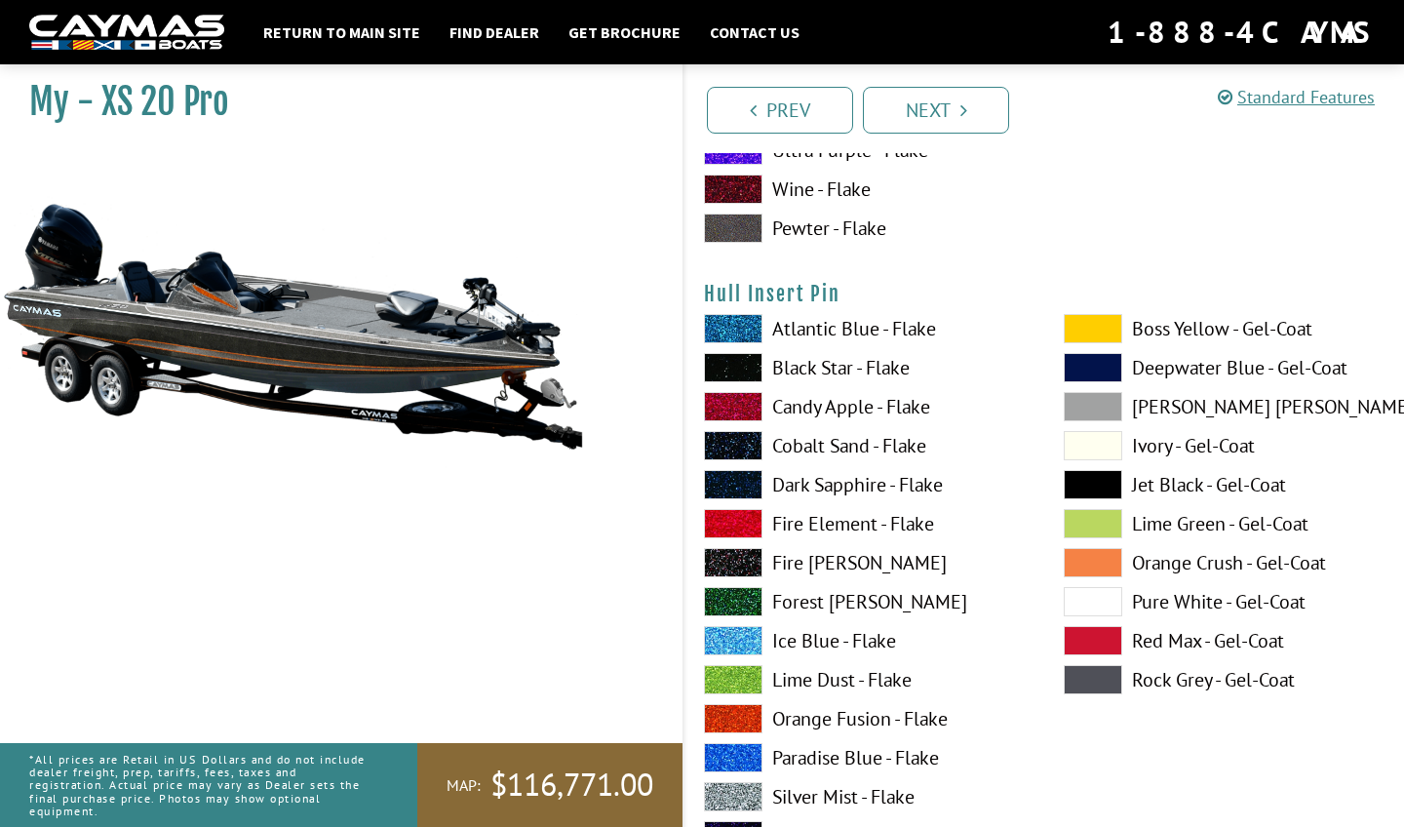
scroll to position [9593, 0]
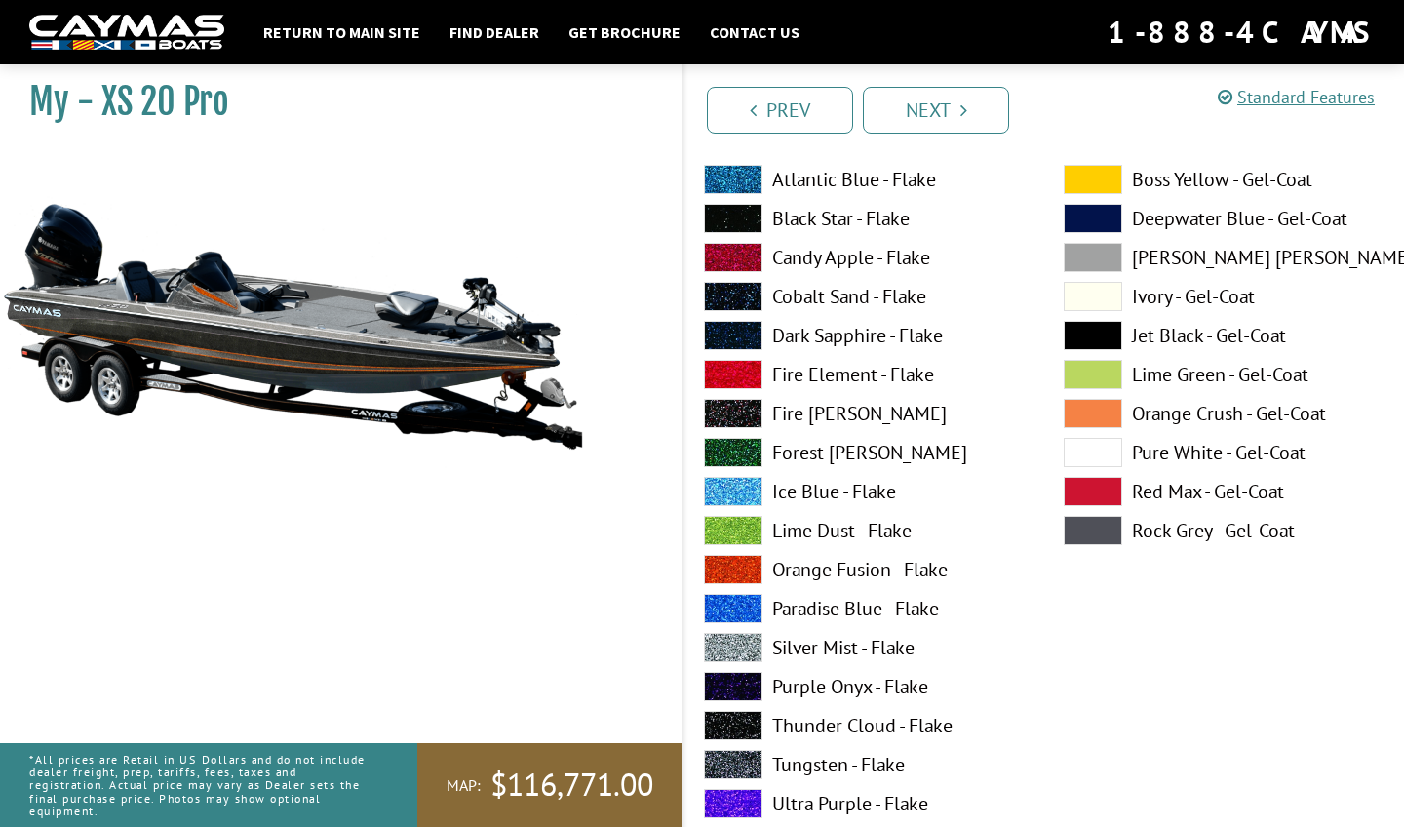
click at [739, 562] on span at bounding box center [733, 569] width 58 height 29
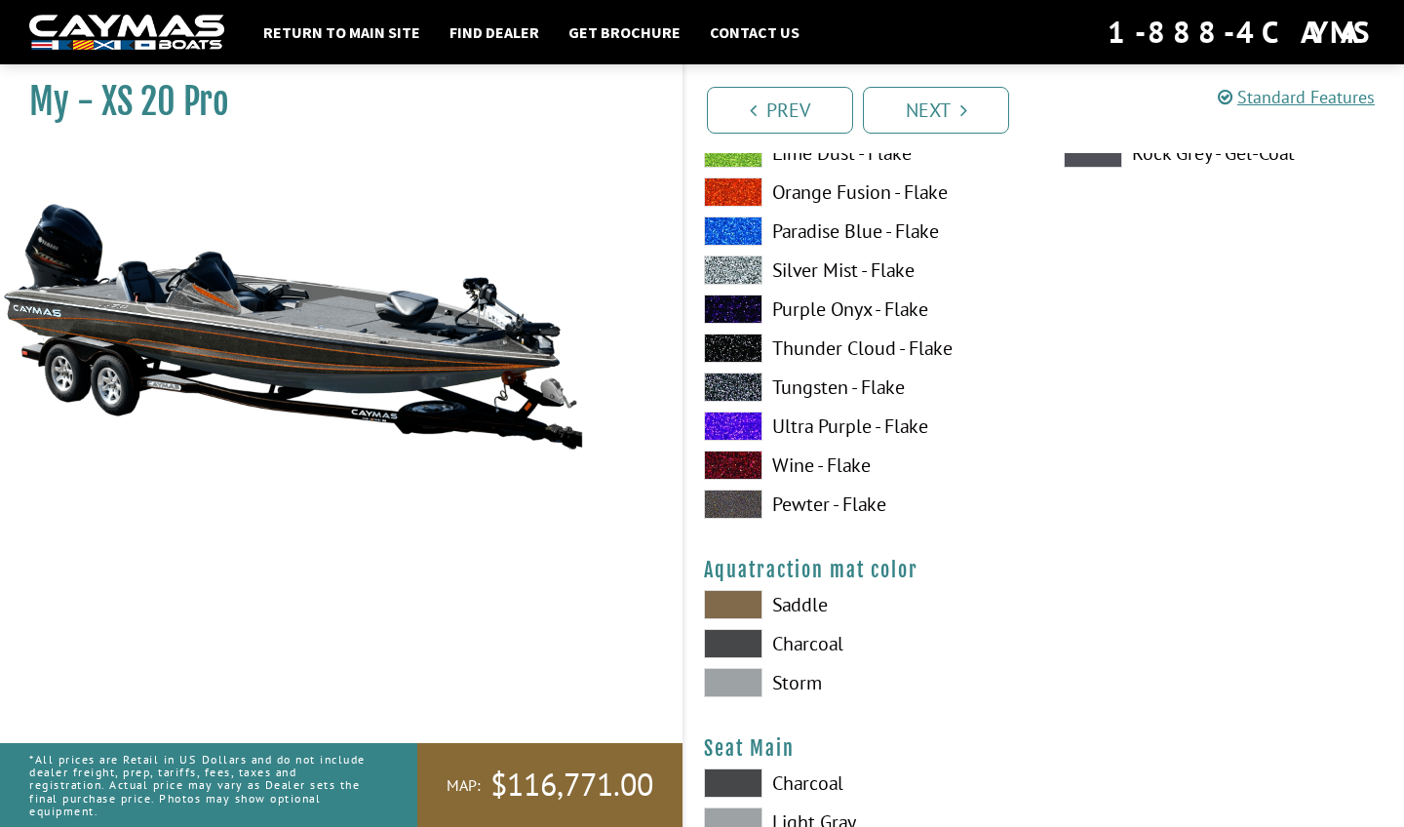
scroll to position [9975, 0]
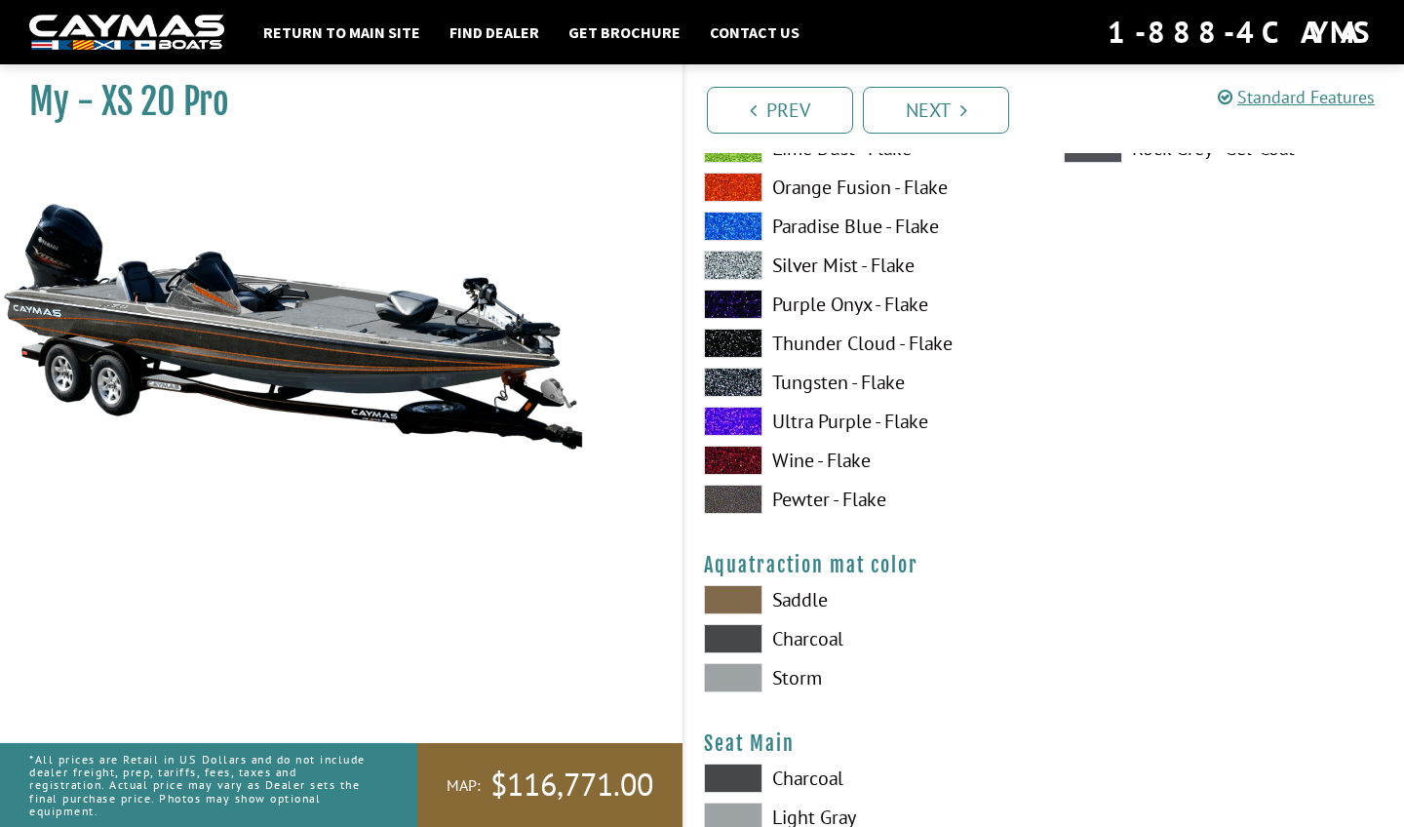
click at [744, 603] on span at bounding box center [733, 599] width 58 height 29
click at [746, 629] on span at bounding box center [733, 638] width 58 height 29
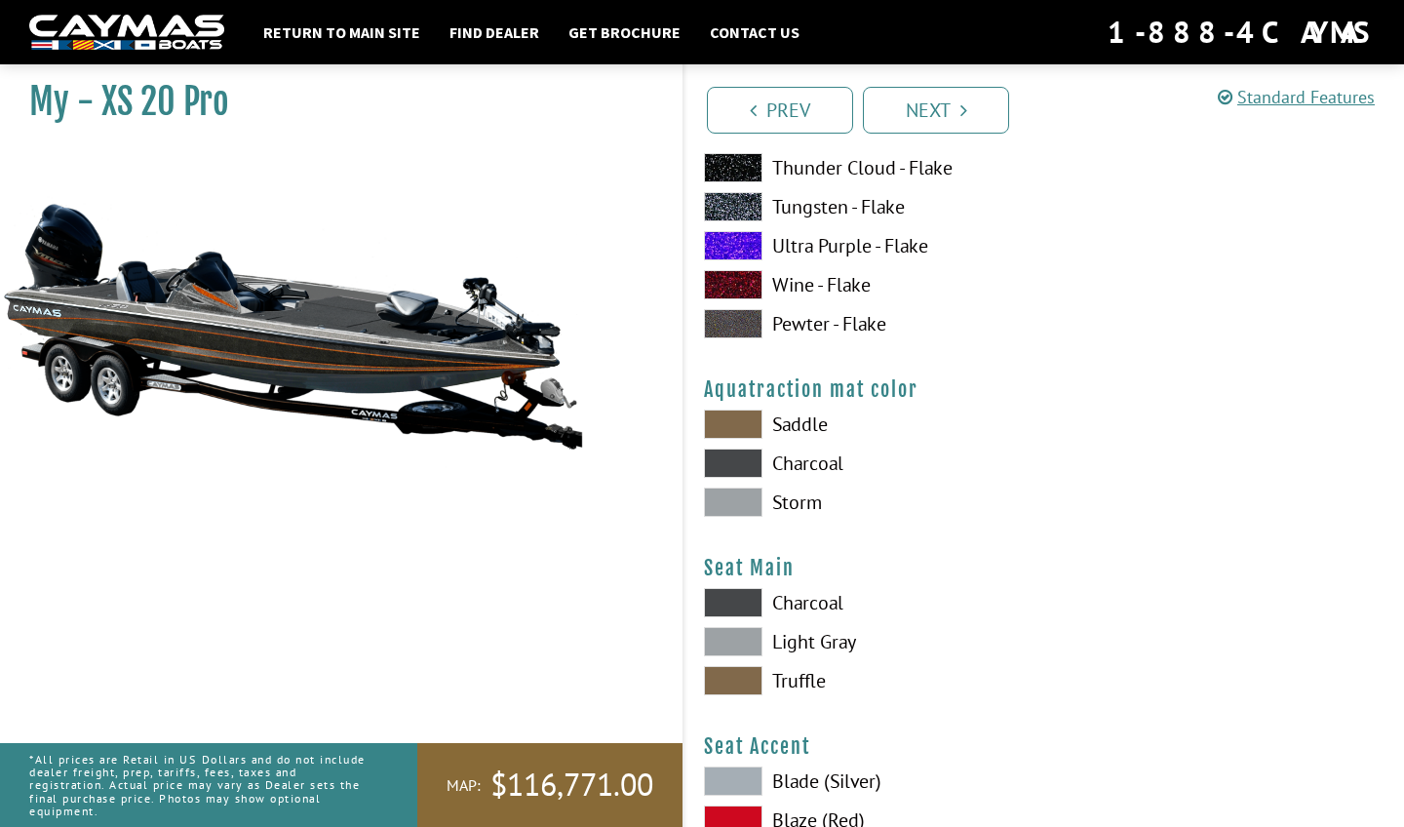
scroll to position [10151, 0]
click at [746, 600] on span at bounding box center [733, 601] width 58 height 29
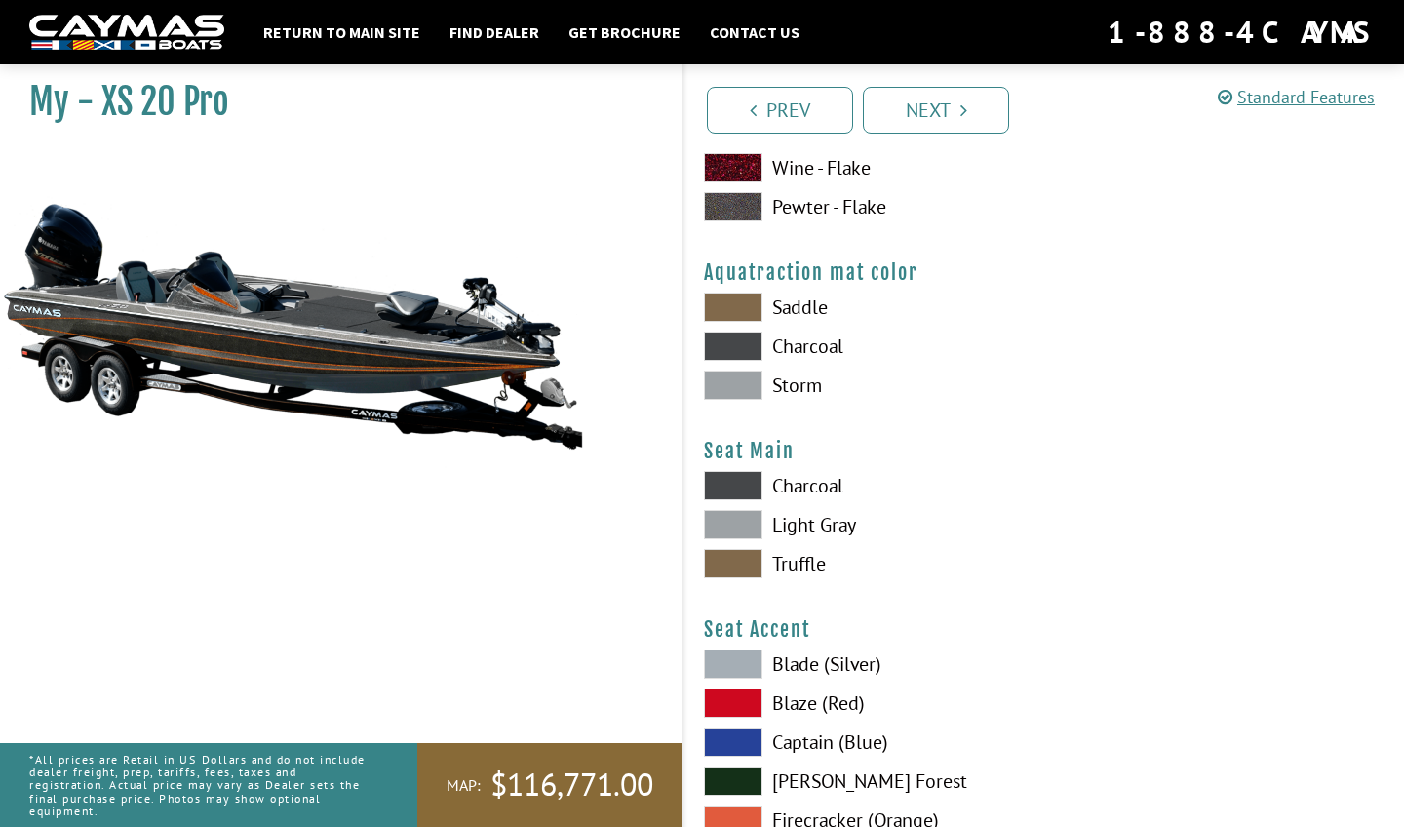
scroll to position [10270, 0]
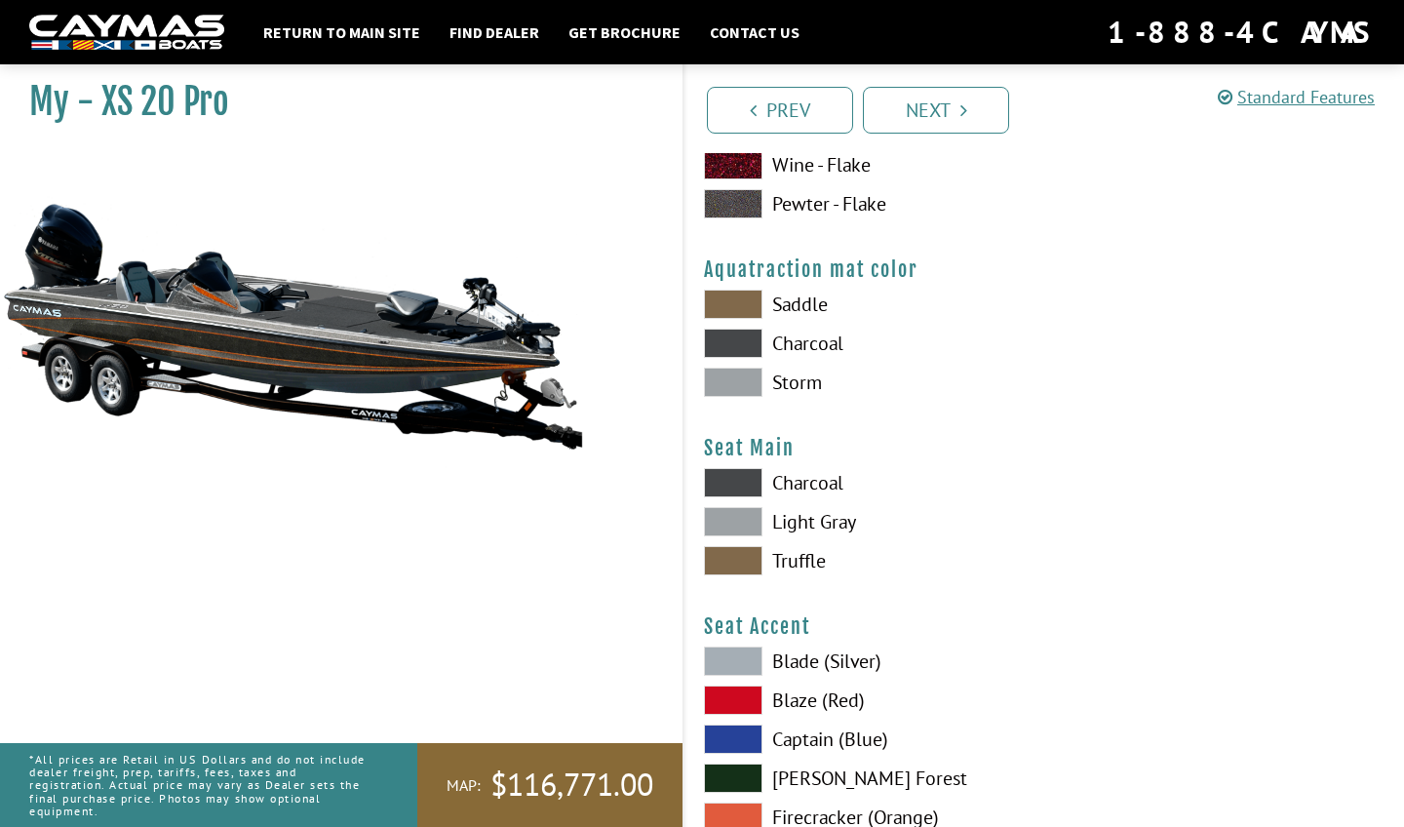
click at [739, 517] on span at bounding box center [733, 521] width 58 height 29
click at [743, 488] on span at bounding box center [733, 482] width 58 height 29
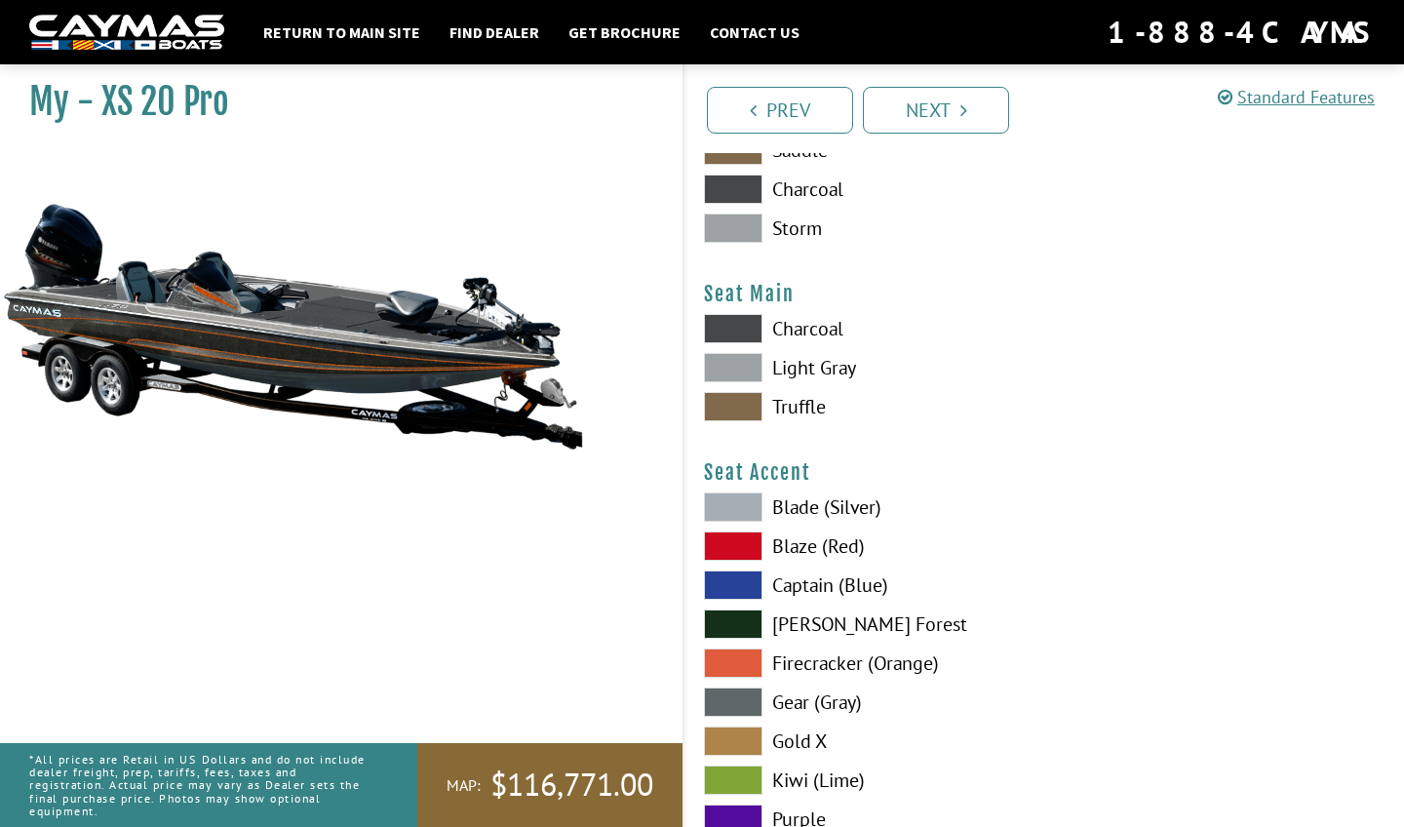
scroll to position [10436, 0]
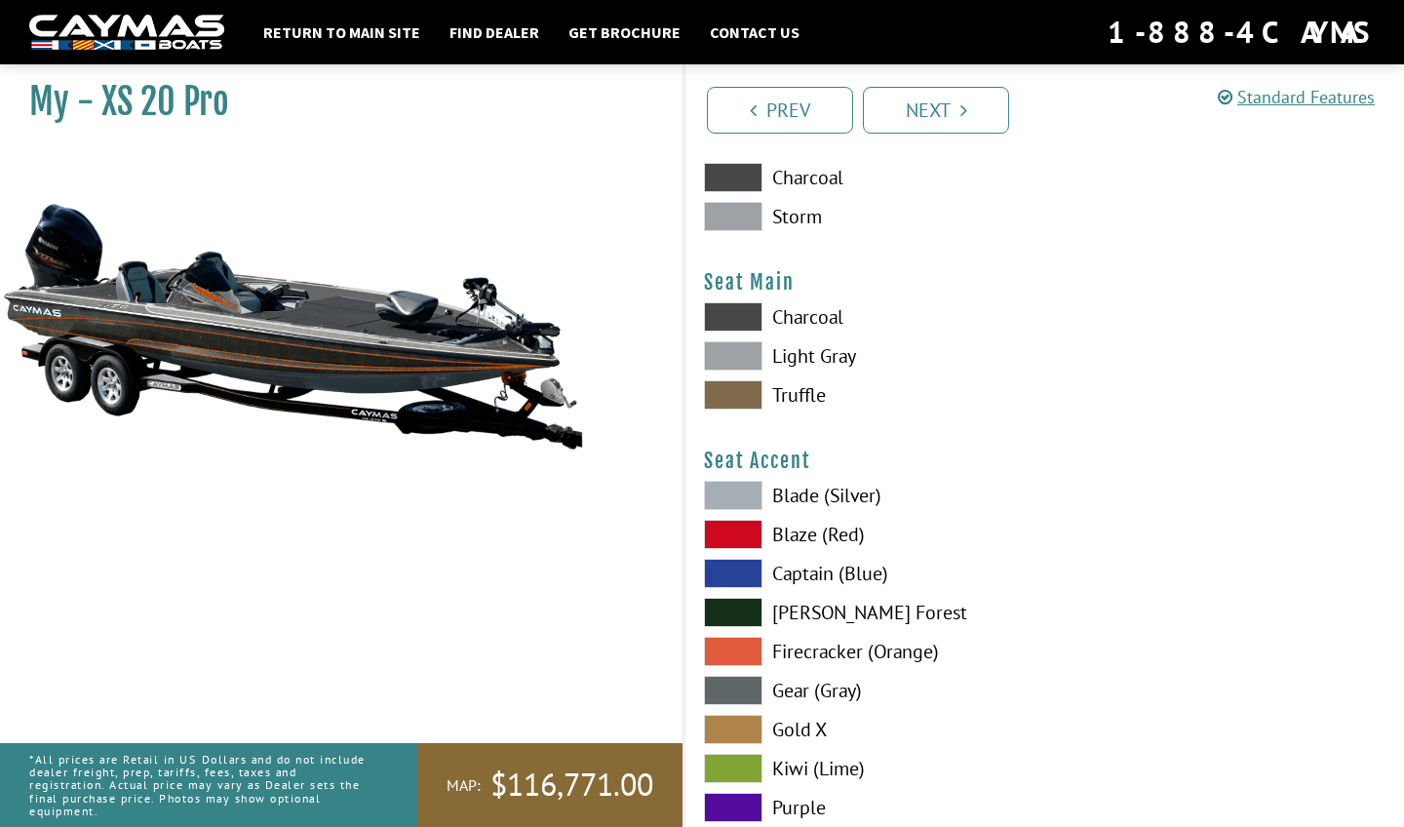
click at [728, 660] on span at bounding box center [733, 651] width 58 height 29
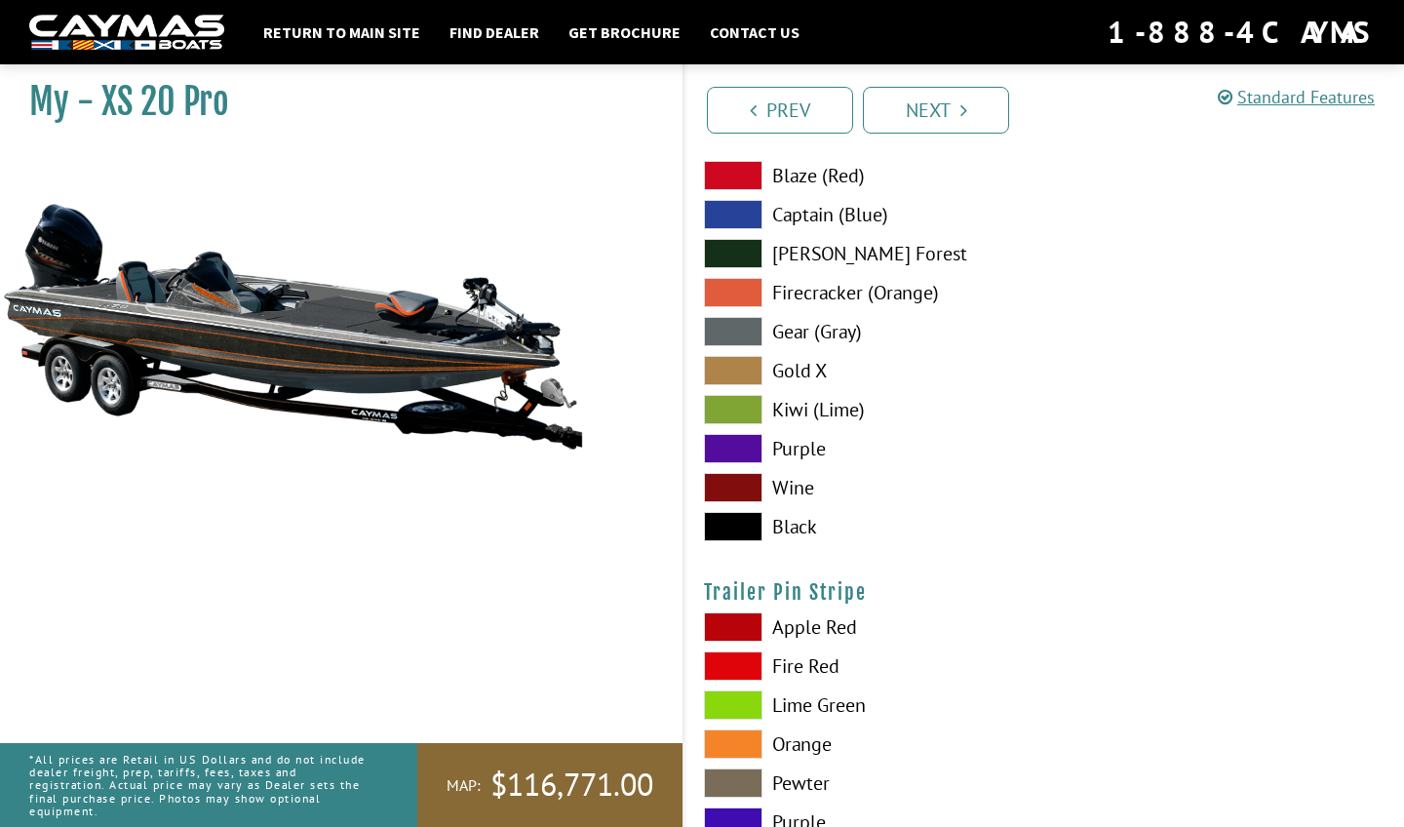
scroll to position [10817, 0]
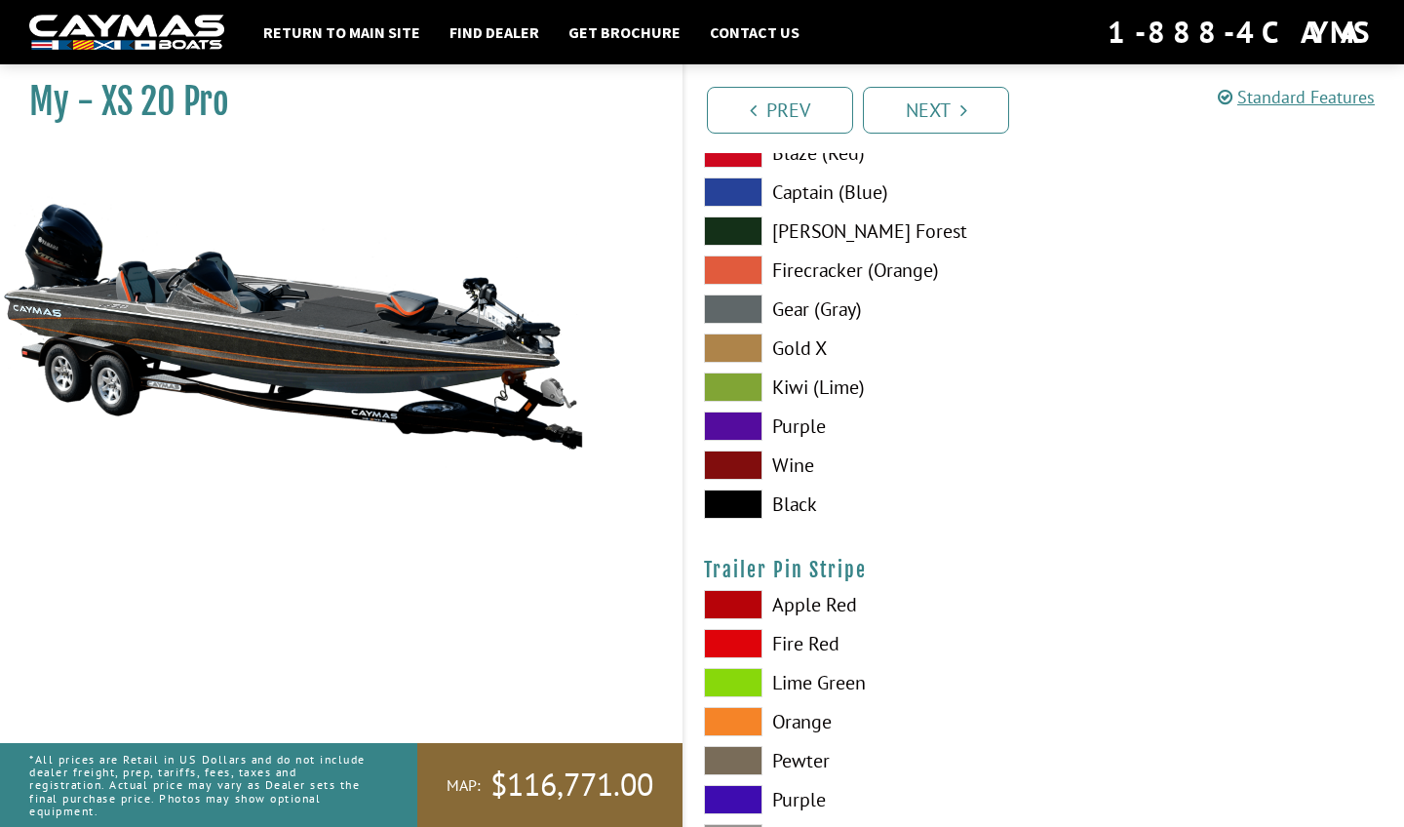
click at [738, 717] on span at bounding box center [733, 721] width 58 height 29
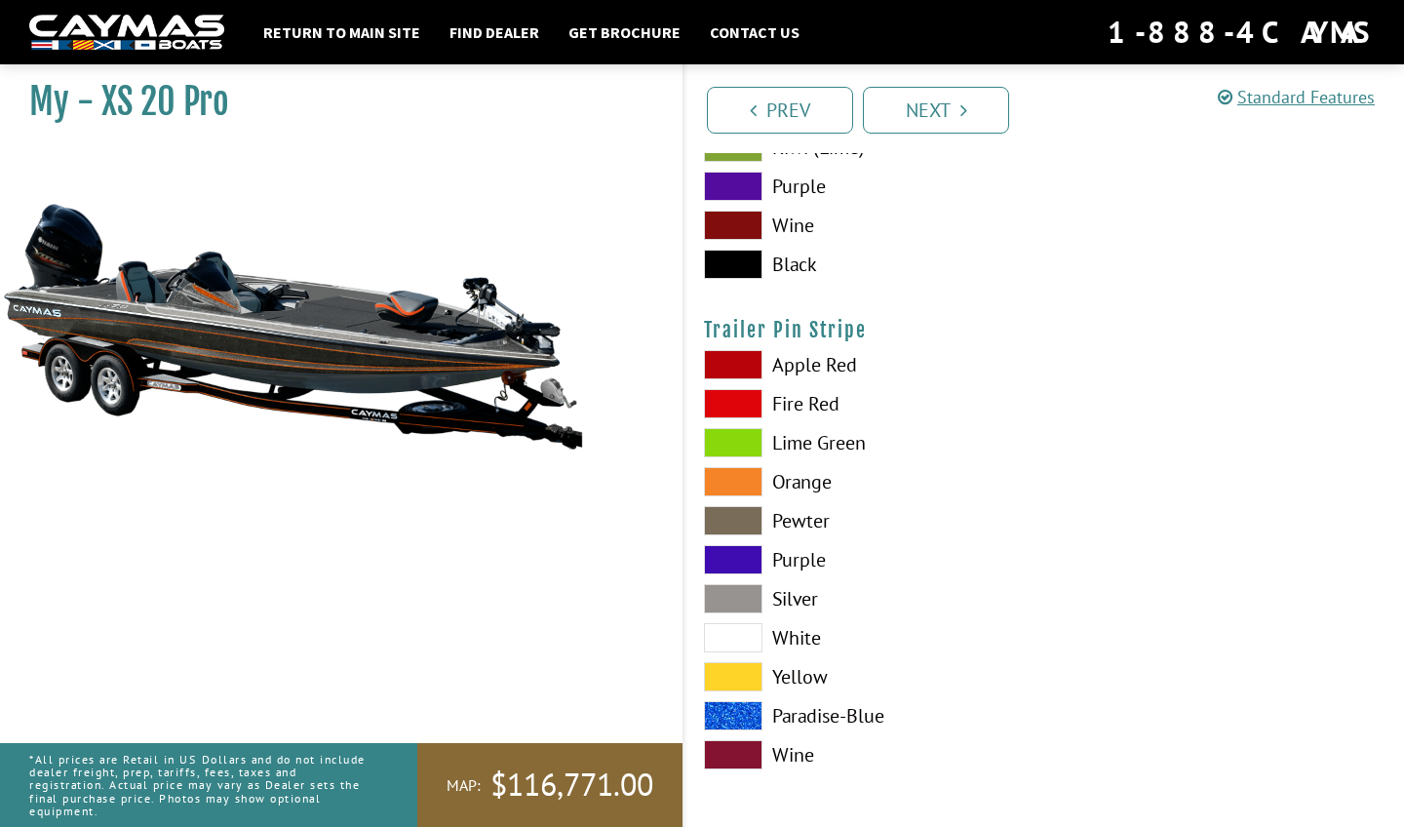
scroll to position [11057, 0]
click at [967, 124] on link "Next" at bounding box center [936, 110] width 146 height 47
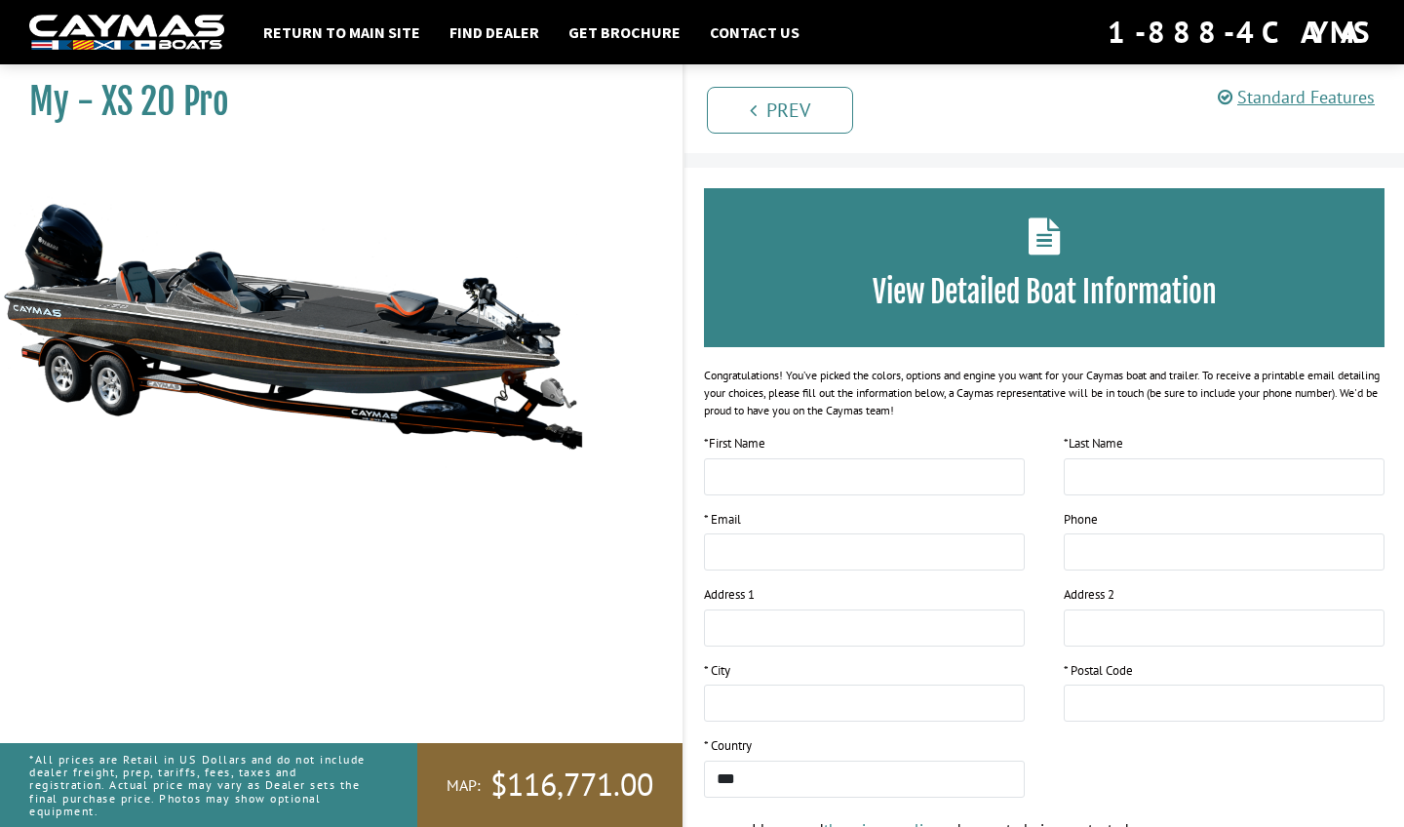
scroll to position [0, 0]
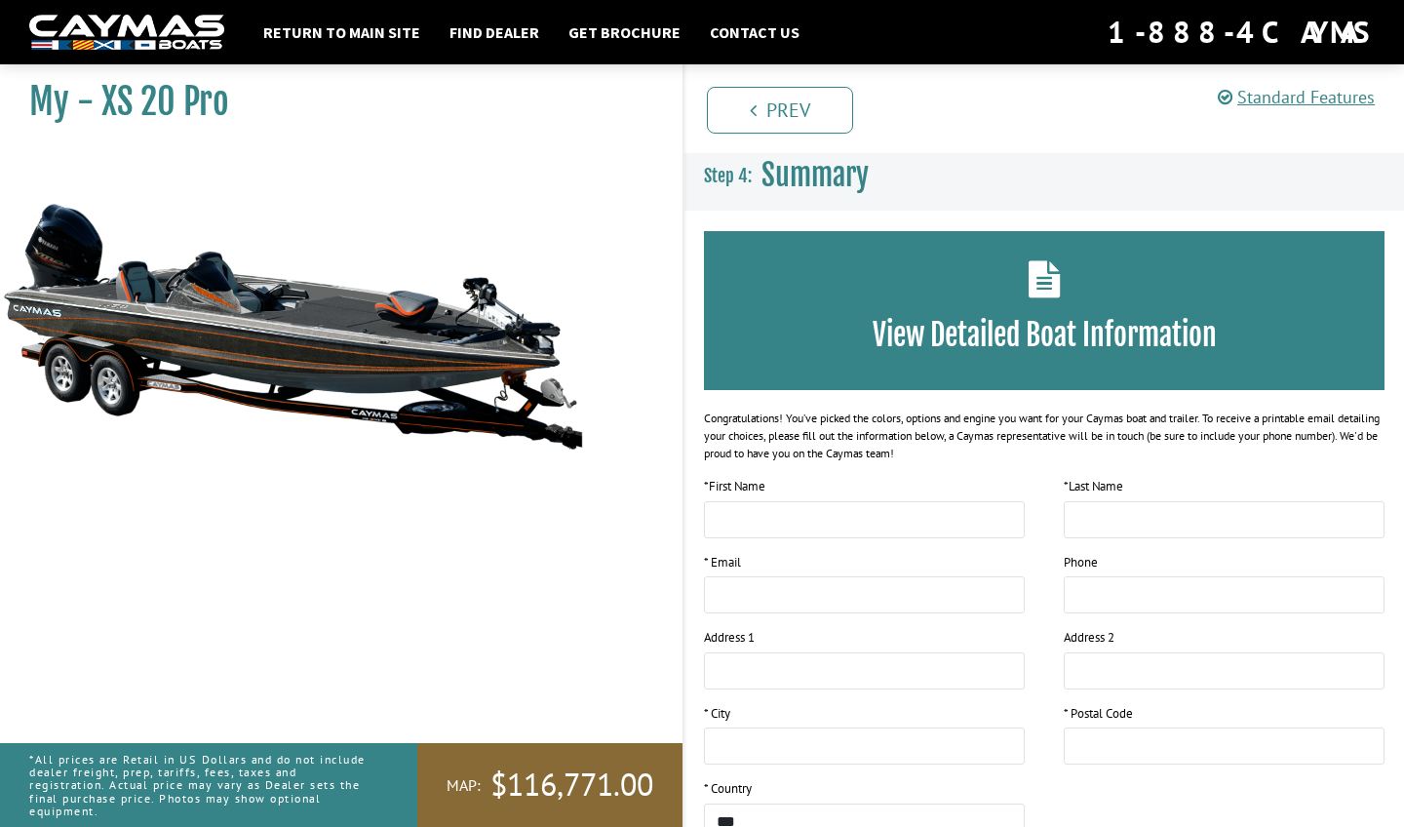
drag, startPoint x: 387, startPoint y: 377, endPoint x: 401, endPoint y: 377, distance: 13.6
